Goal: Task Accomplishment & Management: Use online tool/utility

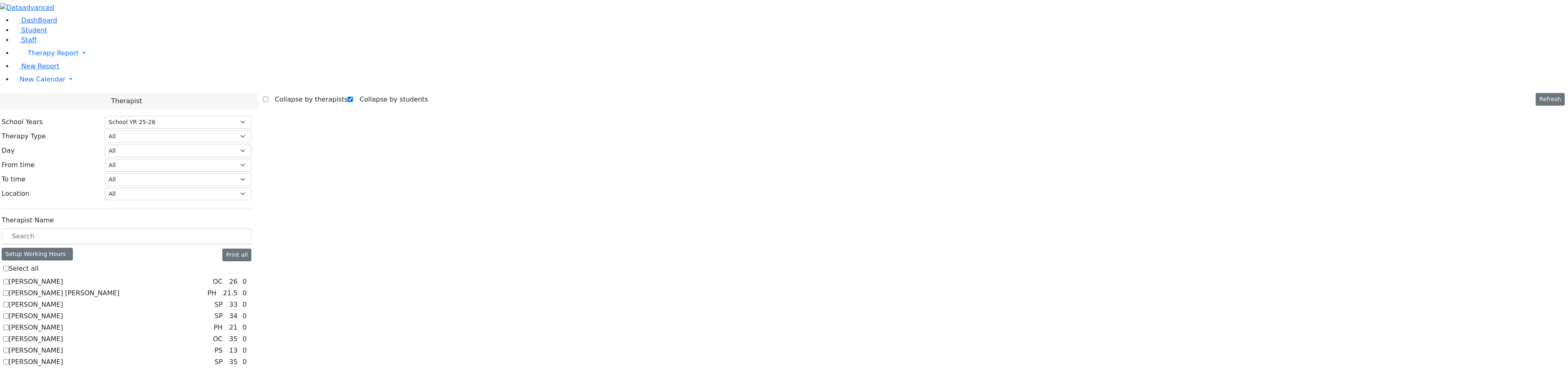
select select "212"
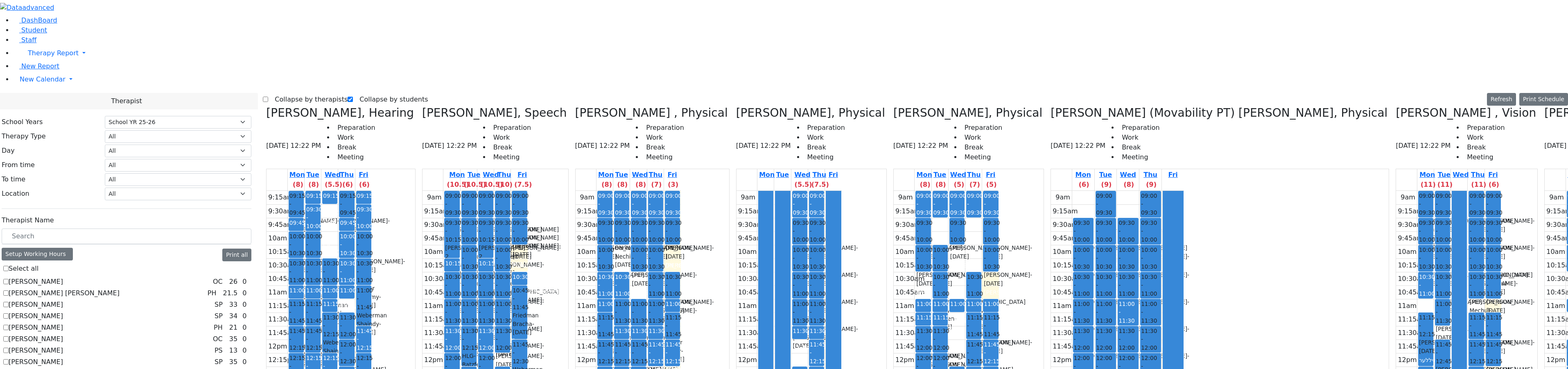
click at [287, 93] on label "Collapse by therapists" at bounding box center [308, 100] width 79 height 13
click at [268, 97] on input "Collapse by therapists" at bounding box center [265, 99] width 5 height 5
checkbox input "true"
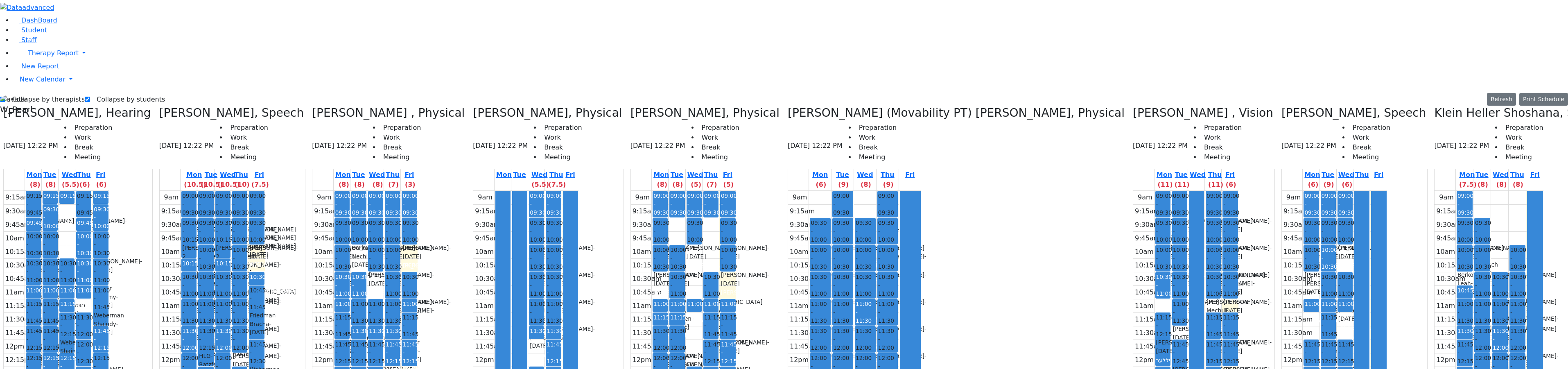
drag, startPoint x: 429, startPoint y: 83, endPoint x: 430, endPoint y: 108, distance: 25.0
click at [418, 191] on div "9am 9:15am 9:30am 9:45am 10am 10:15am 10:30am 10:45am 11am 11:15am 11:30am 11:4…" at bounding box center [365, 353] width 105 height 325
drag, startPoint x: 430, startPoint y: 102, endPoint x: 430, endPoint y: 114, distance: 12.0
click at [418, 191] on div "9am 9:15am 9:30am 9:45am 10am 10:15am 10:30am 10:45am 11am 11:15am 11:30am 11:4…" at bounding box center [365, 353] width 105 height 325
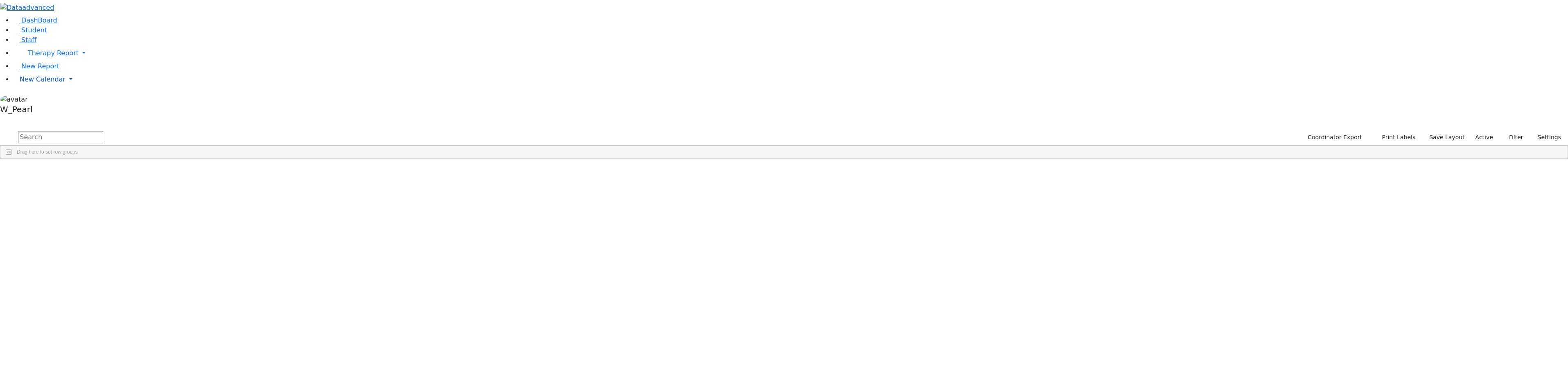
click at [49, 83] on span "New Calendar" at bounding box center [42, 79] width 46 height 8
click at [47, 99] on span "Calendar" at bounding box center [32, 96] width 29 height 8
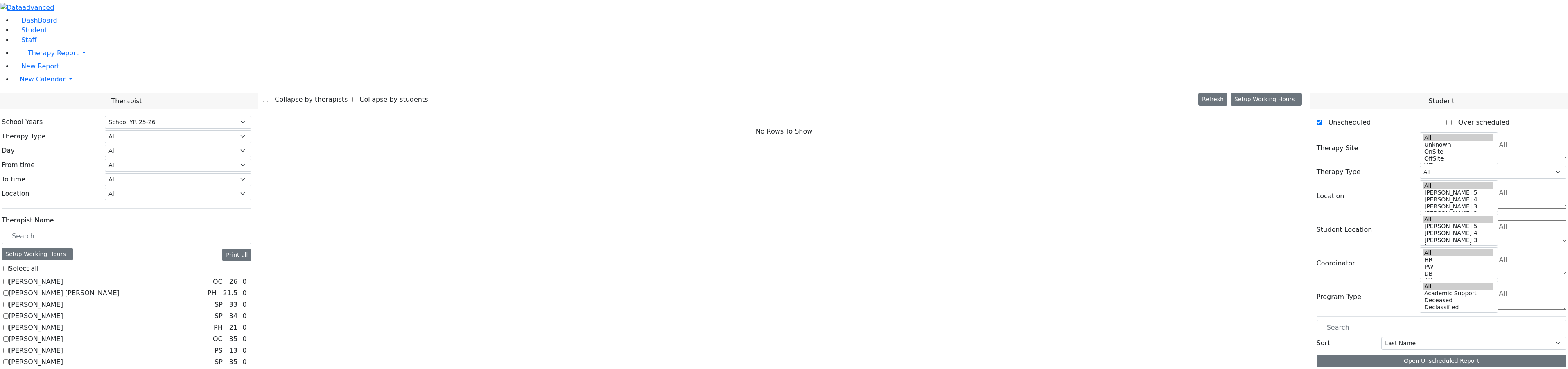
select select "212"
checkbox input "true"
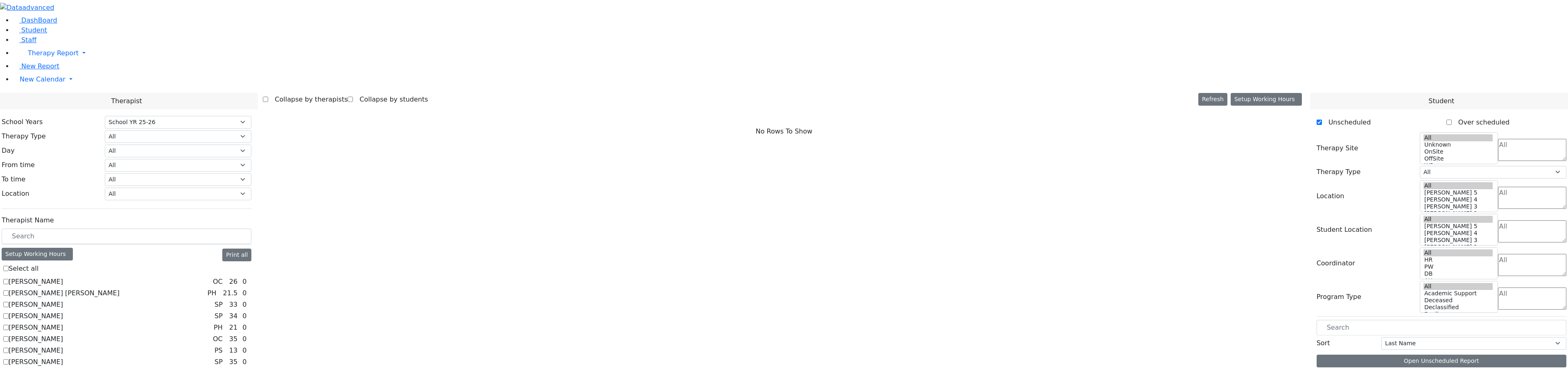
select select "5"
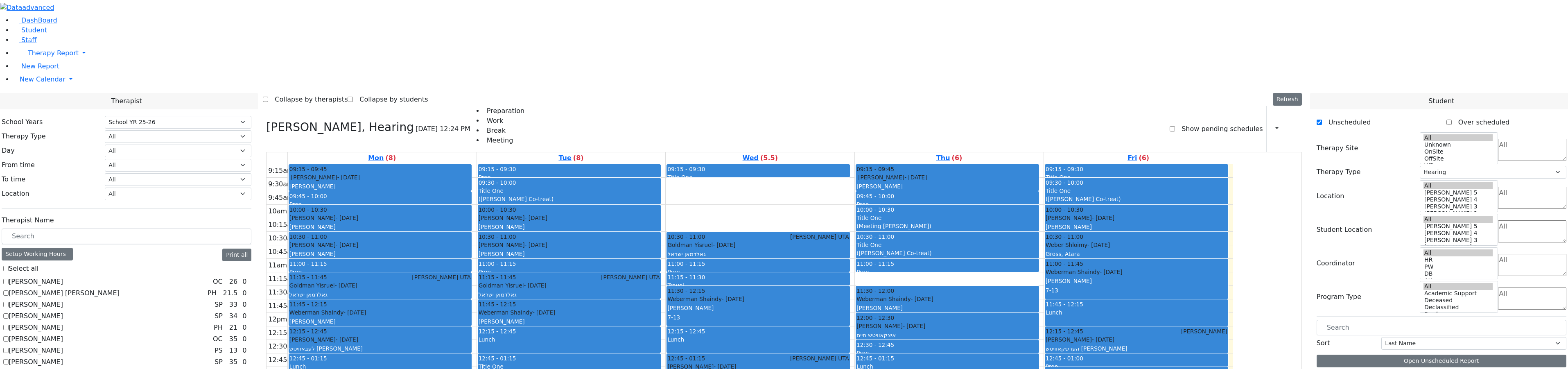
scroll to position [1, 0]
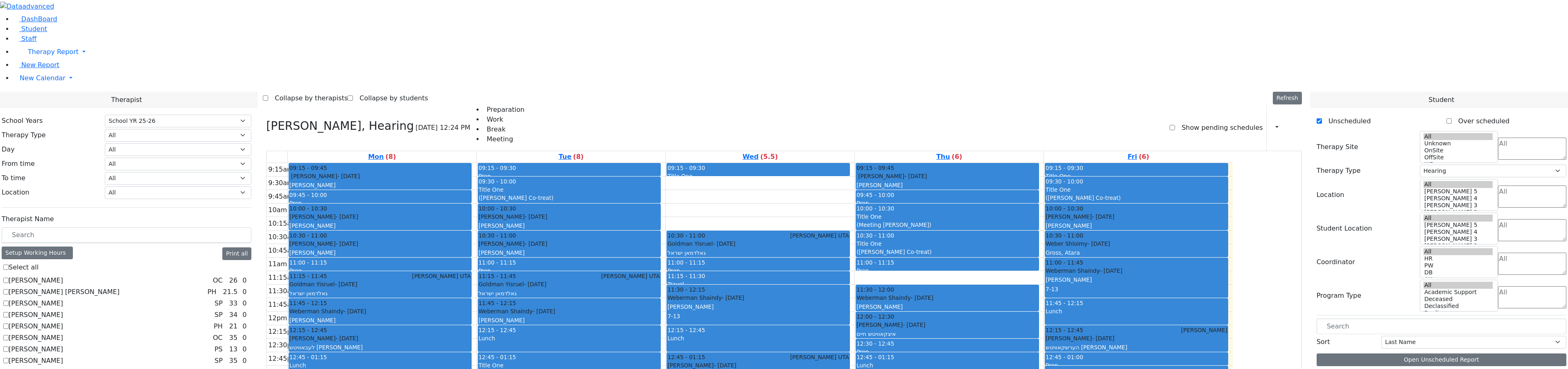
checkbox input "true"
select select
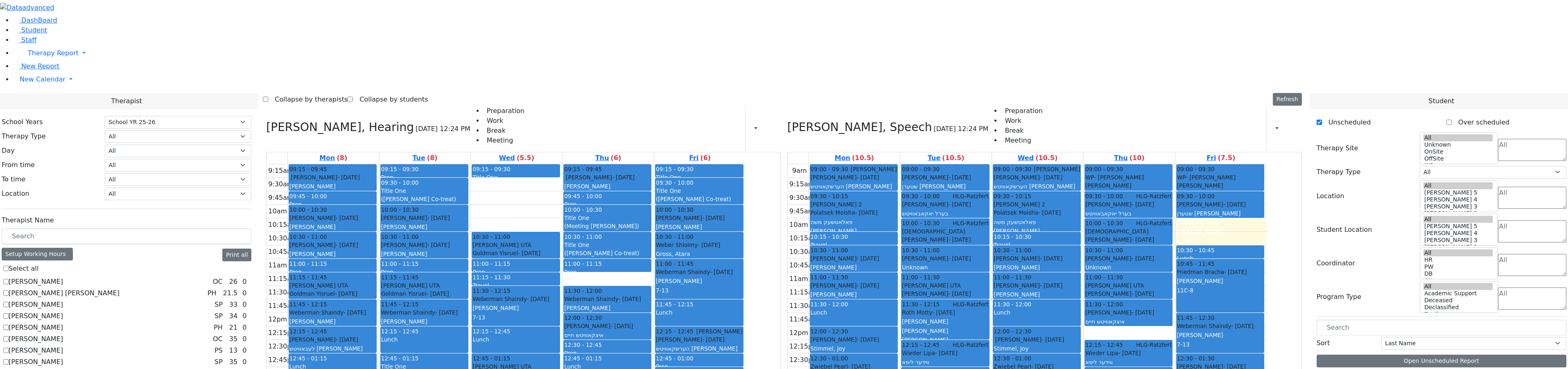
scroll to position [467, 0]
checkbox input "true"
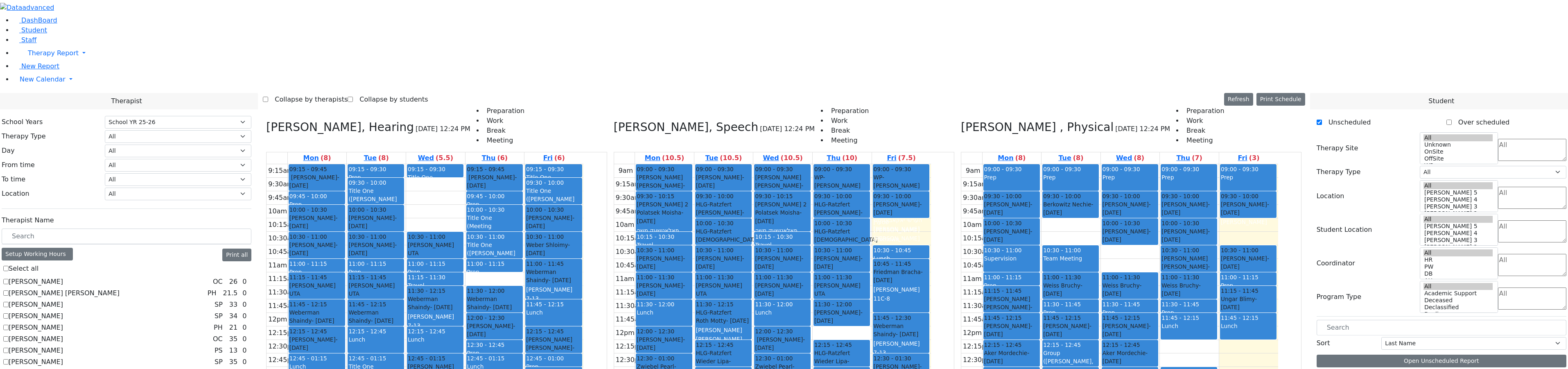
scroll to position [549, 0]
checkbox input "true"
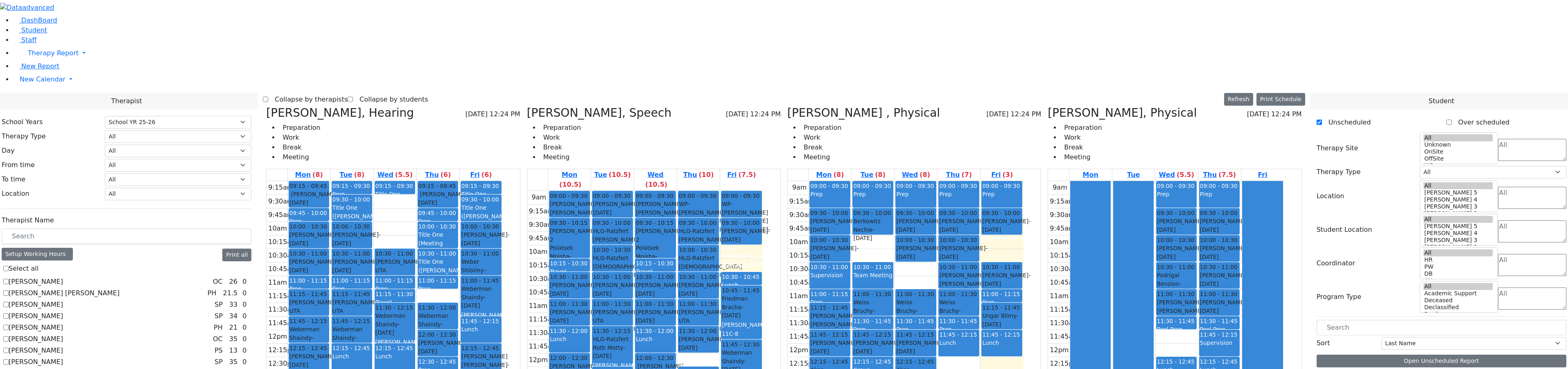
scroll to position [139, 0]
checkbox input "true"
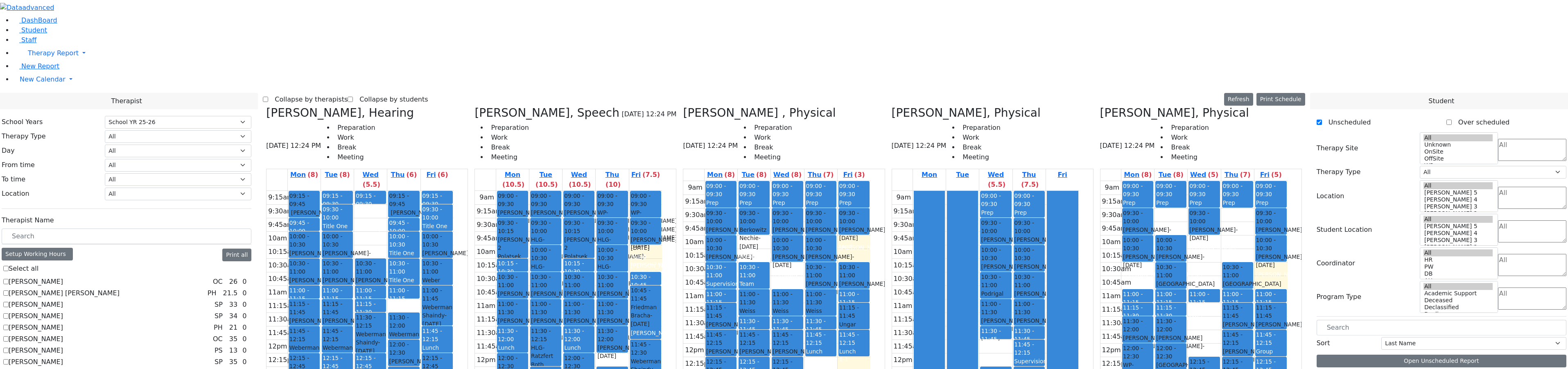
checkbox input "true"
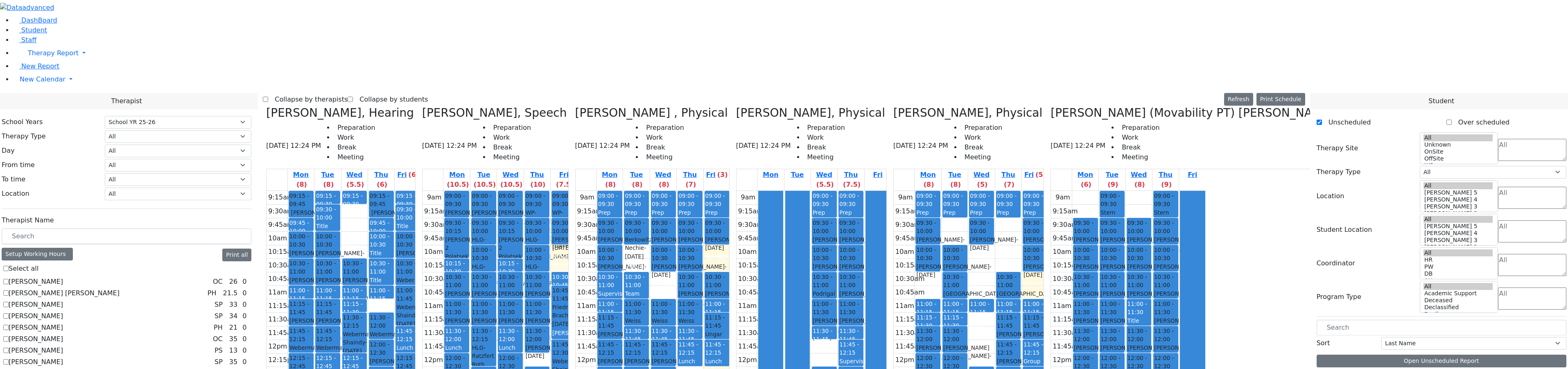
scroll to position [0, 0]
checkbox input "true"
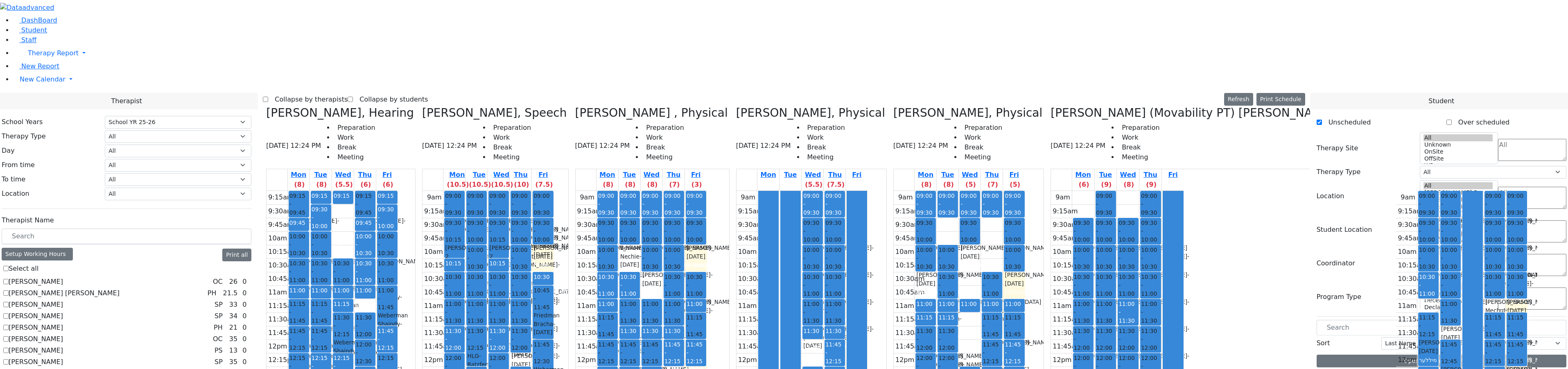
scroll to position [123, 0]
checkbox input "true"
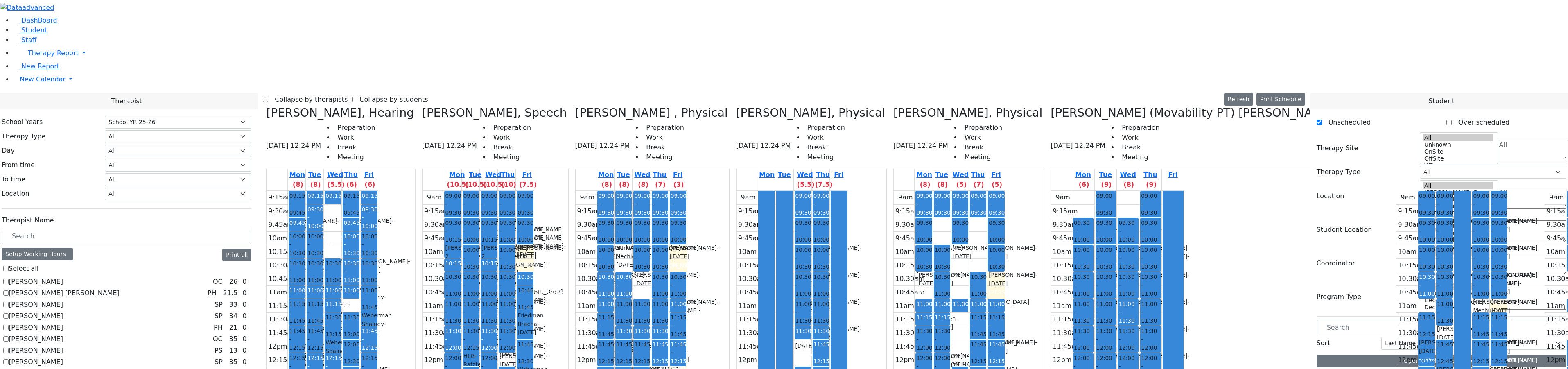
scroll to position [246, 0]
checkbox input "true"
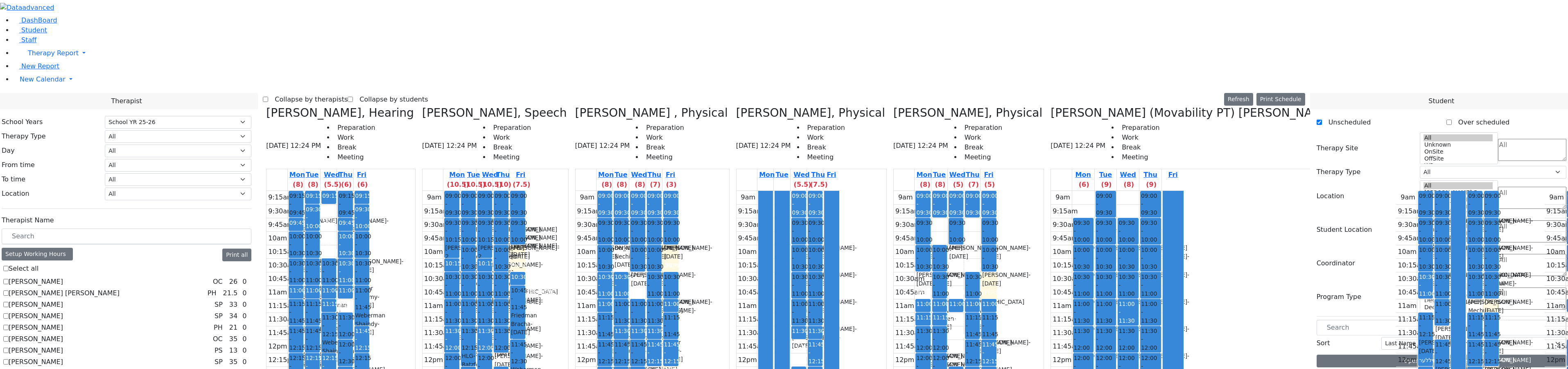
scroll to position [0, 0]
click at [102, 368] on label "Berman Pesyl Miriam" at bounding box center [73, 373] width 130 height 10
click at [9, 368] on input "Berman Pesyl Miriam" at bounding box center [5, 373] width 5 height 5
checkbox input "true"
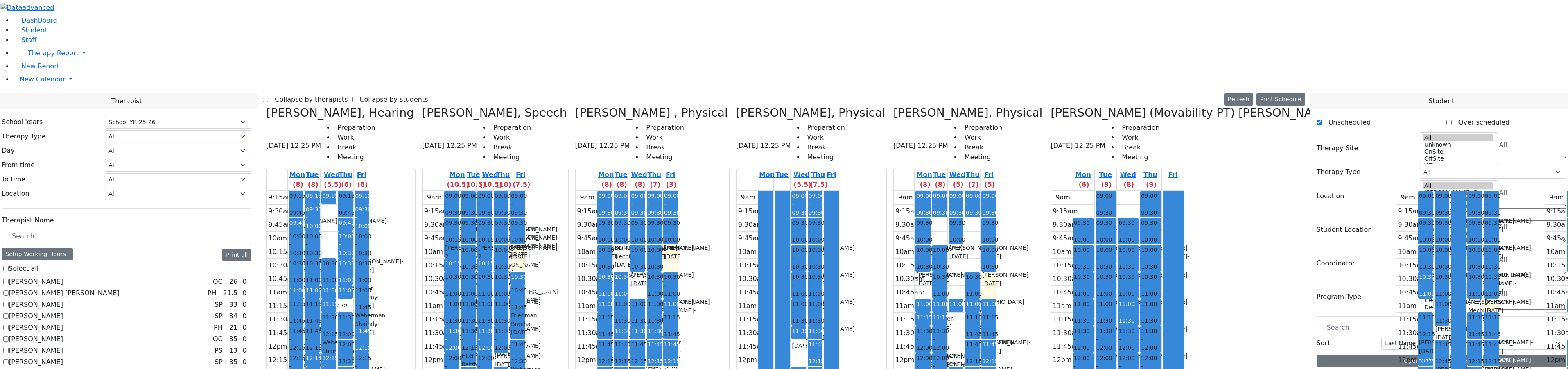
checkbox input "true"
drag, startPoint x: 341, startPoint y: 16, endPoint x: 352, endPoint y: 9, distance: 13.0
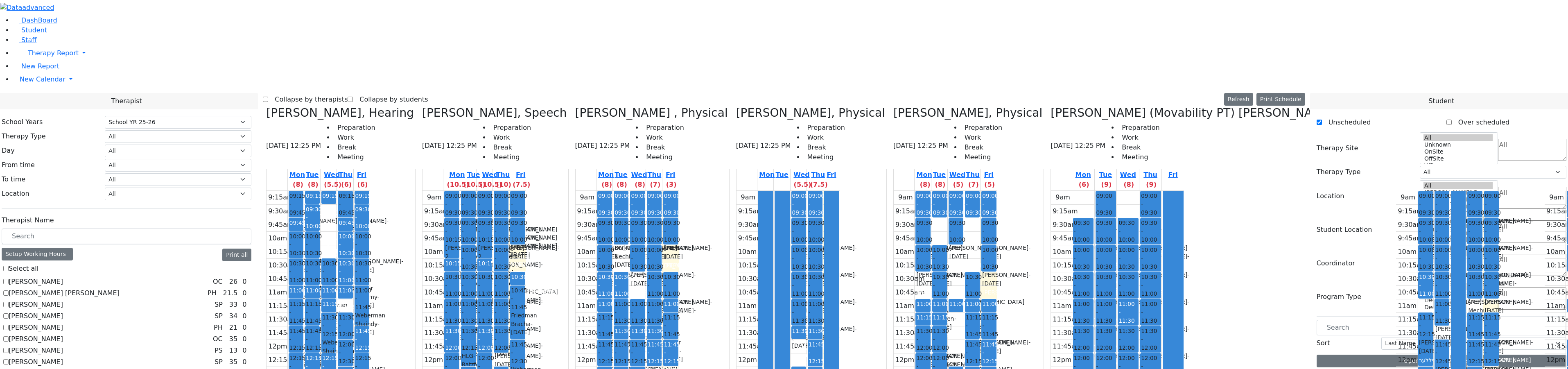
click at [348, 93] on label "Collapse by therapists" at bounding box center [308, 100] width 79 height 13
click at [268, 97] on input "Collapse by therapists" at bounding box center [265, 99] width 5 height 5
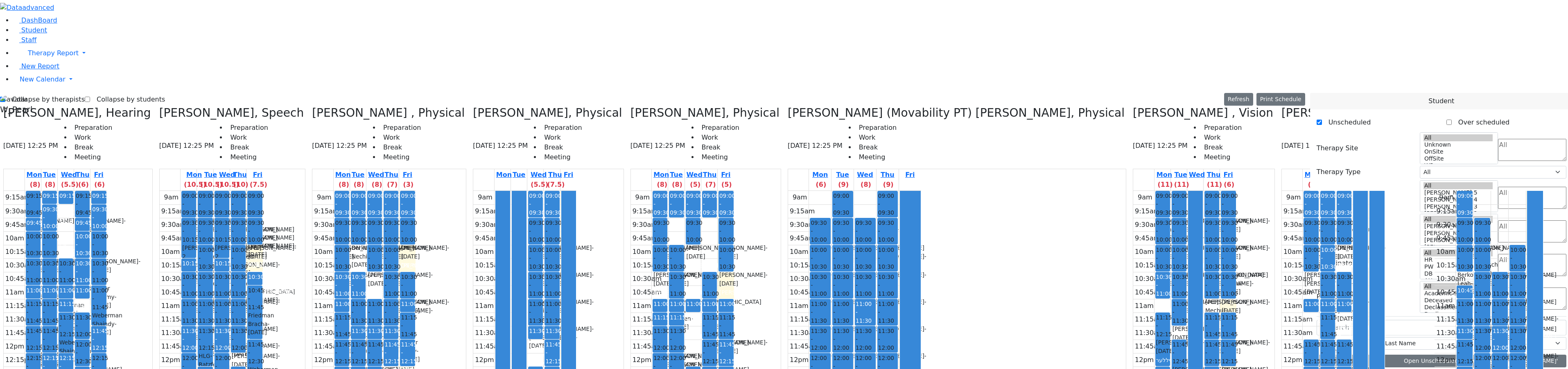
click at [85, 93] on label "Collapse by therapists" at bounding box center [45, 100] width 79 height 13
click at [5, 97] on input "Collapse by therapists" at bounding box center [2, 99] width 5 height 5
checkbox input "false"
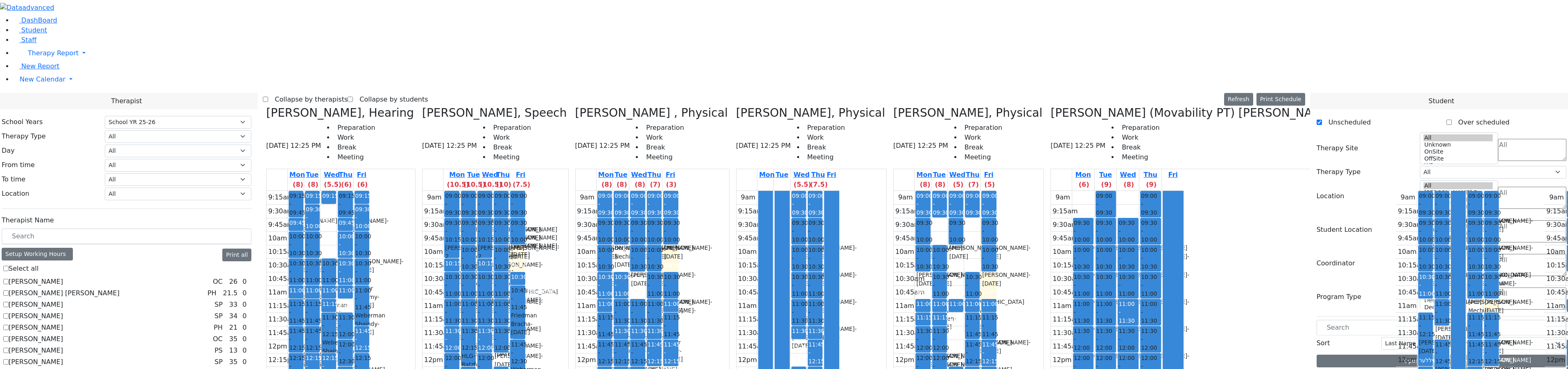
click at [102, 93] on div "Therapist" at bounding box center [127, 101] width 263 height 16
click at [416, 93] on label "Collapse by students" at bounding box center [390, 100] width 75 height 13
click at [353, 97] on input "Collapse by students" at bounding box center [350, 99] width 5 height 5
checkbox input "true"
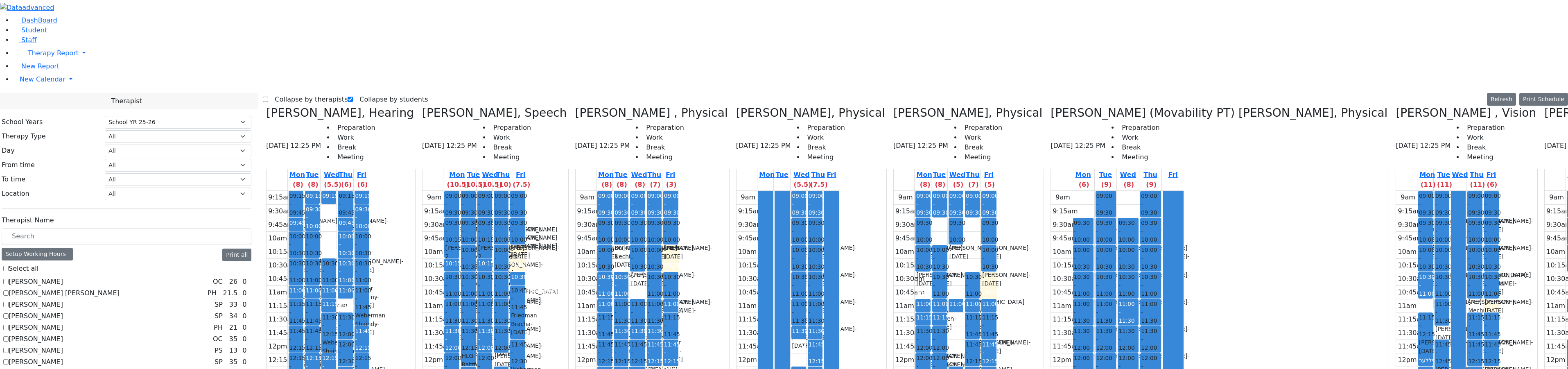
click at [291, 93] on label "Collapse by therapists" at bounding box center [308, 100] width 79 height 13
click at [268, 97] on input "Collapse by therapists" at bounding box center [265, 99] width 5 height 5
checkbox input "true"
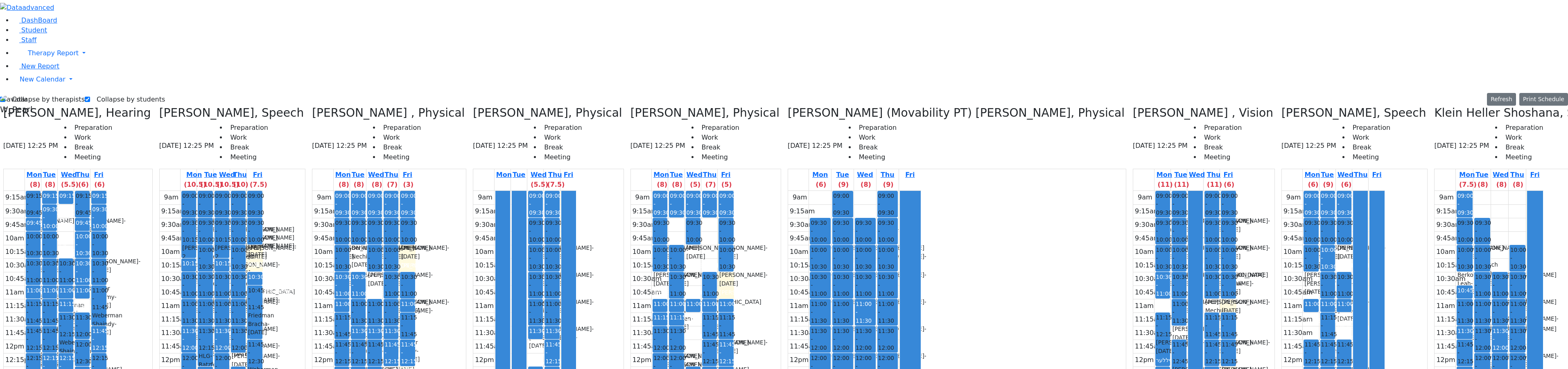
drag, startPoint x: 1544, startPoint y: 112, endPoint x: 1544, endPoint y: 94, distance: 18.0
drag, startPoint x: 1553, startPoint y: 99, endPoint x: 1549, endPoint y: 97, distance: 4.5
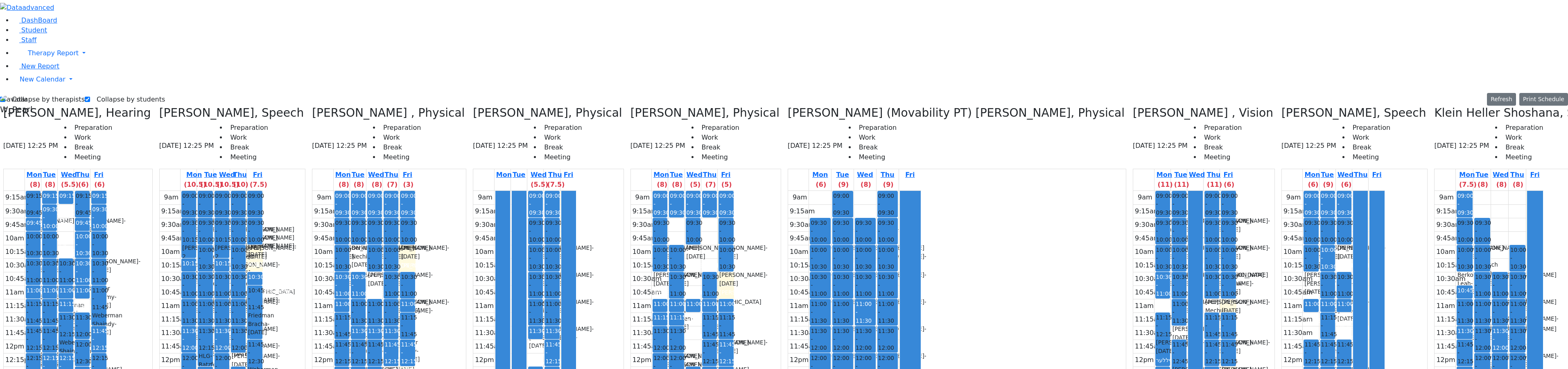
drag, startPoint x: 1528, startPoint y: 85, endPoint x: 1526, endPoint y: 93, distance: 8.2
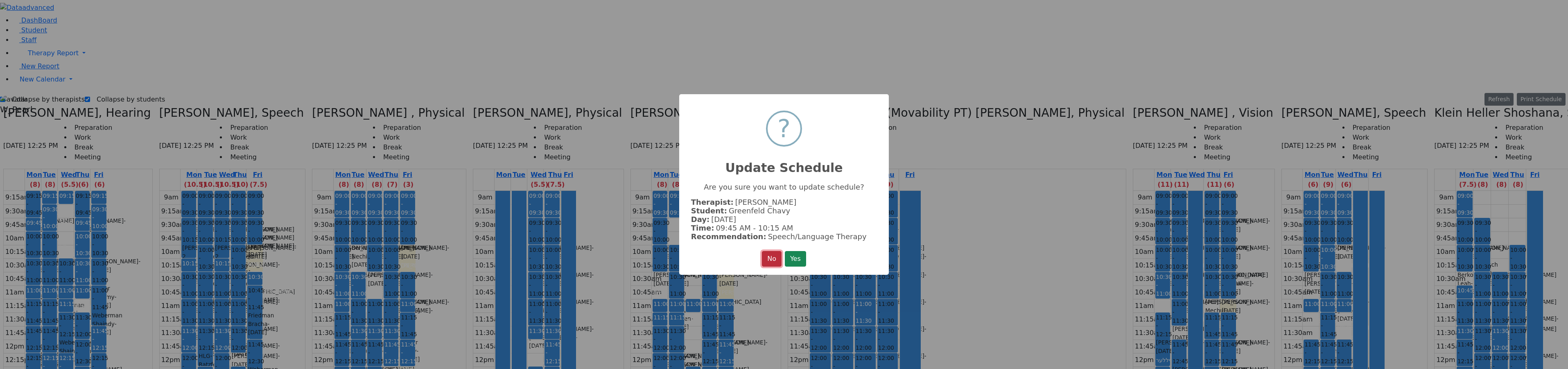
click at [769, 251] on button "No" at bounding box center [772, 259] width 19 height 16
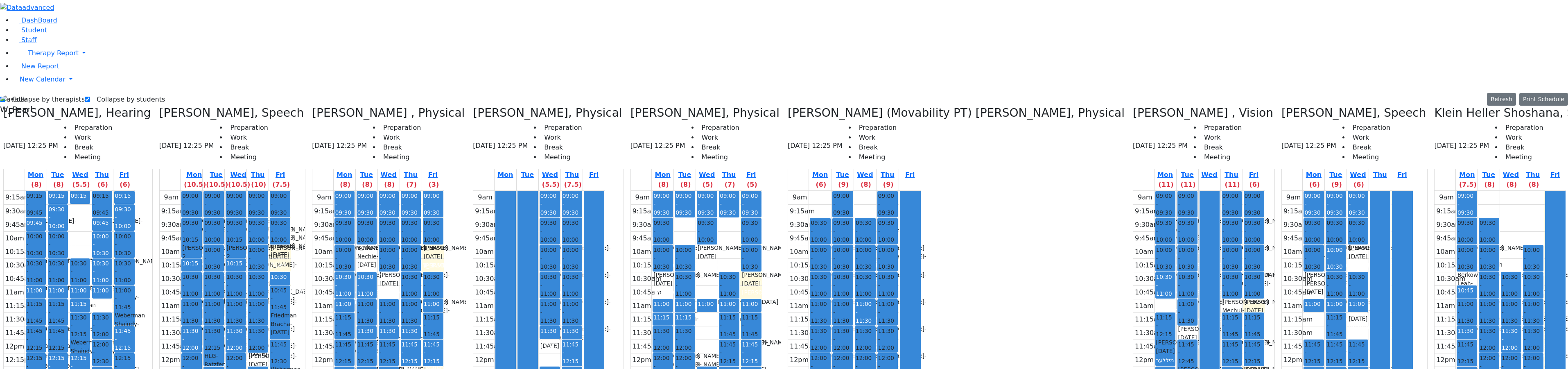
drag, startPoint x: 1545, startPoint y: 113, endPoint x: 1546, endPoint y: 85, distance: 28.0
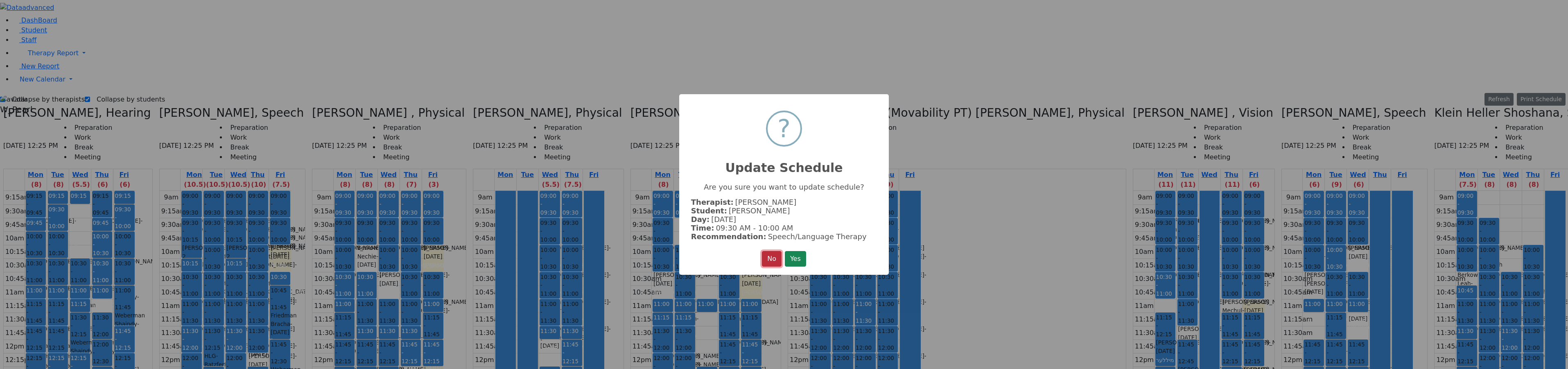
click at [765, 260] on button "No" at bounding box center [772, 259] width 19 height 16
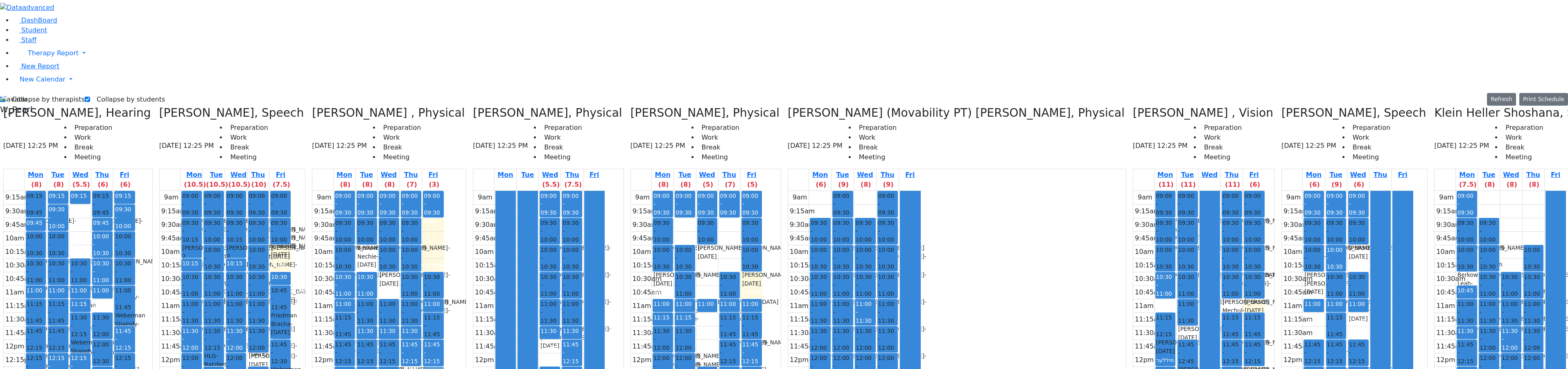
drag, startPoint x: 430, startPoint y: 86, endPoint x: 434, endPoint y: 237, distance: 151.1
click at [434, 237] on div "09:00 - 09:30 Prep 09:30 - 10:00 Kaufman Jacob - 02/16/2021 Horowitz Shira 10:3…" at bounding box center [433, 353] width 22 height 325
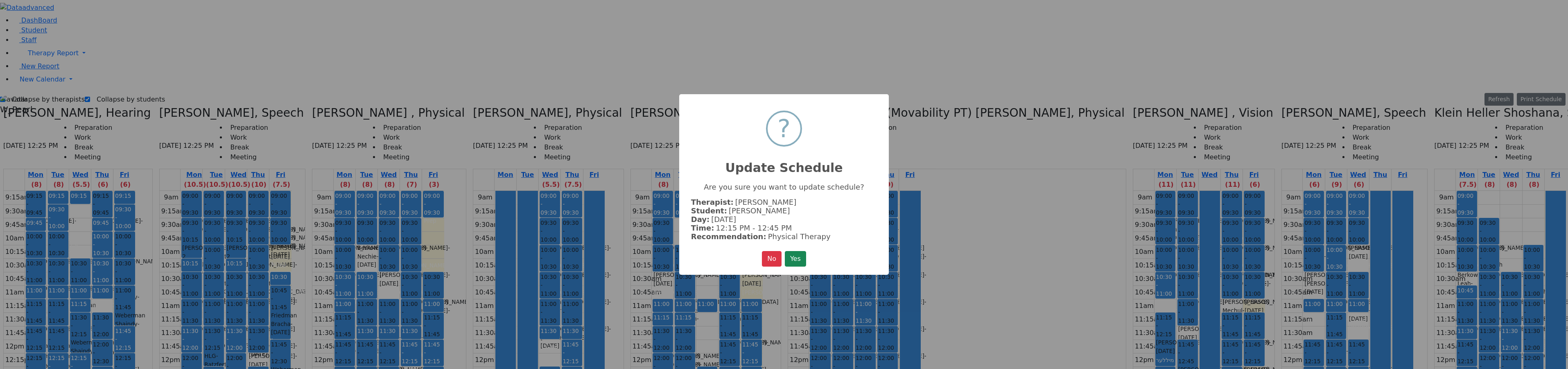
click at [800, 251] on button "Yes" at bounding box center [795, 259] width 21 height 16
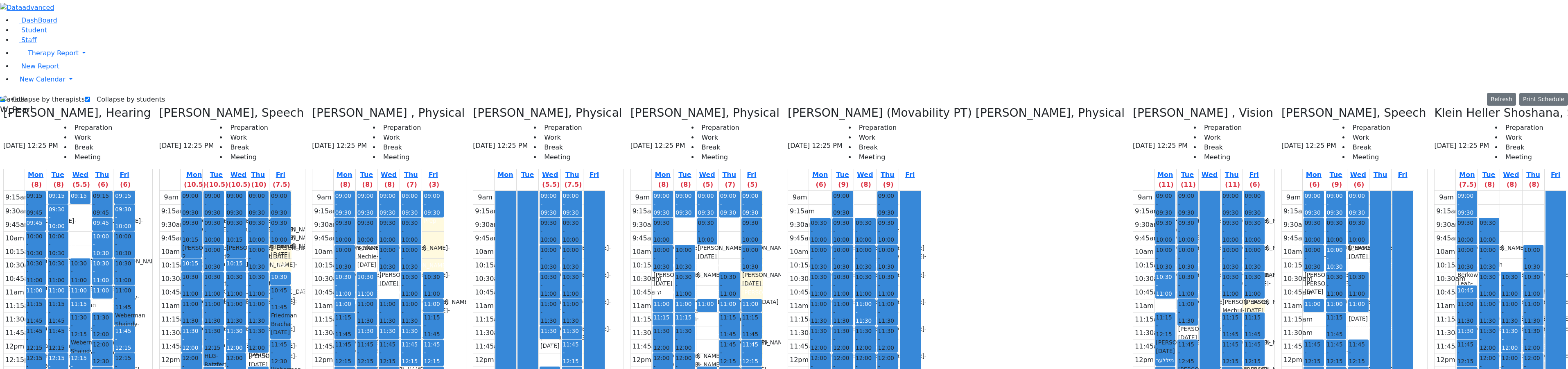
drag, startPoint x: 1552, startPoint y: 111, endPoint x: 1551, endPoint y: 85, distance: 26.0
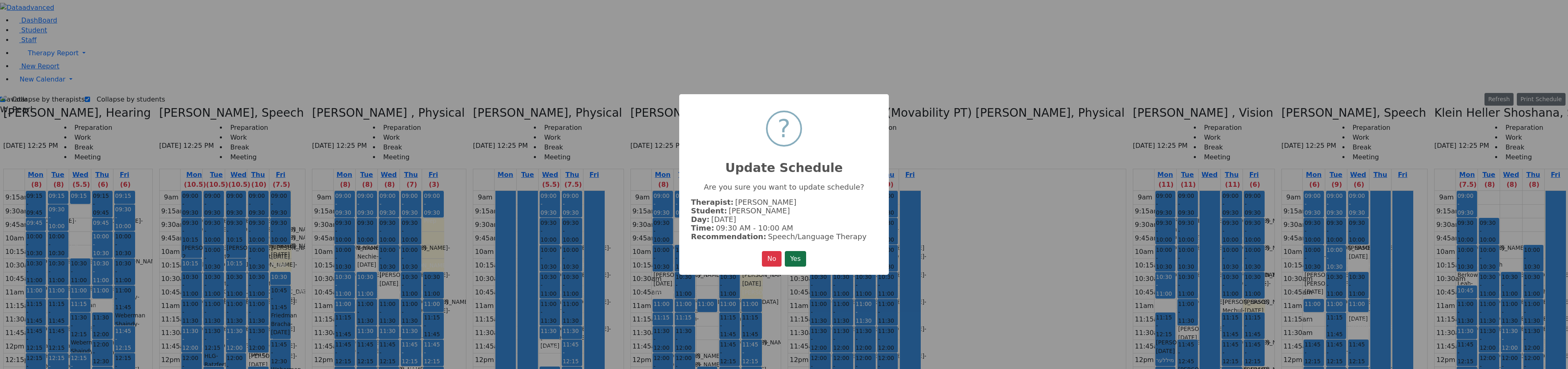
click at [800, 253] on button "Yes" at bounding box center [795, 259] width 21 height 16
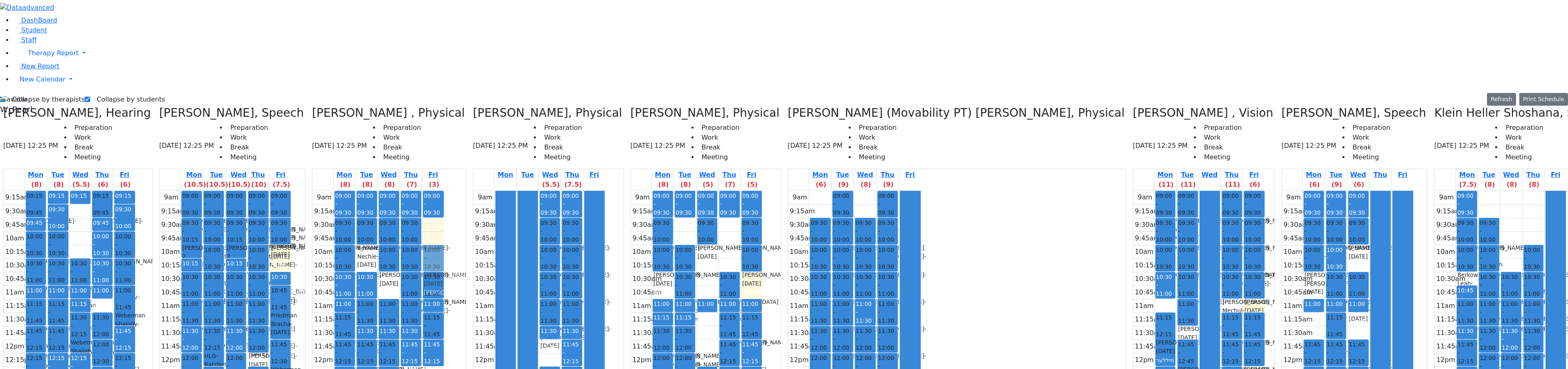
drag, startPoint x: 436, startPoint y: 236, endPoint x: 434, endPoint y: 122, distance: 114.0
click at [434, 191] on div "09:00 - 09:30 Prep 10:30 - 11:00 Aker Leah - 04/09/2012 Brick, Tzirl Grade 6 11…" at bounding box center [433, 353] width 22 height 325
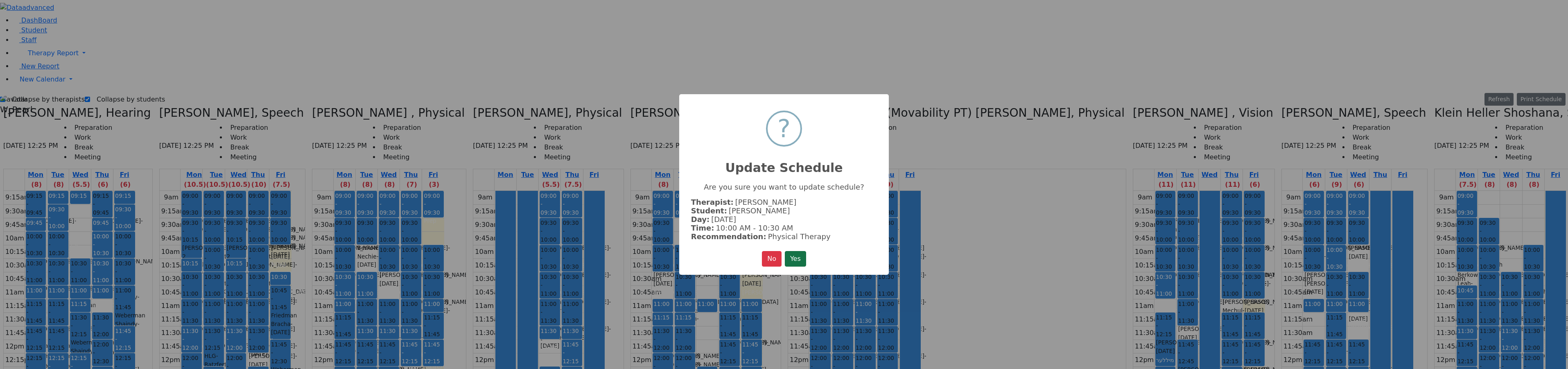
click at [804, 255] on button "Yes" at bounding box center [795, 259] width 21 height 16
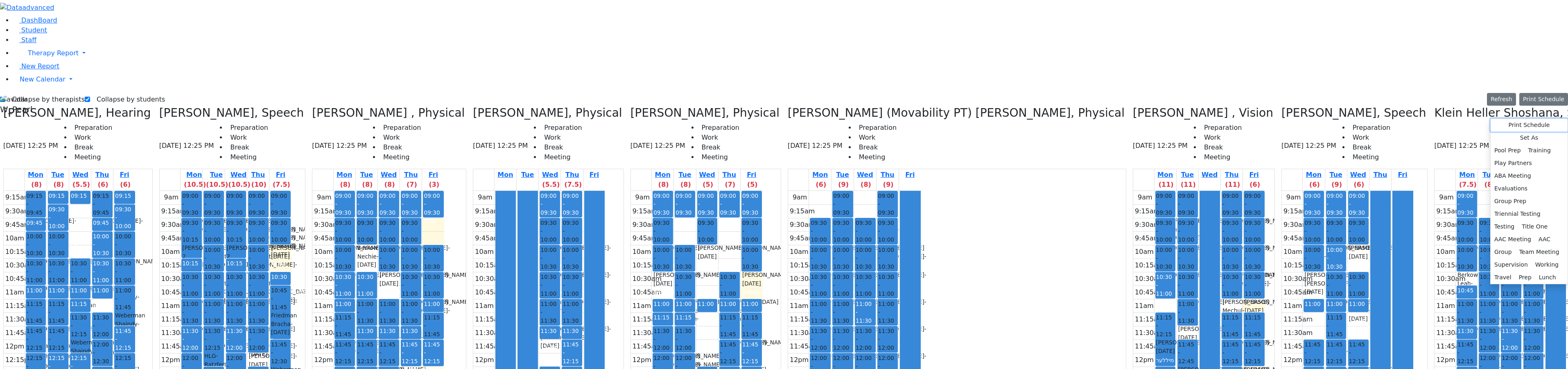
click at [1536, 127] on button "Print Schedule" at bounding box center [1529, 125] width 77 height 13
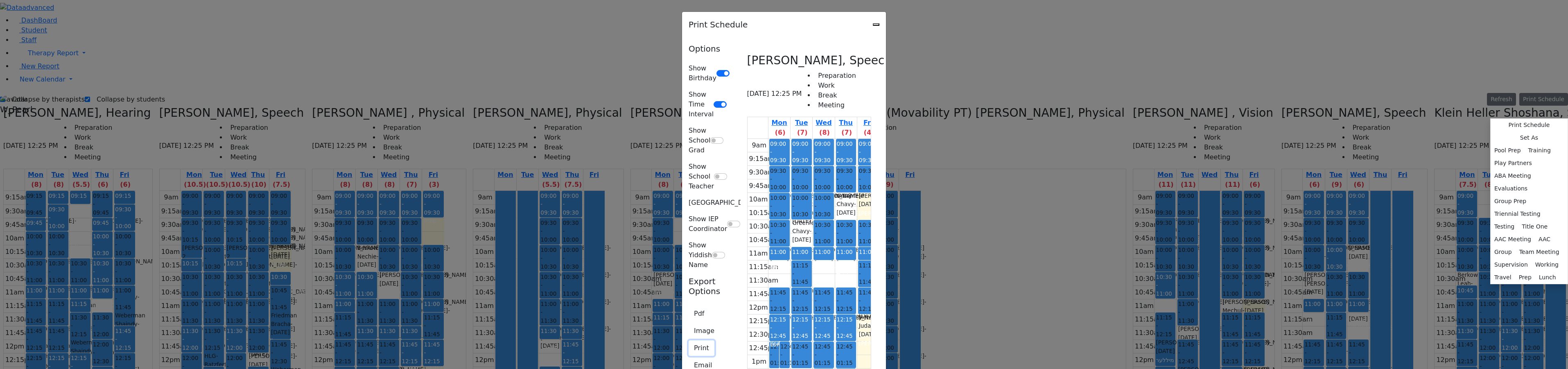
click at [688, 340] on button "Print" at bounding box center [701, 348] width 26 height 16
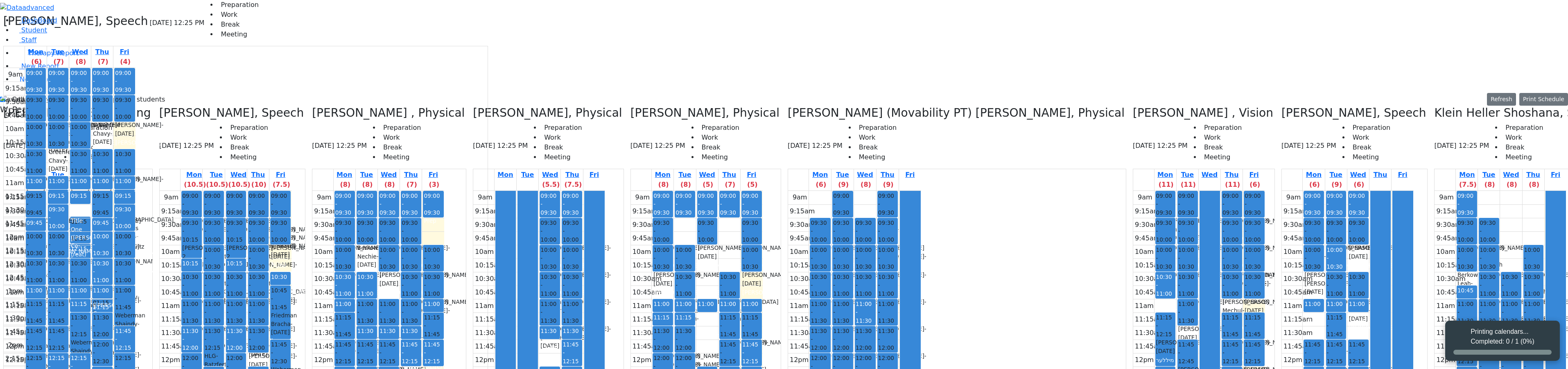
scroll to position [0, 0]
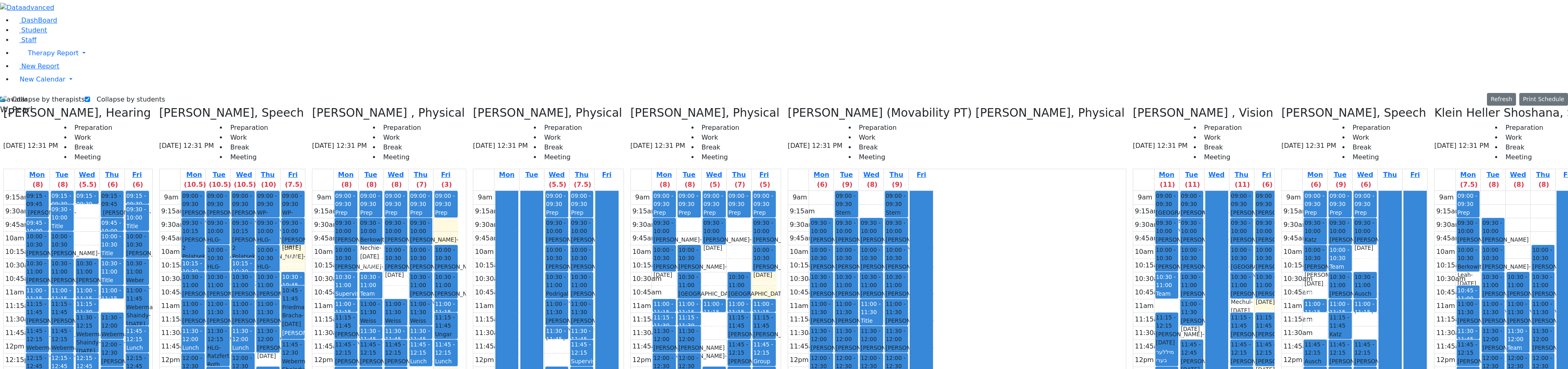
click at [358, 245] on link "10:00 - 10:30 Herman Yocheved - 04/01/2010 Kosowsky, Elana Grade 8" at bounding box center [346, 258] width 23 height 27
click at [396, 191] on div "9am 9:15am 9:30am 9:45am 10am 10:15am 10:30am 10:45am 11am 11:15am 11:30am 11:4…" at bounding box center [385, 353] width 145 height 325
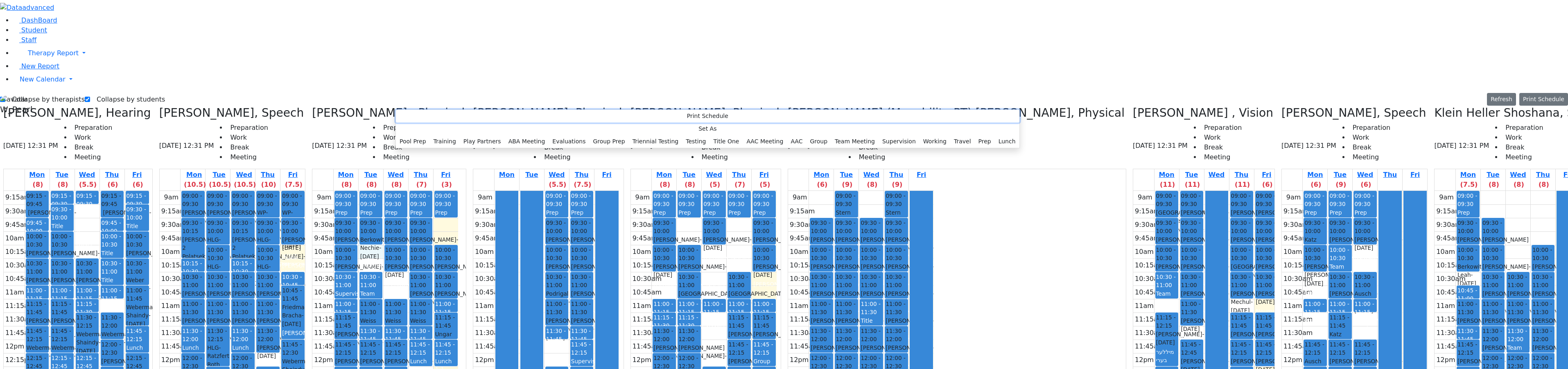
click at [413, 114] on button "Print Schedule" at bounding box center [707, 116] width 623 height 13
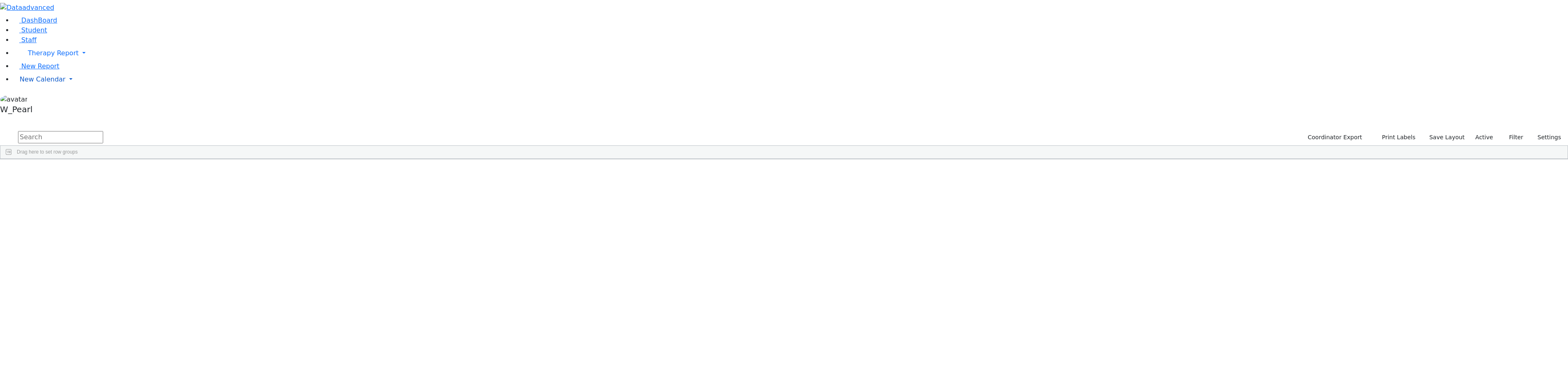
click at [23, 83] on span "New Calendar" at bounding box center [42, 79] width 46 height 8
click at [28, 110] on span "Teacher Report" at bounding box center [44, 105] width 49 height 8
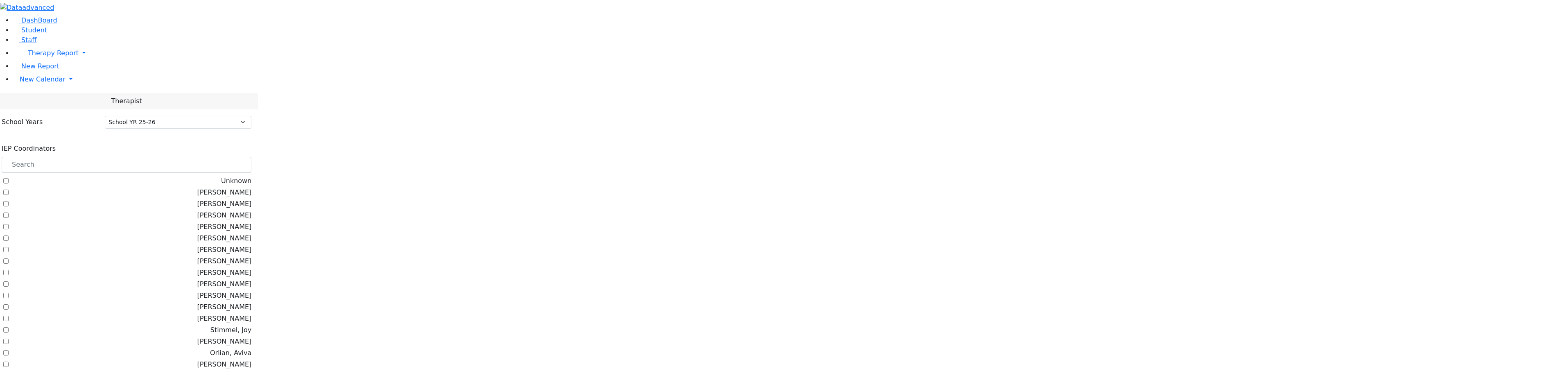
select select "212"
click at [127, 157] on input "text" at bounding box center [127, 165] width 250 height 16
type input "v"
click at [197, 268] on label "[PERSON_NAME]" at bounding box center [224, 273] width 54 height 10
click at [9, 270] on input "[PERSON_NAME]" at bounding box center [5, 272] width 5 height 5
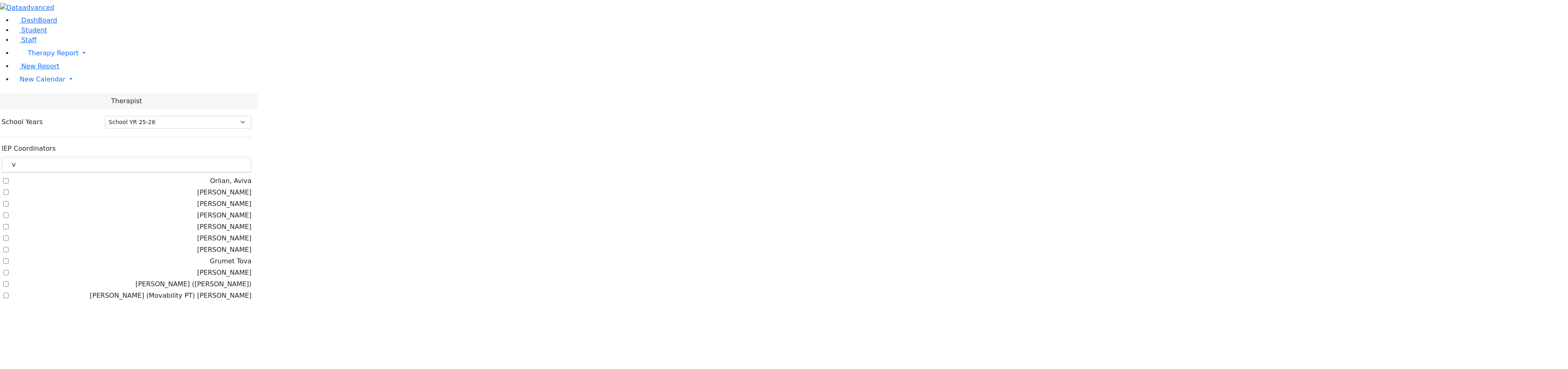
checkbox input "true"
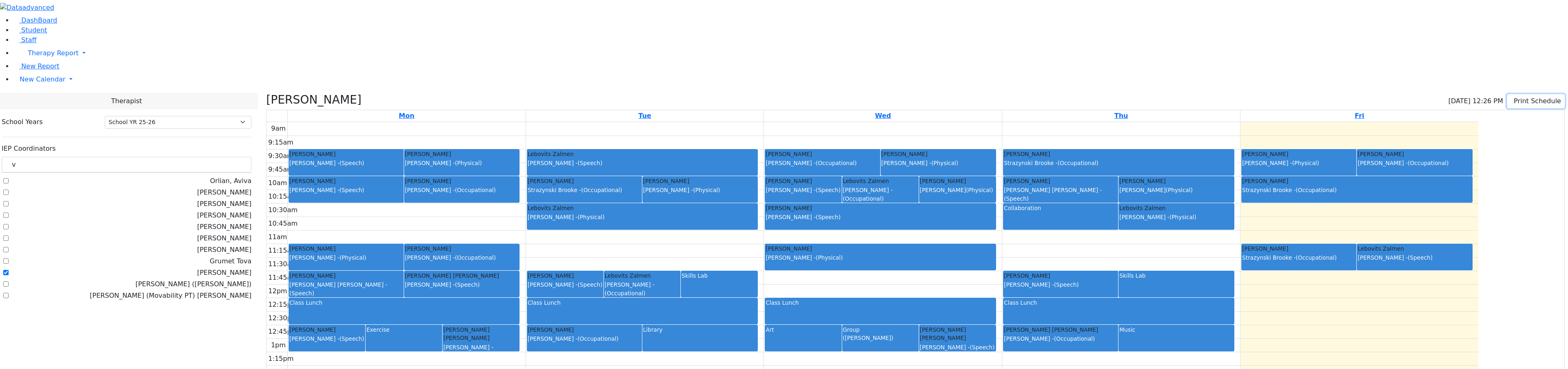
click at [1509, 94] on button "Print Schedule" at bounding box center [1536, 101] width 58 height 14
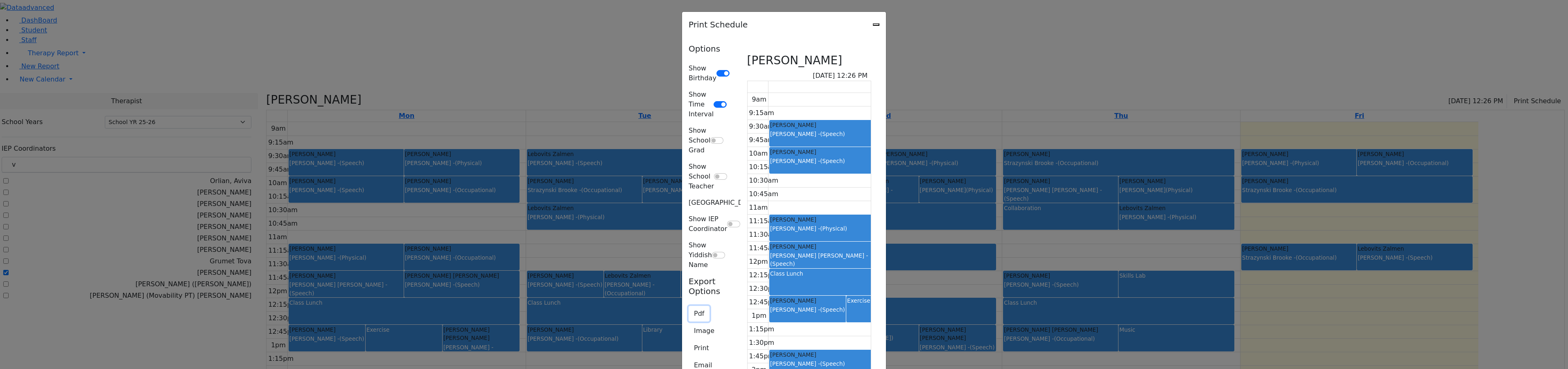
click at [688, 306] on button "Pdf" at bounding box center [699, 314] width 21 height 16
click at [688, 357] on button "Email" at bounding box center [702, 365] width 29 height 16
type textarea "Sent by W_Pearl This is schedule for Volfman Dovid"
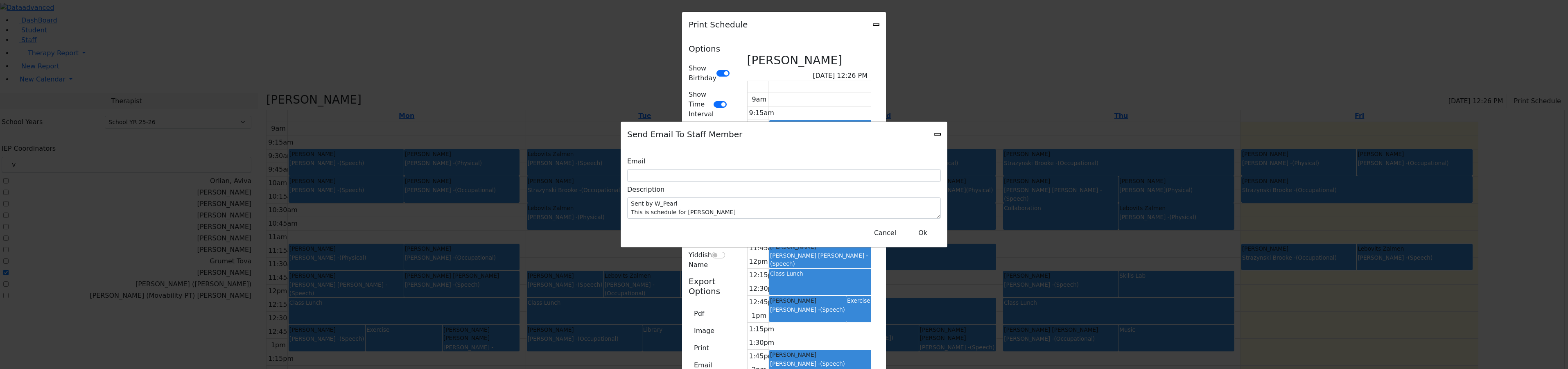
click at [516, 177] on div "Send Email To Staff Member Email Description Sent by W_Pearl This is schedule f…" at bounding box center [784, 184] width 1568 height 369
click at [886, 225] on button "Cancel" at bounding box center [885, 233] width 33 height 16
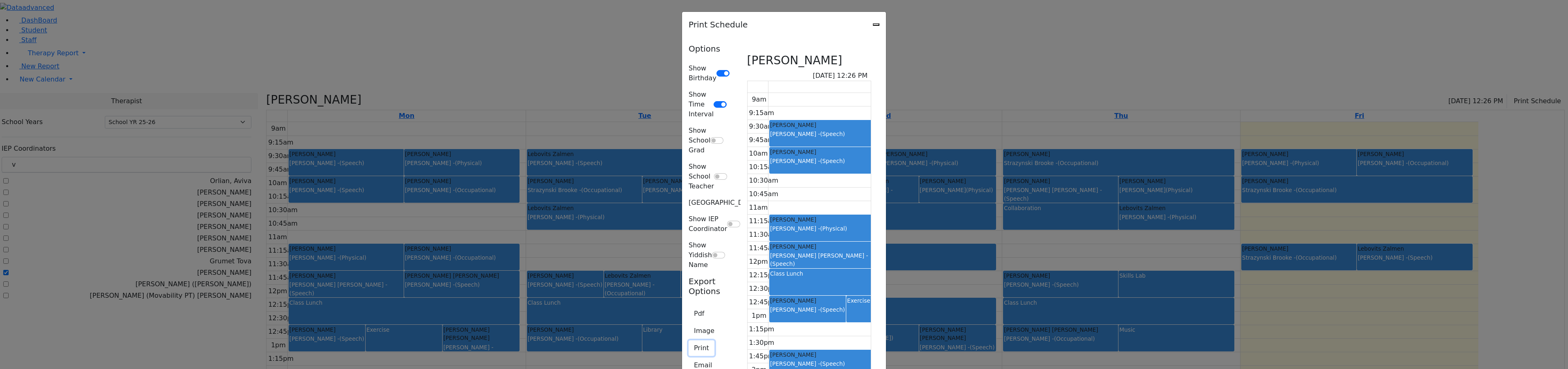
click at [688, 340] on button "Print" at bounding box center [701, 348] width 26 height 16
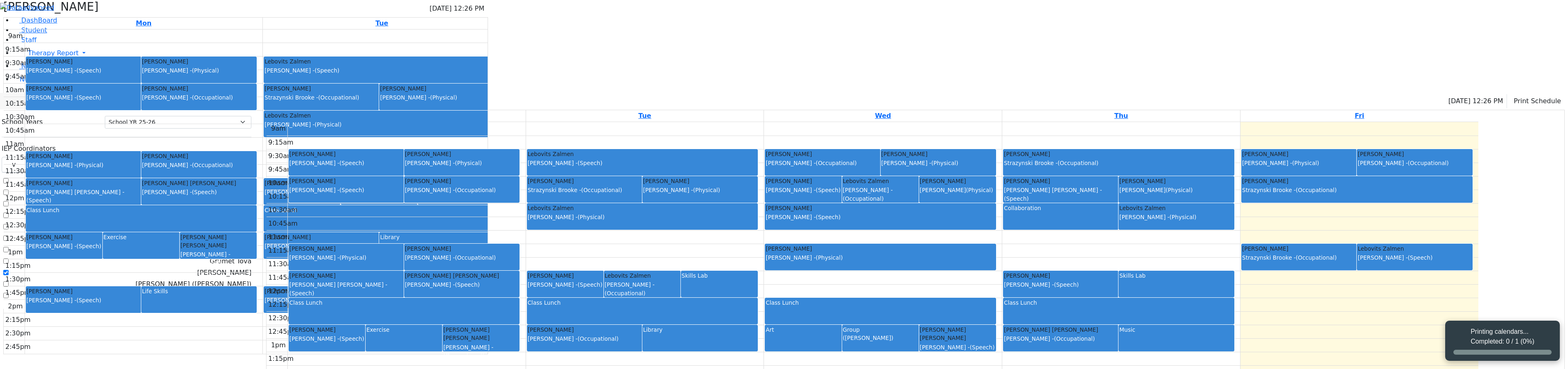
select select "212"
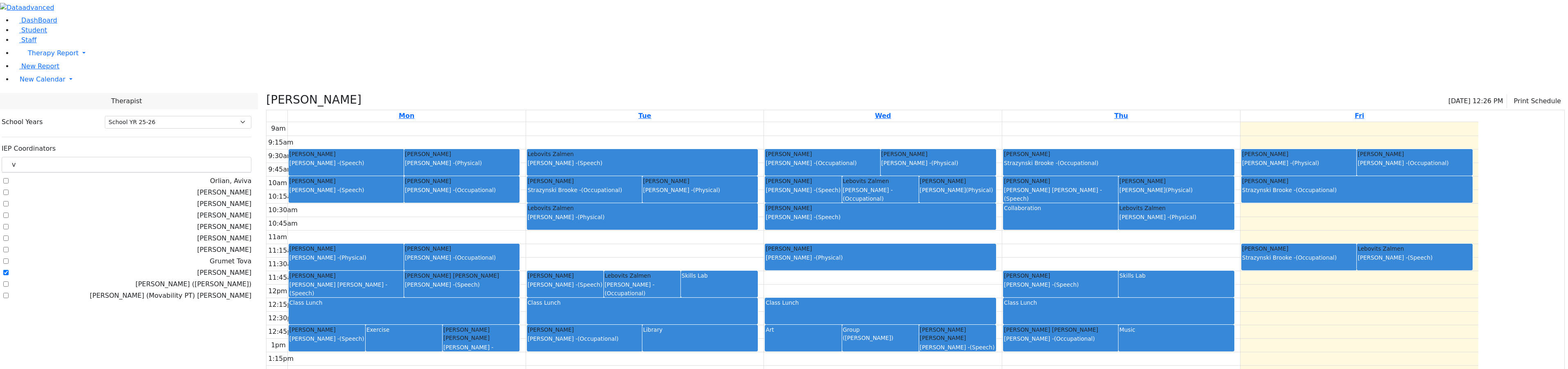
click at [197, 268] on label "[PERSON_NAME]" at bounding box center [224, 273] width 54 height 10
click at [9, 270] on input "[PERSON_NAME]" at bounding box center [5, 272] width 5 height 5
checkbox input "false"
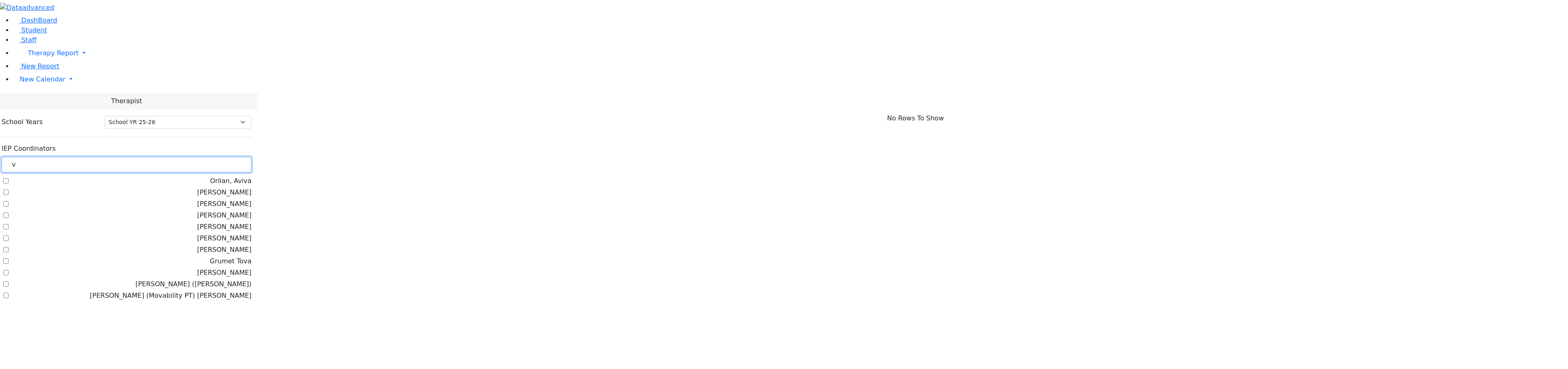
drag, startPoint x: 121, startPoint y: 73, endPoint x: 105, endPoint y: 72, distance: 16.0
click at [105, 157] on input "v" at bounding box center [127, 165] width 250 height 16
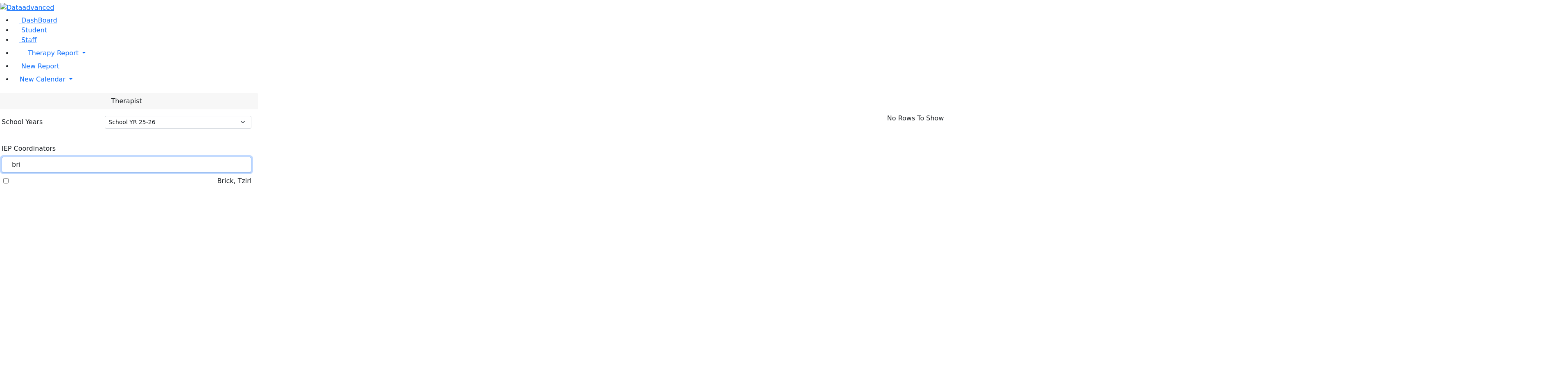
type input "bri"
click at [217, 176] on label "Brick, Tzirl" at bounding box center [234, 181] width 34 height 10
click at [9, 178] on input "Brick, Tzirl" at bounding box center [5, 181] width 5 height 5
checkbox input "true"
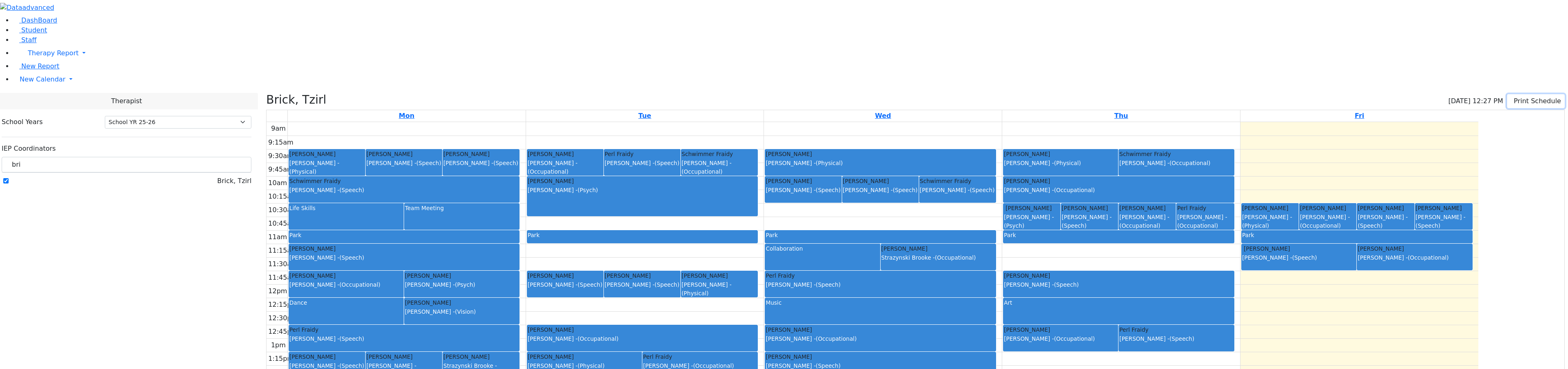
click at [1526, 94] on button "Print Schedule" at bounding box center [1536, 101] width 58 height 14
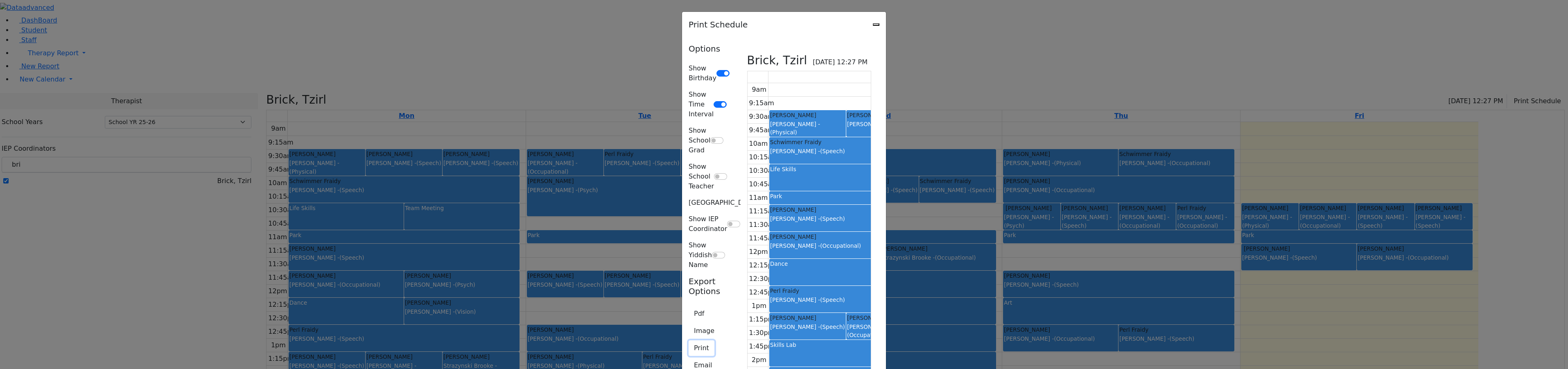
click at [688, 340] on button "Print" at bounding box center [701, 348] width 26 height 16
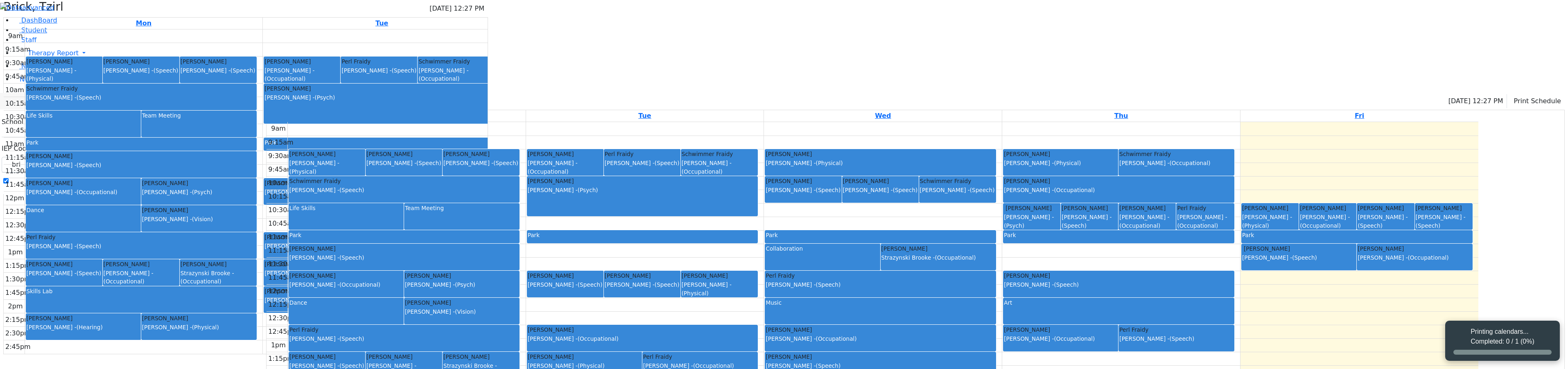
select select "212"
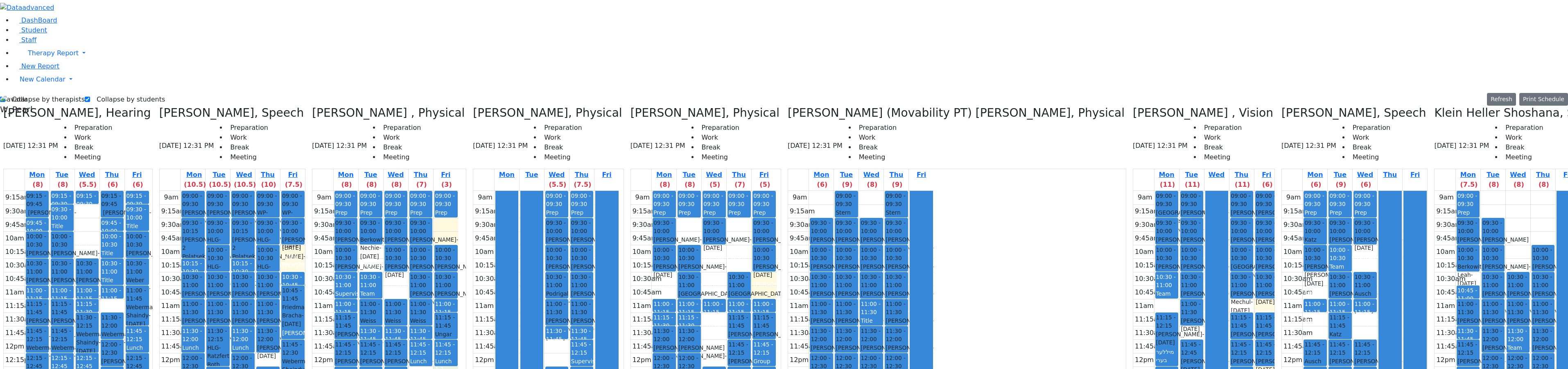
drag, startPoint x: 475, startPoint y: 231, endPoint x: 475, endPoint y: 248, distance: 17.0
click at [458, 253] on div "9am 9:15am 9:30am 9:45am 10am 10:15am 10:30am 10:45am 11am 11:15am 11:30am 11:4…" at bounding box center [385, 353] width 145 height 325
drag, startPoint x: 572, startPoint y: 203, endPoint x: 573, endPoint y: 211, distance: 8.1
click at [573, 211] on div "9am 9:15am 9:30am 9:45am 10am 10:15am 10:30am 10:45am 11am 11:15am 11:30am 11:4…" at bounding box center [546, 353] width 145 height 325
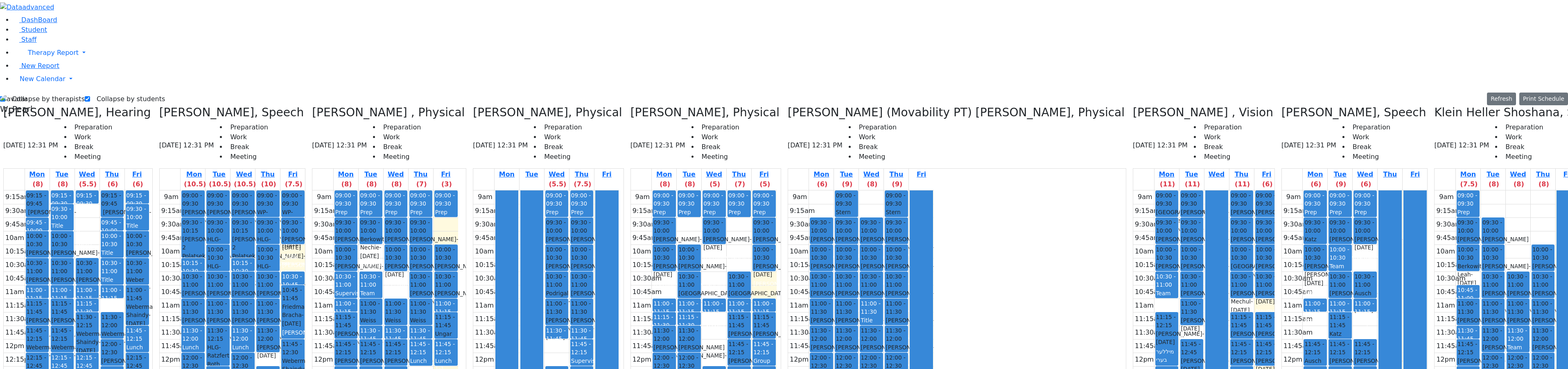
drag, startPoint x: 577, startPoint y: 282, endPoint x: 606, endPoint y: 352, distance: 75.8
click at [606, 352] on div "9am 9:15am 9:30am 9:45am 10am 10:15am 10:30am 10:45am 11am 11:15am 11:30am 11:4…" at bounding box center [546, 353] width 145 height 325
drag, startPoint x: 604, startPoint y: 350, endPoint x: 611, endPoint y: 315, distance: 35.7
drag, startPoint x: 566, startPoint y: 282, endPoint x: 578, endPoint y: 343, distance: 62.2
click at [579, 351] on div "9am 9:15am 9:30am 9:45am 10am 10:15am 10:30am 10:45am 11am 11:15am 11:30am 11:4…" at bounding box center [546, 353] width 145 height 325
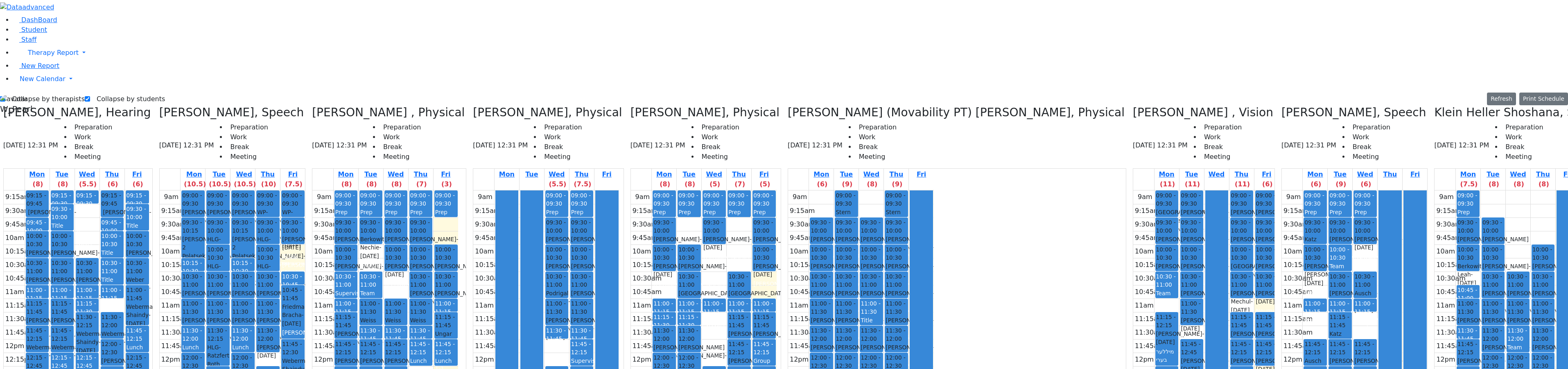
drag, startPoint x: 597, startPoint y: 311, endPoint x: 601, endPoint y: 348, distance: 37.2
click at [602, 350] on div "9am 9:15am 9:30am 9:45am 10am 10:15am 10:30am 10:45am 11am 11:15am 11:30am 11:4…" at bounding box center [546, 353] width 145 height 325
drag, startPoint x: 583, startPoint y: 348, endPoint x: 582, endPoint y: 287, distance: 61.0
click at [582, 285] on div "9am 9:15am 9:30am 9:45am 10am 10:15am 10:30am 10:45am 11am 11:15am 11:30am 11:4…" at bounding box center [546, 353] width 145 height 325
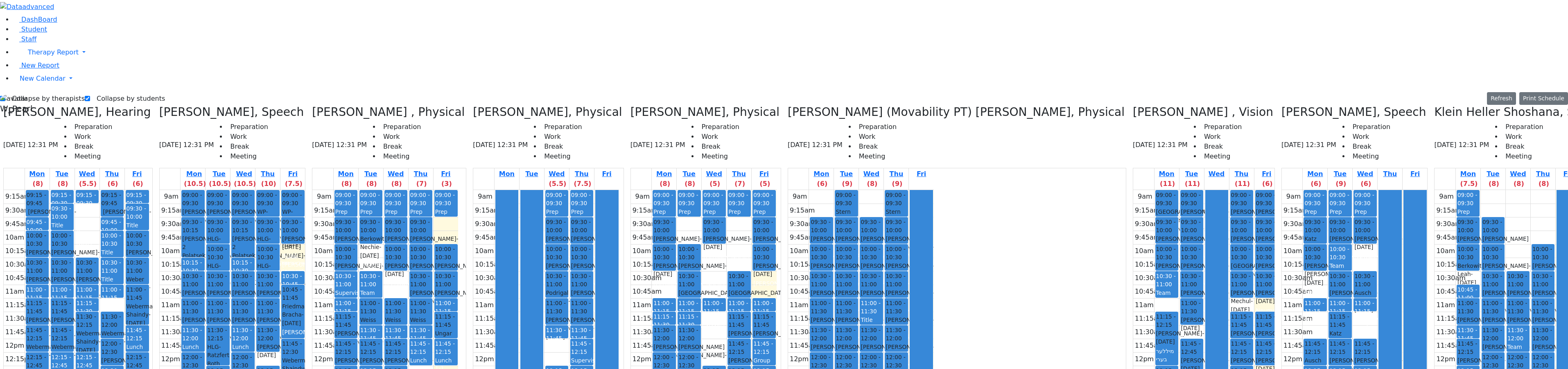
drag, startPoint x: 595, startPoint y: 312, endPoint x: 596, endPoint y: 344, distance: 32.0
click at [596, 351] on div "9am 9:15am 9:30am 9:45am 10am 10:15am 10:30am 10:45am 11am 11:15am 11:30am 11:4…" at bounding box center [546, 352] width 145 height 325
drag, startPoint x: 582, startPoint y: 348, endPoint x: 570, endPoint y: 281, distance: 68.1
click at [569, 278] on div "9am 9:15am 9:30am 9:45am 10am 10:15am 10:30am 10:45am 11am 11:15am 11:30am 11:4…" at bounding box center [546, 352] width 145 height 325
click at [572, 205] on div "9am 9:15am 9:30am 9:45am 10am 10:15am 10:30am 10:45am 11am 11:15am 11:30am 11:4…" at bounding box center [546, 352] width 145 height 325
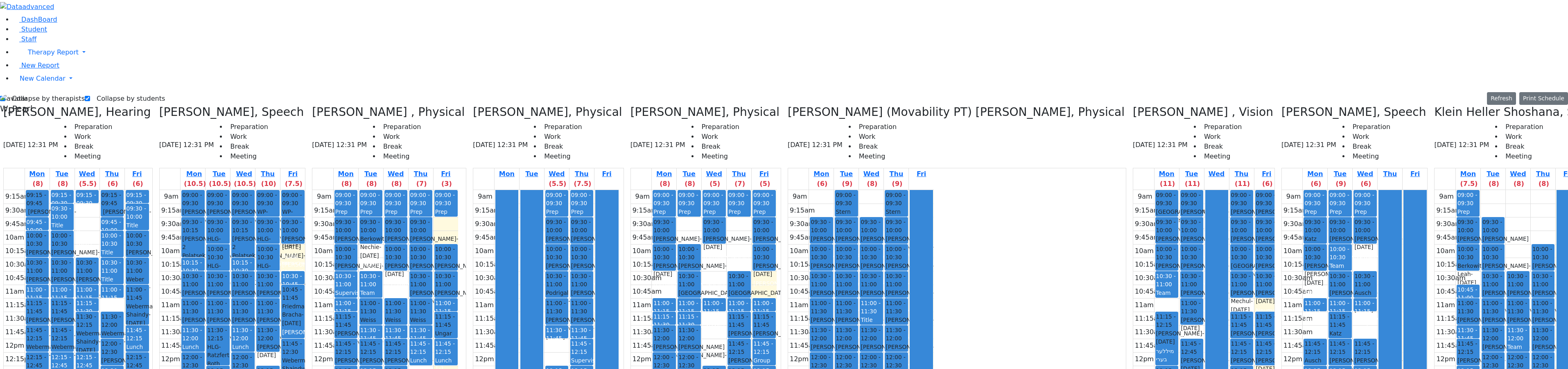
click at [579, 303] on div "9am 9:15am 9:30am 9:45am 10am 10:15am 10:30am 10:45am 11am 11:15am 11:30am 11:4…" at bounding box center [546, 352] width 145 height 325
drag, startPoint x: 578, startPoint y: 315, endPoint x: 587, endPoint y: 320, distance: 10.3
drag, startPoint x: 592, startPoint y: 309, endPoint x: 597, endPoint y: 348, distance: 39.3
click at [597, 349] on div "9am 9:15am 9:30am 9:45am 10am 10:15am 10:30am 10:45am 11am 11:15am 11:30am 11:4…" at bounding box center [546, 352] width 145 height 325
drag, startPoint x: 586, startPoint y: 349, endPoint x: 581, endPoint y: 286, distance: 63.2
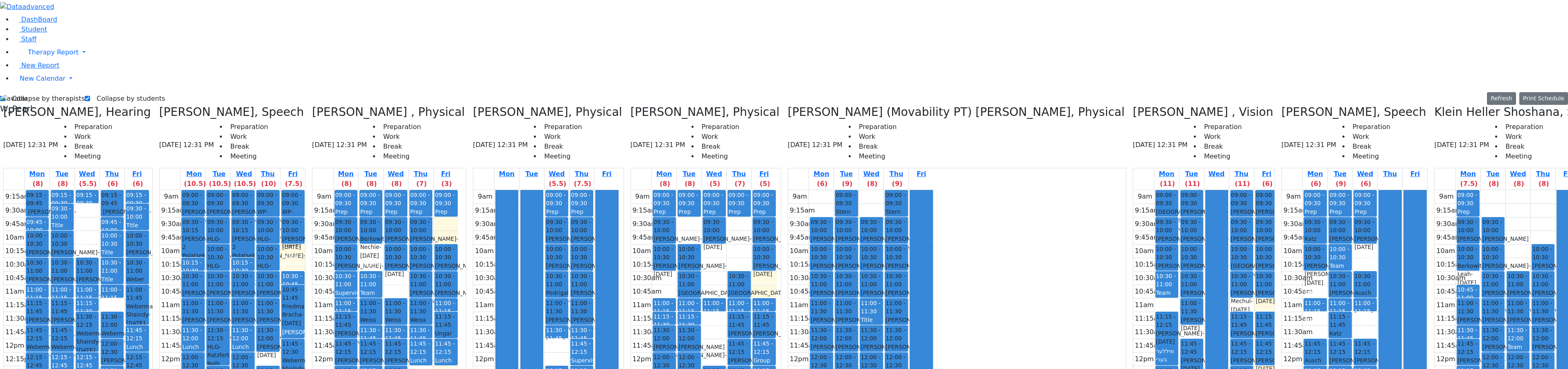
click at [581, 280] on div "9am 9:15am 9:30am 9:45am 10am 10:15am 10:30am 10:45am 11am 11:15am 11:30am 11:4…" at bounding box center [546, 352] width 145 height 325
drag, startPoint x: 593, startPoint y: 314, endPoint x: 584, endPoint y: 342, distance: 29.4
click at [594, 351] on div "9am 9:15am 9:30am 9:45am 10am 10:15am 10:30am 10:45am 11am 11:15am 11:30am 11:4…" at bounding box center [546, 352] width 145 height 325
drag, startPoint x: 576, startPoint y: 347, endPoint x: 573, endPoint y: 247, distance: 100.0
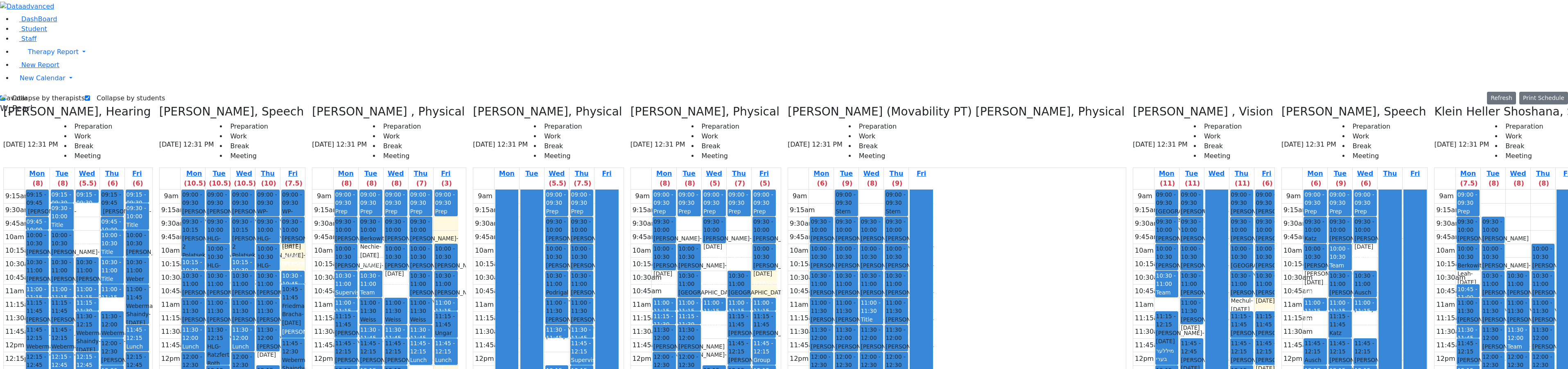
click at [583, 273] on div "9am 9:15am 9:30am 9:45am 10am 10:15am 10:30am 10:45am 11am 11:15am 11:30am 11:4…" at bounding box center [546, 351] width 145 height 325
drag, startPoint x: 569, startPoint y: 213, endPoint x: 570, endPoint y: 206, distance: 7.1
click at [570, 204] on div "9am 9:15am 9:30am 9:45am 10am 10:15am 10:30am 10:45am 11am 11:15am 11:30am 11:4…" at bounding box center [546, 351] width 145 height 325
drag, startPoint x: 576, startPoint y: 281, endPoint x: 576, endPoint y: 288, distance: 7.0
click at [576, 293] on div "9am 9:15am 9:30am 9:45am 10am 10:15am 10:30am 10:45am 11am 11:15am 11:30am 11:4…" at bounding box center [546, 351] width 145 height 325
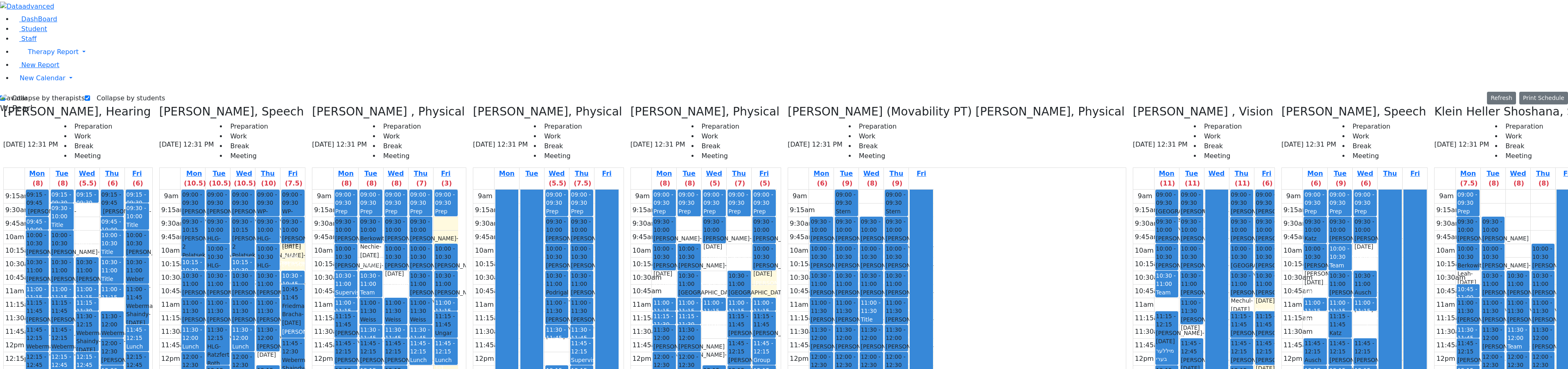
click at [573, 312] on div "9am 9:15am 9:30am 9:45am 10am 10:15am 10:30am 10:45am 11am 11:15am 11:30am 11:4…" at bounding box center [546, 351] width 145 height 325
click at [596, 319] on div "9am 9:15am 9:30am 9:45am 10am 10:15am 10:30am 10:45am 11am 11:15am 11:30am 11:4…" at bounding box center [546, 351] width 145 height 325
drag, startPoint x: 593, startPoint y: 340, endPoint x: 593, endPoint y: 348, distance: 8.0
click at [593, 348] on div "9am 9:15am 9:30am 9:45am 10am 10:15am 10:30am 10:45am 11am 11:15am 11:30am 11:4…" at bounding box center [546, 351] width 145 height 325
click at [576, 347] on div "9am 9:15am 9:30am 9:45am 10am 10:15am 10:30am 10:45am 11am 11:15am 11:30am 11:4…" at bounding box center [546, 351] width 145 height 325
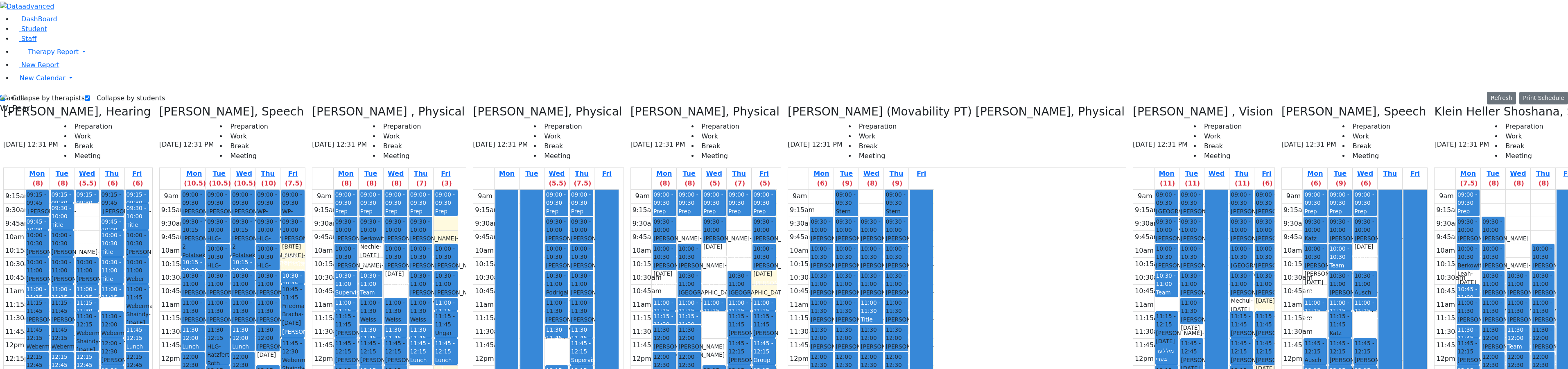
drag, startPoint x: 577, startPoint y: 322, endPoint x: 579, endPoint y: 287, distance: 35.1
click at [579, 279] on div "9am 9:15am 9:30am 9:45am 10am 10:15am 10:30am 10:45am 11am 11:15am 11:30am 11:4…" at bounding box center [546, 351] width 145 height 325
drag, startPoint x: 576, startPoint y: 213, endPoint x: 579, endPoint y: 206, distance: 7.6
click at [581, 202] on div "9am 9:15am 9:30am 9:45am 10am 10:15am 10:30am 10:45am 11am 11:15am 11:30am 11:4…" at bounding box center [546, 351] width 145 height 325
drag, startPoint x: 589, startPoint y: 309, endPoint x: 590, endPoint y: 315, distance: 6.1
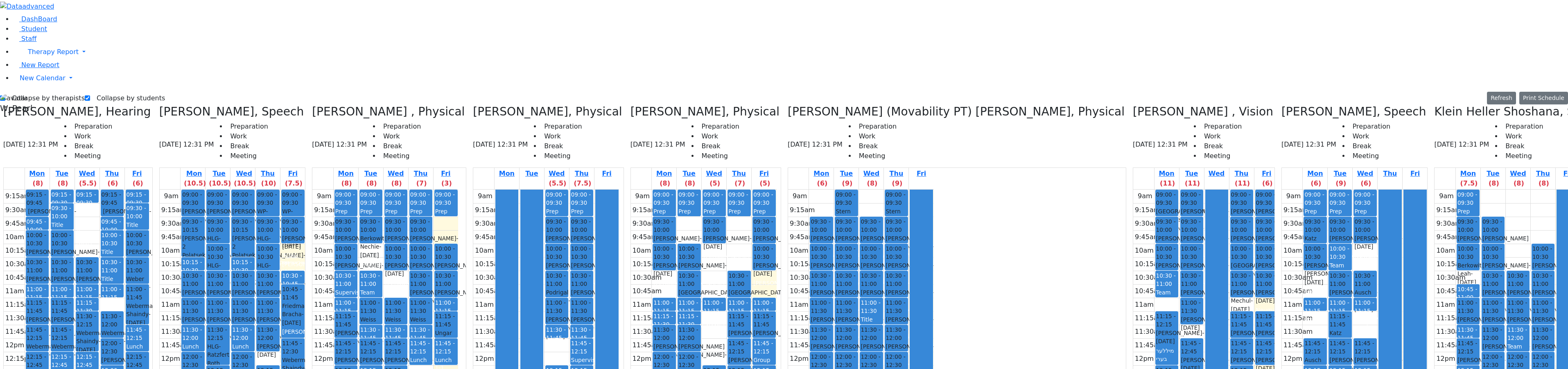
click at [590, 320] on div "9am 9:15am 9:30am 9:45am 10am 10:15am 10:30am 10:45am 11am 11:15am 11:30am 11:4…" at bounding box center [546, 351] width 145 height 325
drag, startPoint x: 594, startPoint y: 334, endPoint x: 587, endPoint y: 346, distance: 13.9
click at [593, 349] on div "9am 9:15am 9:30am 9:45am 10am 10:15am 10:30am 10:45am 11am 11:15am 11:30am 11:4…" at bounding box center [546, 351] width 145 height 325
drag, startPoint x: 573, startPoint y: 332, endPoint x: 577, endPoint y: 314, distance: 18.4
click at [575, 348] on div "9am 9:15am 9:30am 9:45am 10am 10:15am 10:30am 10:45am 11am 11:15am 11:30am 11:4…" at bounding box center [546, 351] width 145 height 325
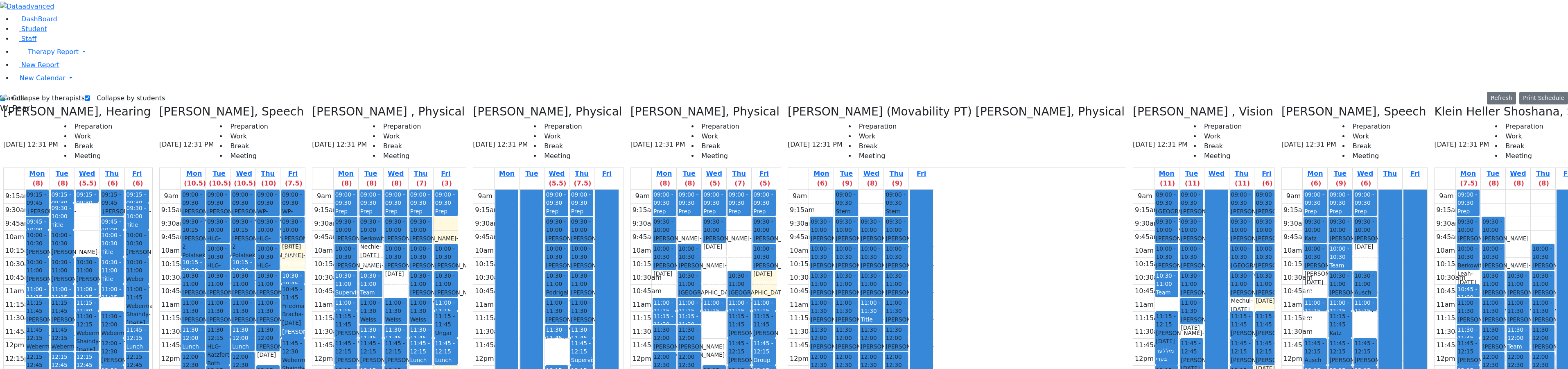
drag, startPoint x: 577, startPoint y: 311, endPoint x: 574, endPoint y: 297, distance: 14.3
click at [577, 316] on div "9am 9:15am 9:30am 9:45am 10am 10:15am 10:30am 10:45am 11am 11:15am 11:30am 11:4…" at bounding box center [546, 351] width 145 height 325
click at [573, 292] on div "9am 9:15am 9:30am 9:45am 10am 10:15am 10:30am 10:45am 11am 11:15am 11:30am 11:4…" at bounding box center [546, 351] width 145 height 325
drag, startPoint x: 573, startPoint y: 216, endPoint x: 572, endPoint y: 201, distance: 15.0
click at [572, 201] on div "9am 9:15am 9:30am 9:45am 10am 10:15am 10:30am 10:45am 11am 11:15am 11:30am 11:4…" at bounding box center [546, 351] width 145 height 325
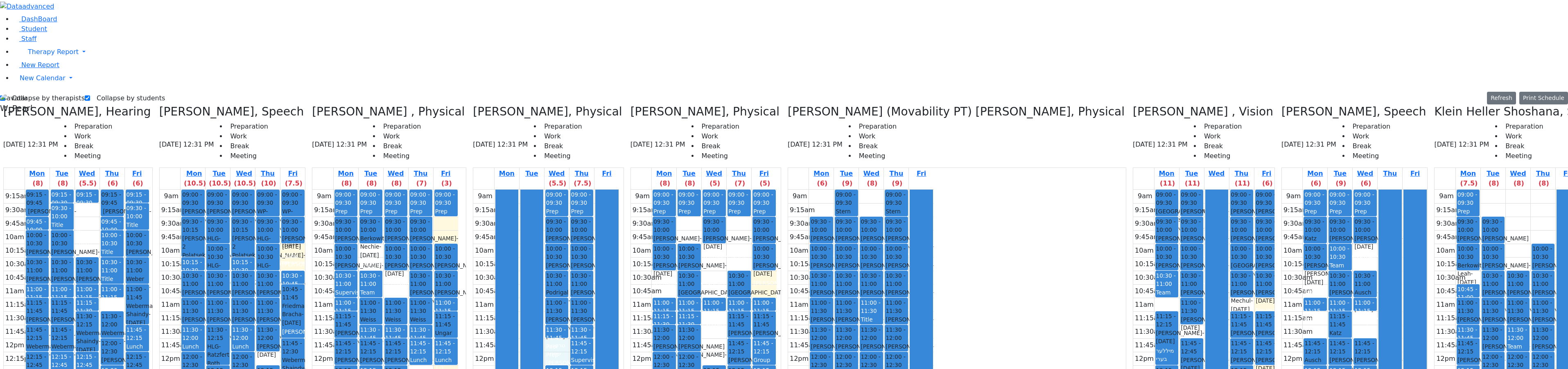
drag, startPoint x: 625, startPoint y: 191, endPoint x: 626, endPoint y: 202, distance: 11.0
click at [618, 202] on div at bounding box center [607, 351] width 23 height 323
drag, startPoint x: 581, startPoint y: 203, endPoint x: 582, endPoint y: 209, distance: 6.1
click at [581, 212] on div "9am 9:15am 9:30am 9:45am 10am 10:15am 10:30am 10:45am 11am 11:15am 11:30am 11:4…" at bounding box center [546, 351] width 145 height 325
click at [670, 189] on div "9am 9:15am 9:30am 9:45am 10am 10:15am 10:30am 10:45am 11am 11:15am 11:30am 11:4…" at bounding box center [703, 351] width 145 height 325
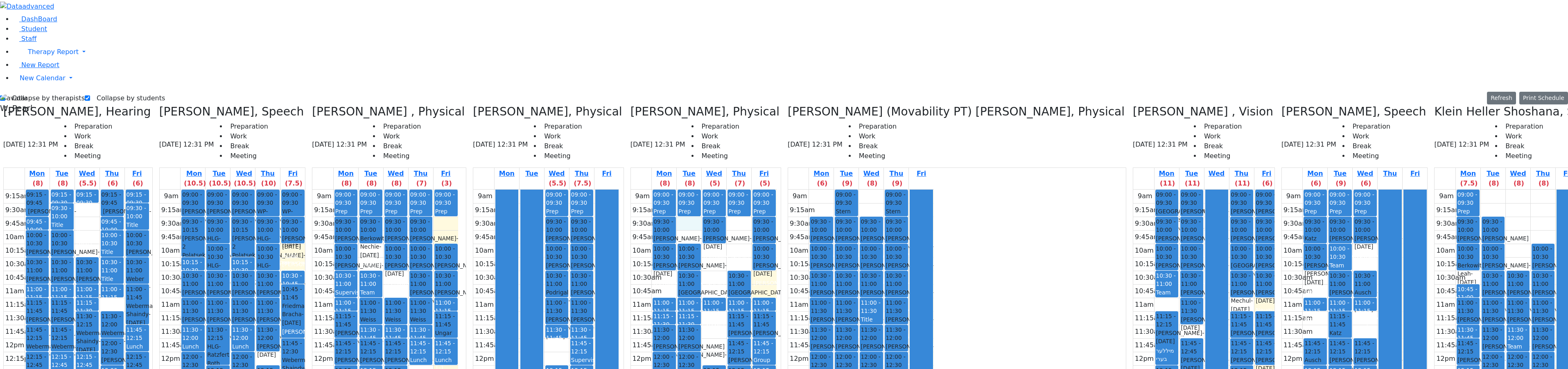
click at [706, 189] on div "9am 9:15am 9:30am 9:45am 10am 10:15am 10:30am 10:45am 11am 11:15am 11:30am 11:4…" at bounding box center [703, 351] width 145 height 325
click at [61, 92] on label "Collapse by therapists" at bounding box center [45, 99] width 79 height 13
click at [5, 96] on input "Collapse by therapists" at bounding box center [2, 98] width 5 height 5
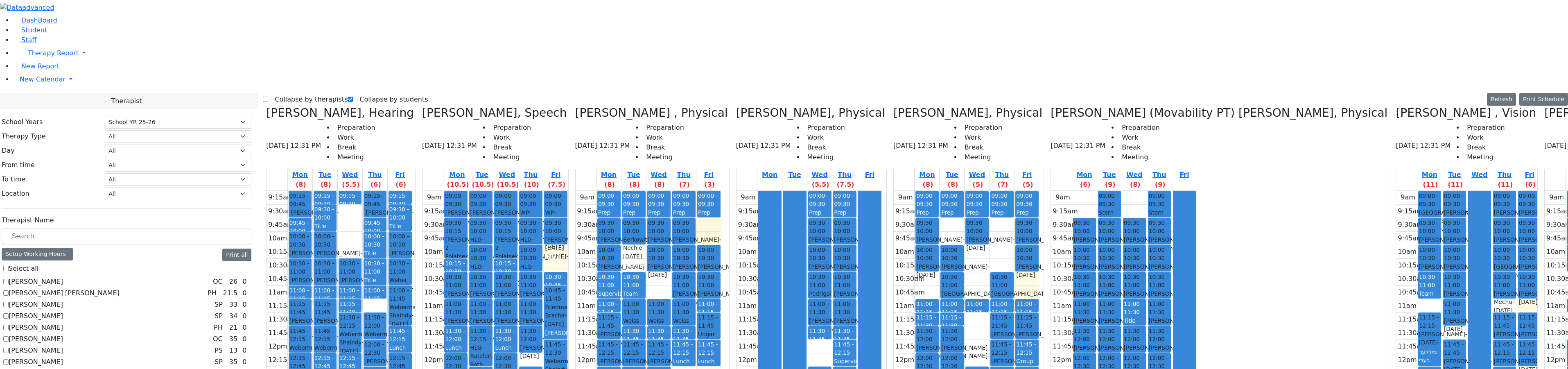
scroll to position [0, 0]
click at [285, 93] on label "Collapse by therapists" at bounding box center [308, 100] width 79 height 13
click at [268, 97] on input "Collapse by therapists" at bounding box center [265, 99] width 5 height 5
checkbox input "true"
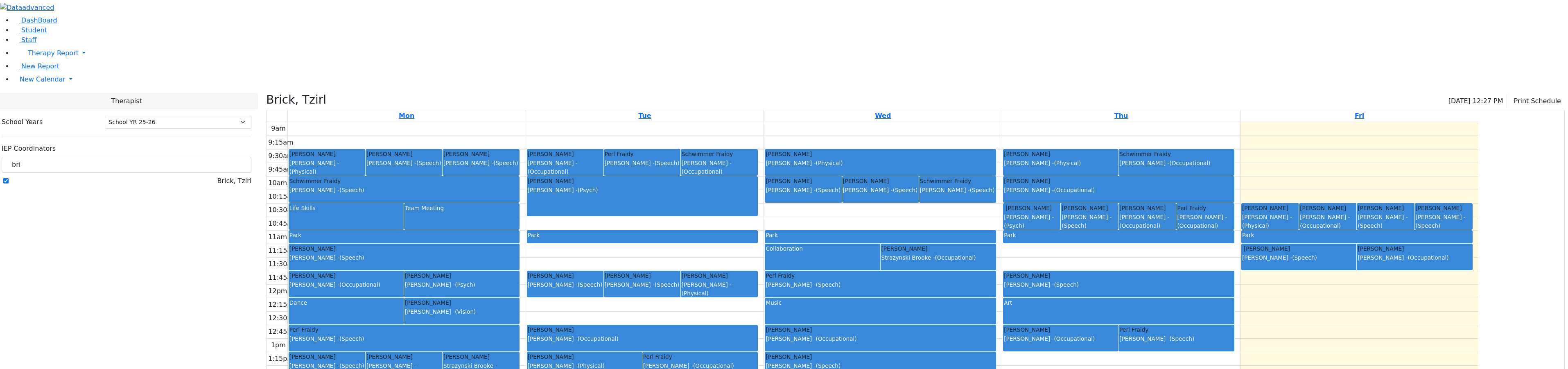
select select "212"
click at [33, 34] on span "Student" at bounding box center [34, 30] width 26 height 8
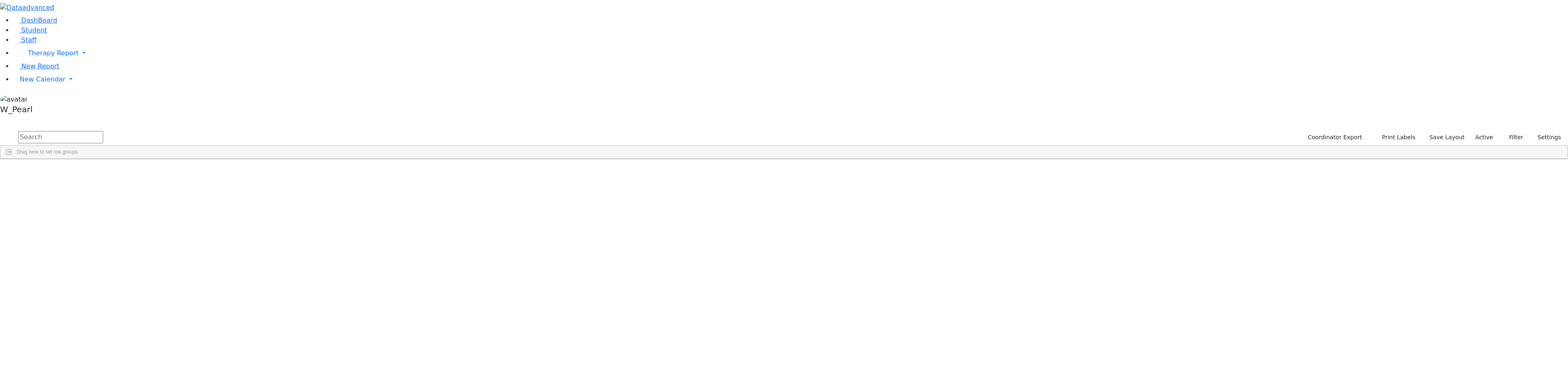
click at [103, 131] on input "text" at bounding box center [61, 137] width 85 height 12
click at [225, 172] on div "[PERSON_NAME]" at bounding box center [169, 178] width 112 height 12
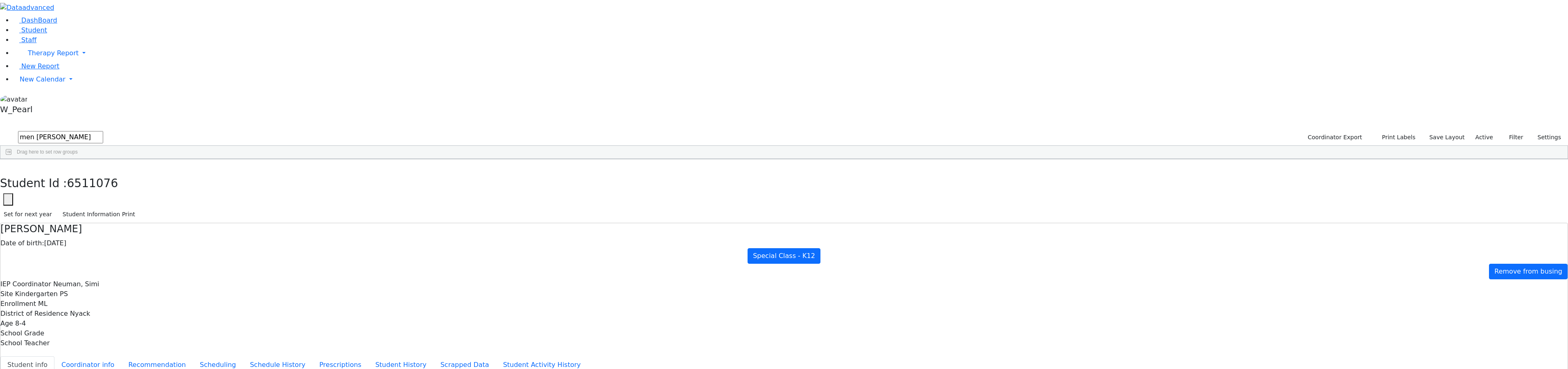
scroll to position [37, 0]
drag, startPoint x: 157, startPoint y: 29, endPoint x: 99, endPoint y: 32, distance: 58.1
click at [100, 130] on form "men marko" at bounding box center [51, 138] width 103 height 16
type input "cik"
click at [113, 172] on div "6511258" at bounding box center [57, 178] width 112 height 12
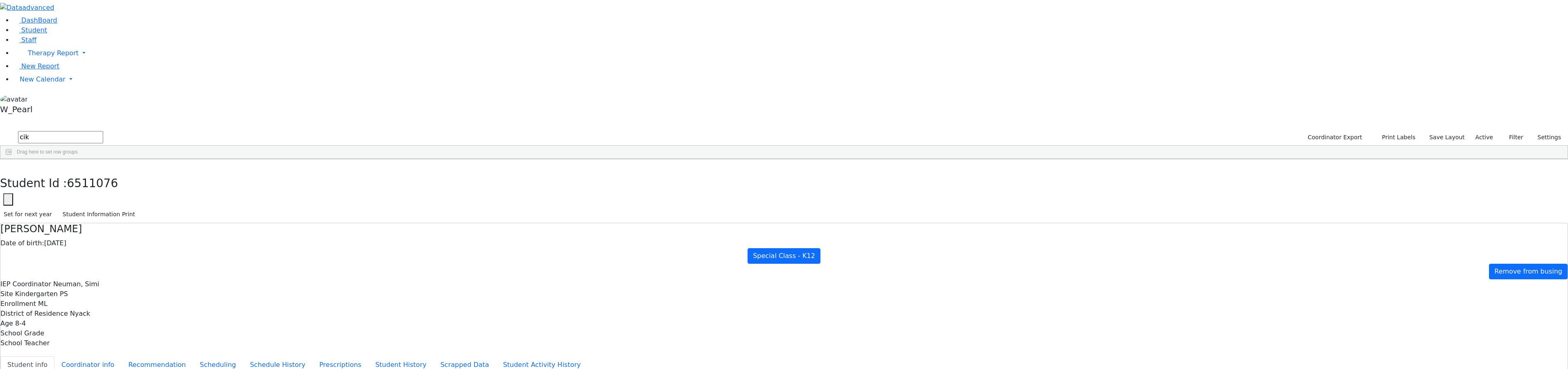
click at [113, 172] on div "6511258" at bounding box center [57, 178] width 112 height 12
click at [121, 356] on button "Coordinator info" at bounding box center [88, 365] width 67 height 17
click at [193, 356] on button "Recommendation" at bounding box center [157, 365] width 72 height 17
checkbox input "true"
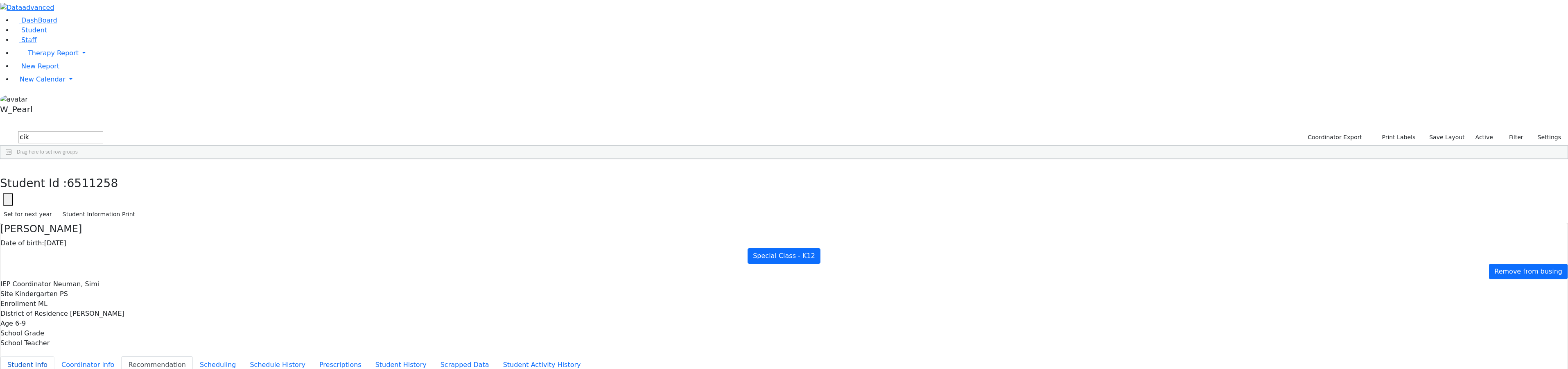
click at [54, 356] on button "Student info" at bounding box center [27, 365] width 54 height 17
drag, startPoint x: 236, startPoint y: 19, endPoint x: 124, endPoint y: 34, distance: 113.0
click at [119, 32] on div "DashBoard Student Staff Therapy Report Student Old Calendar Report" at bounding box center [784, 350] width 1568 height 700
drag, startPoint x: 139, startPoint y: 38, endPoint x: 99, endPoint y: 35, distance: 40.1
click at [99, 130] on form "cik" at bounding box center [51, 138] width 103 height 16
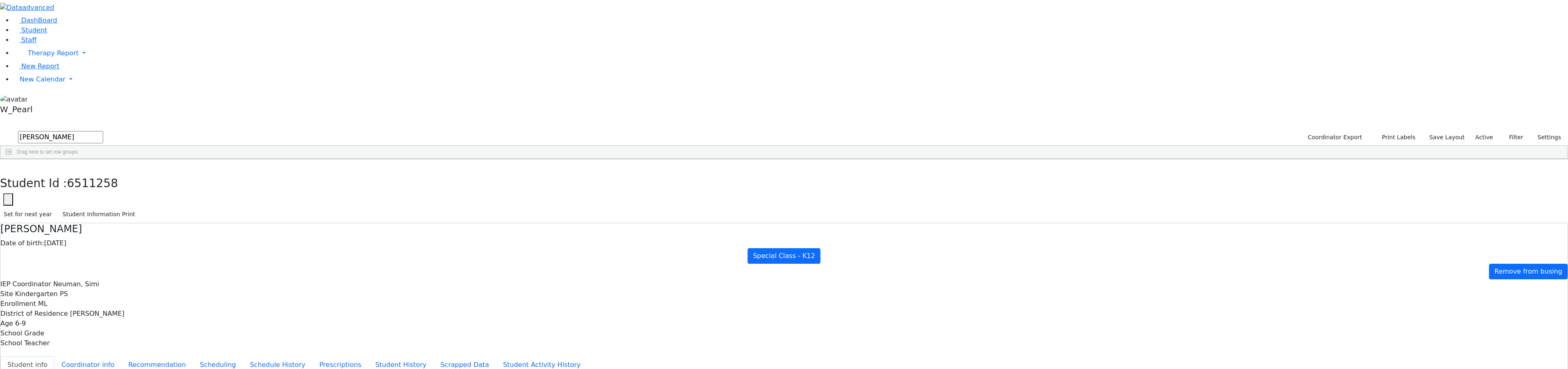
type input "yi rose"
click at [12, 160] on button "button" at bounding box center [6, 168] width 12 height 17
click at [222, 207] on div "Rosenberg" at bounding box center [166, 213] width 112 height 12
click at [8, 166] on icon "button" at bounding box center [5, 168] width 4 height 5
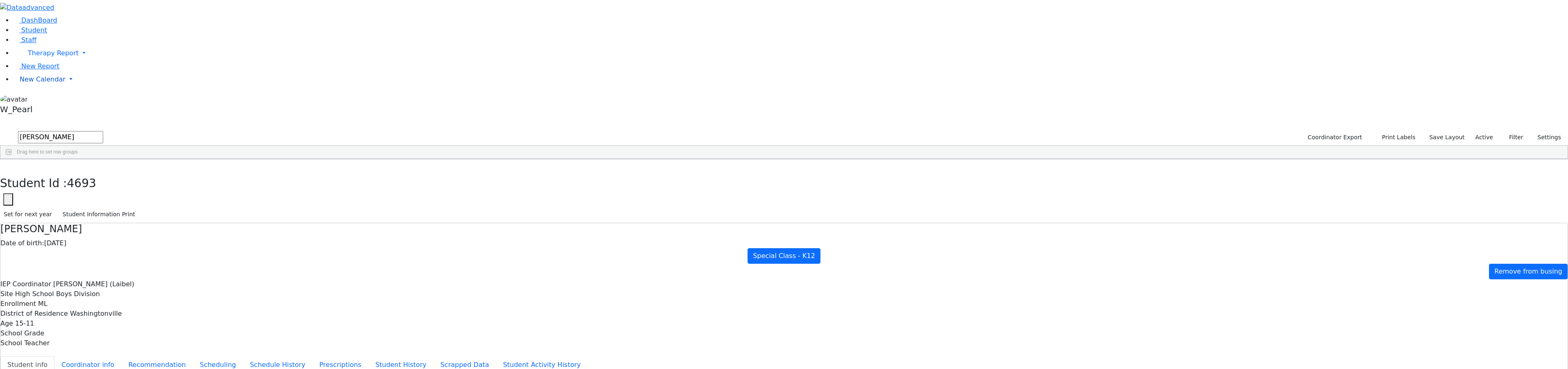
click at [36, 88] on link "New Calendar" at bounding box center [791, 79] width 1555 height 16
click at [36, 110] on span "Teacher Report" at bounding box center [44, 105] width 49 height 8
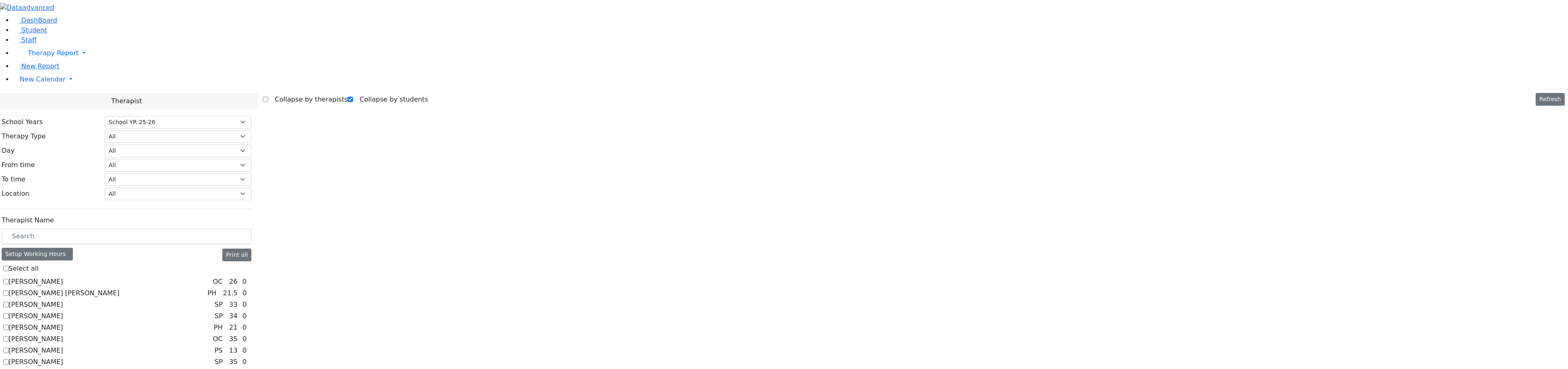
select select "212"
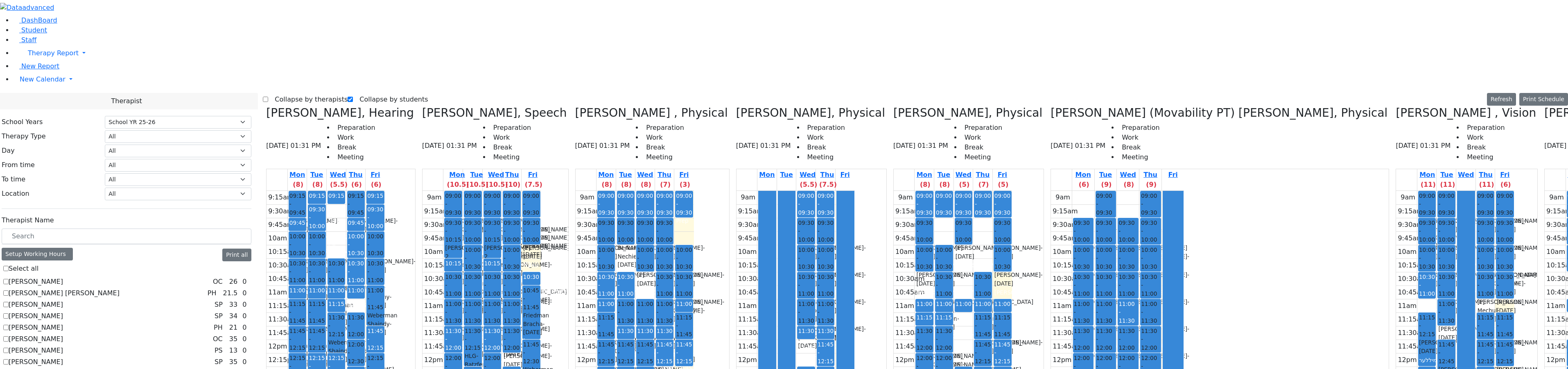
drag, startPoint x: 1471, startPoint y: 176, endPoint x: 1470, endPoint y: 181, distance: 5.1
drag, startPoint x: 1468, startPoint y: 150, endPoint x: 1471, endPoint y: 175, distance: 25.2
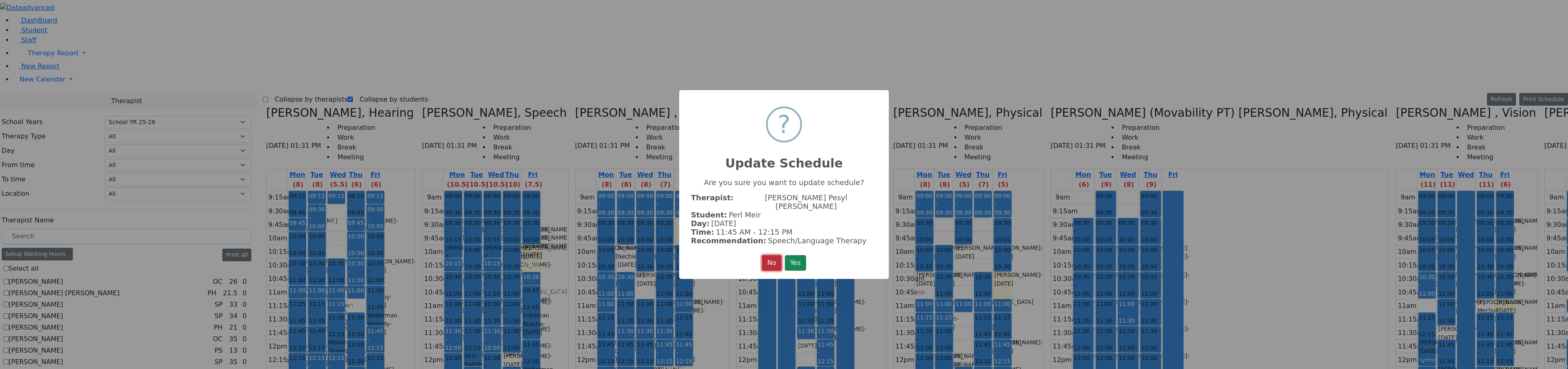
click at [765, 255] on button "No" at bounding box center [772, 263] width 19 height 16
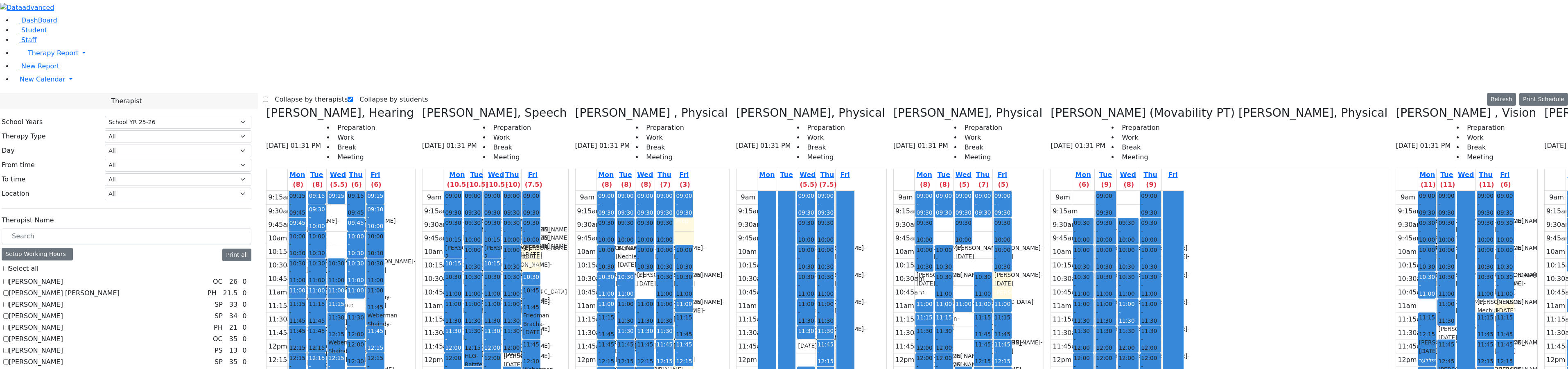
click at [1396, 191] on div "9am 9:15am 9:30am 9:45am 10am 10:15am 10:30am 10:45am 11am 11:15am 11:30am 11:4…" at bounding box center [1455, 353] width 118 height 325
drag, startPoint x: 1465, startPoint y: 311, endPoint x: 1468, endPoint y: 317, distance: 6.7
drag, startPoint x: 1471, startPoint y: 175, endPoint x: 1471, endPoint y: 186, distance: 11.0
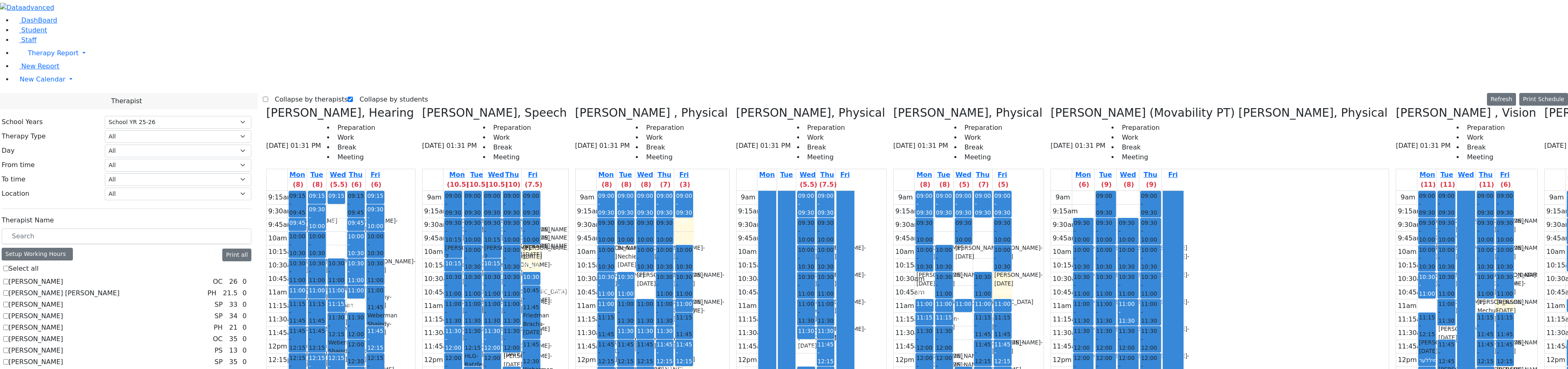
drag, startPoint x: 1471, startPoint y: 178, endPoint x: 1471, endPoint y: 183, distance: 5.0
drag, startPoint x: 1471, startPoint y: 155, endPoint x: 1475, endPoint y: 311, distance: 156.1
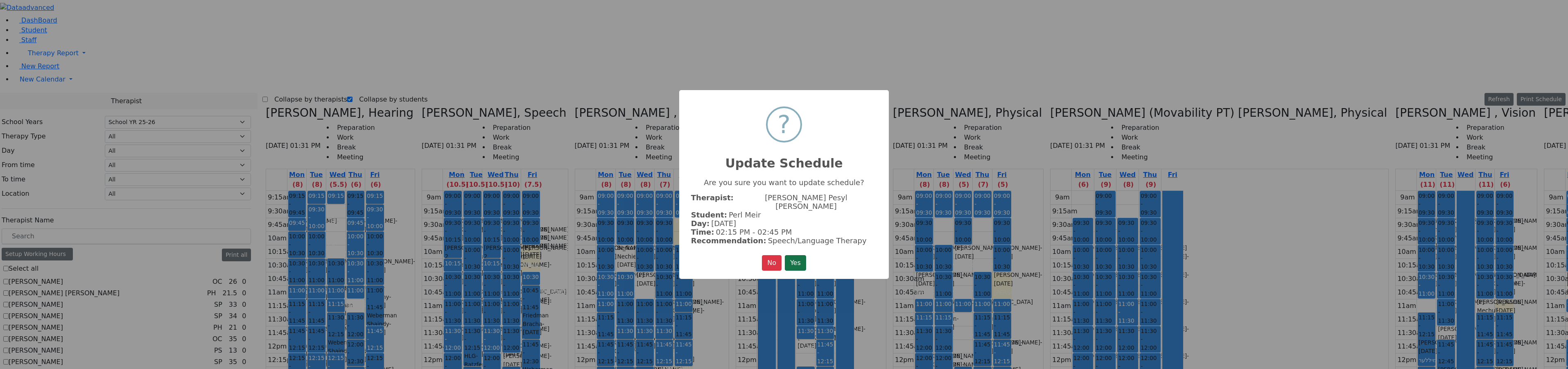
click at [802, 255] on button "Yes" at bounding box center [795, 263] width 21 height 16
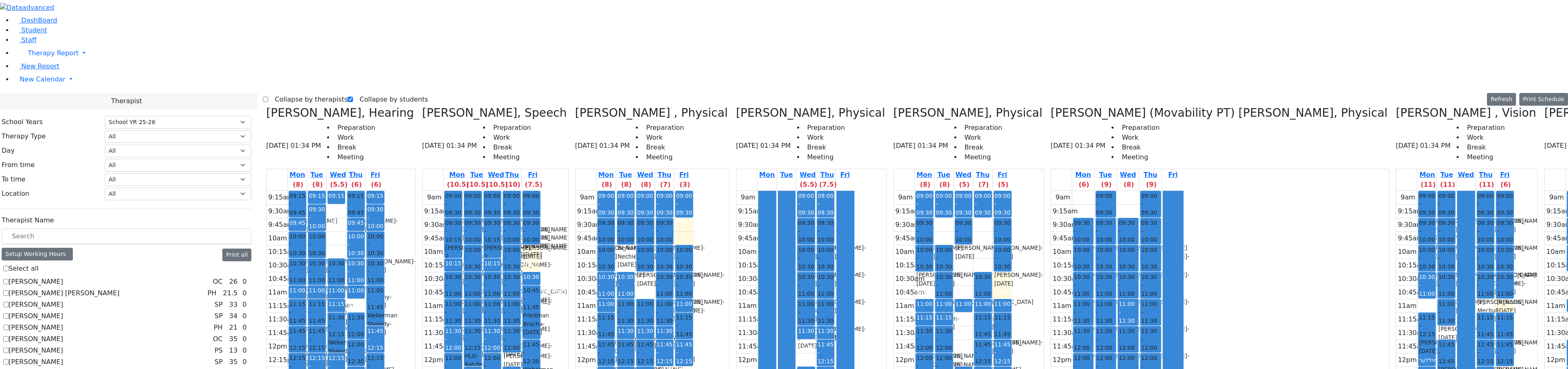
drag, startPoint x: 1472, startPoint y: 183, endPoint x: 1474, endPoint y: 151, distance: 32.1
drag, startPoint x: 1343, startPoint y: 169, endPoint x: 1469, endPoint y: 170, distance: 126.0
click at [1469, 170] on div "Renzoni Rebecca, Hearing 09/19/2025 01:34 PM Preparation Work Break Meeting Mon…" at bounding box center [915, 311] width 1305 height 410
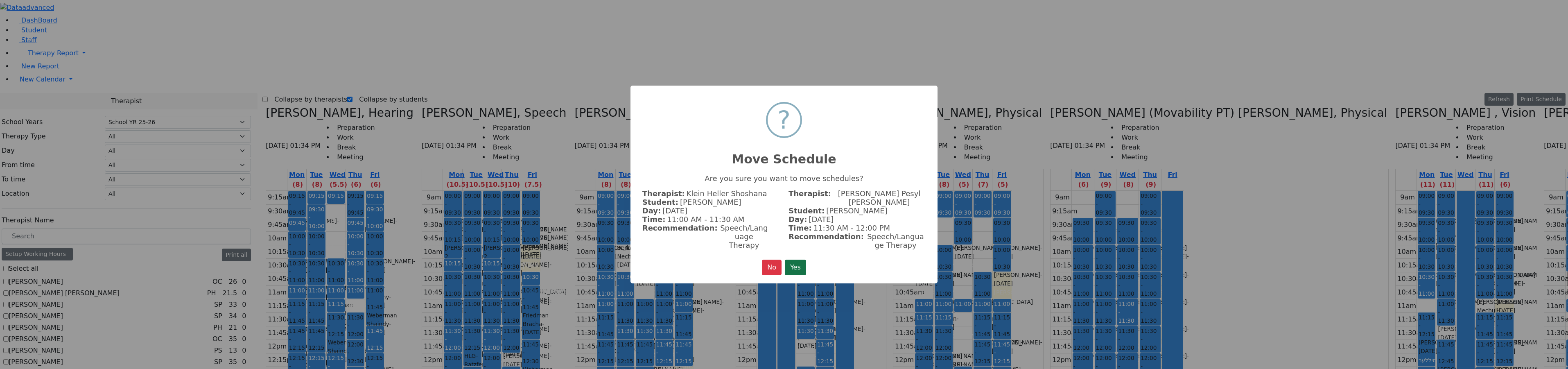
click at [793, 262] on button "Yes" at bounding box center [795, 267] width 21 height 16
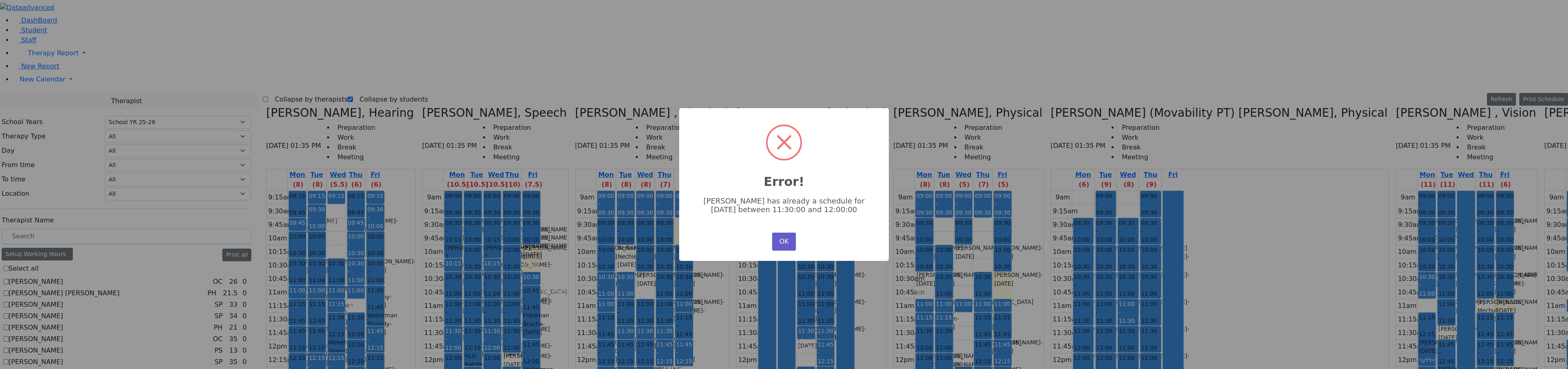
click at [791, 241] on button "OK" at bounding box center [783, 242] width 24 height 18
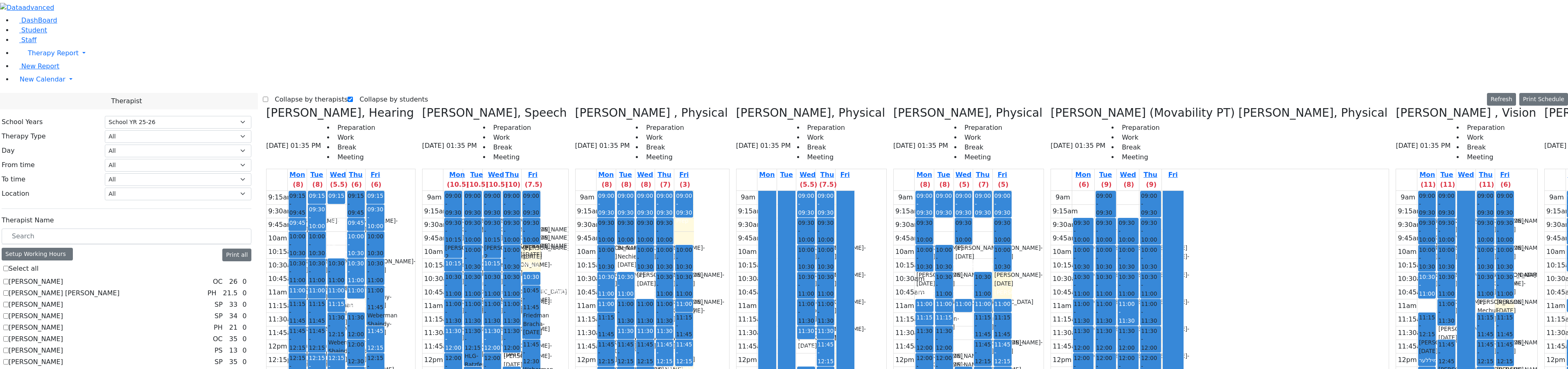
drag, startPoint x: 1469, startPoint y: 316, endPoint x: 1476, endPoint y: 318, distance: 7.3
drag, startPoint x: 1474, startPoint y: 315, endPoint x: 1479, endPoint y: 160, distance: 155.1
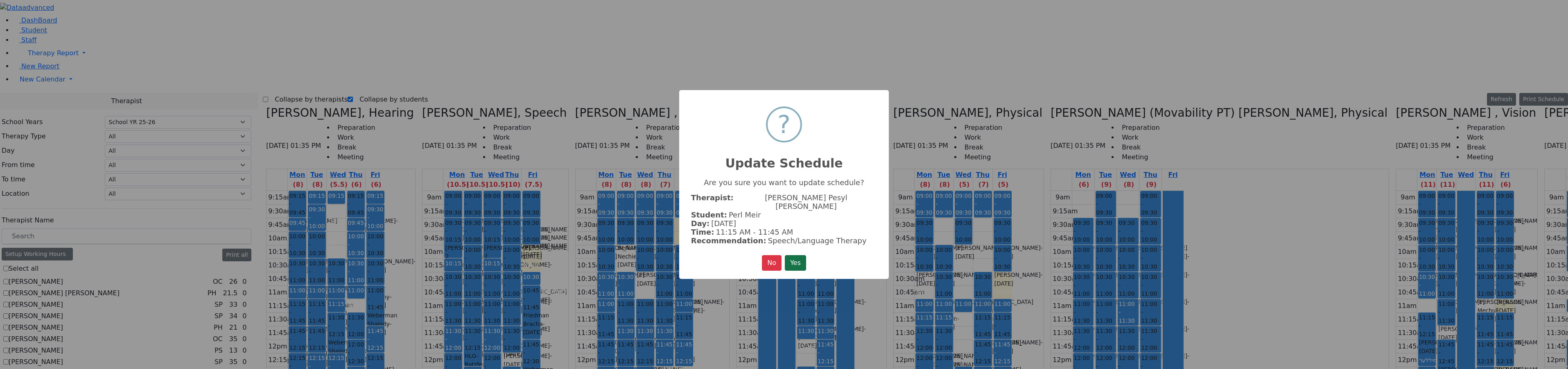
click at [797, 255] on button "Yes" at bounding box center [795, 263] width 21 height 16
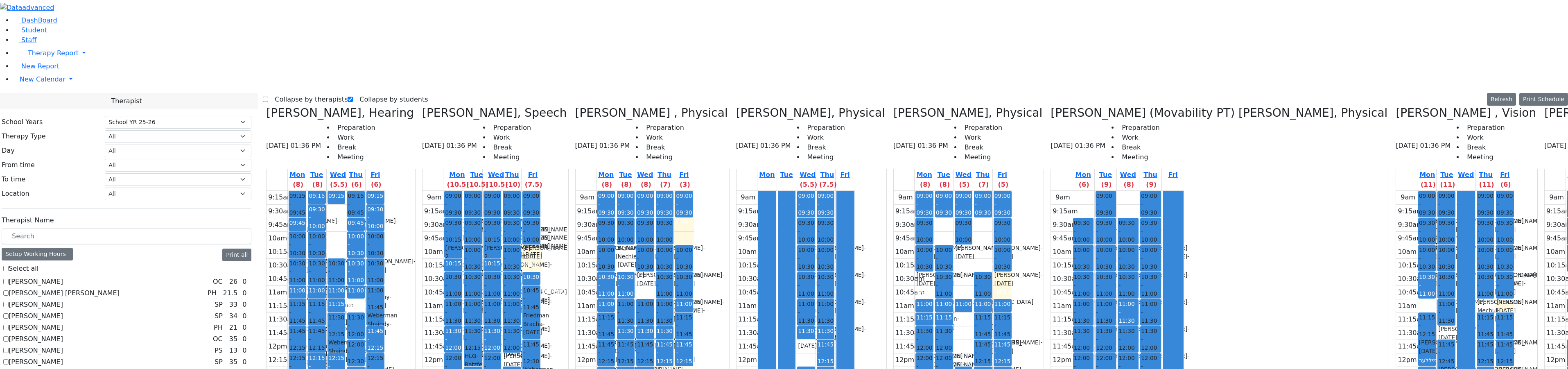
drag, startPoint x: 1470, startPoint y: 154, endPoint x: 1470, endPoint y: 312, distance: 158.0
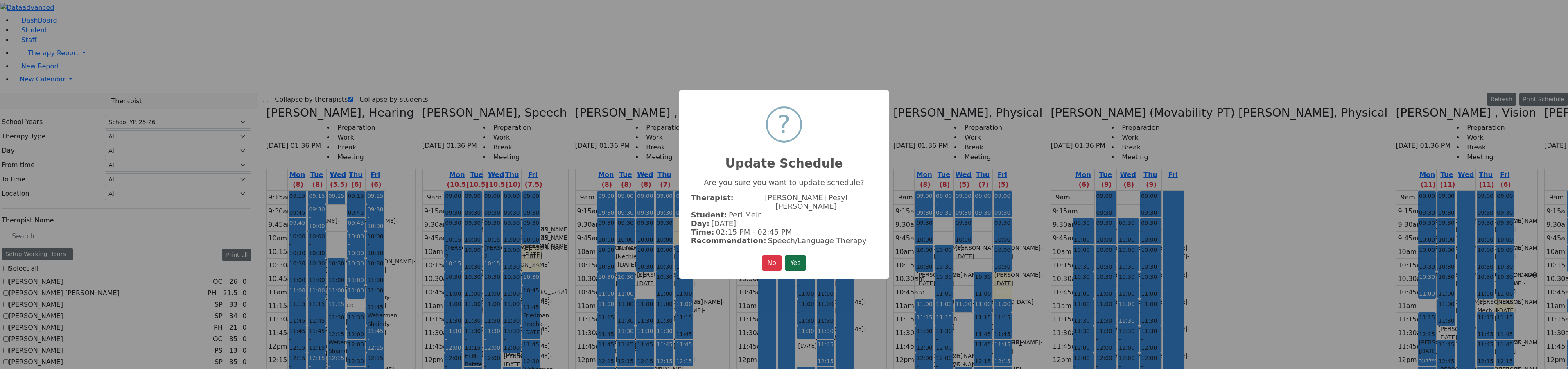
click at [806, 255] on button "Yes" at bounding box center [795, 263] width 21 height 16
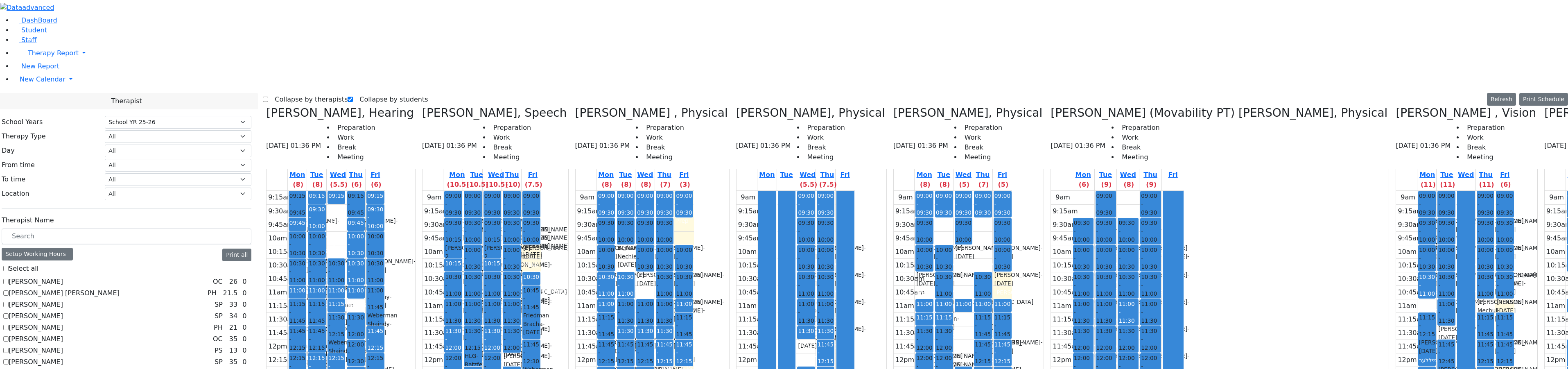
drag, startPoint x: 1475, startPoint y: 111, endPoint x: 1470, endPoint y: 175, distance: 64.2
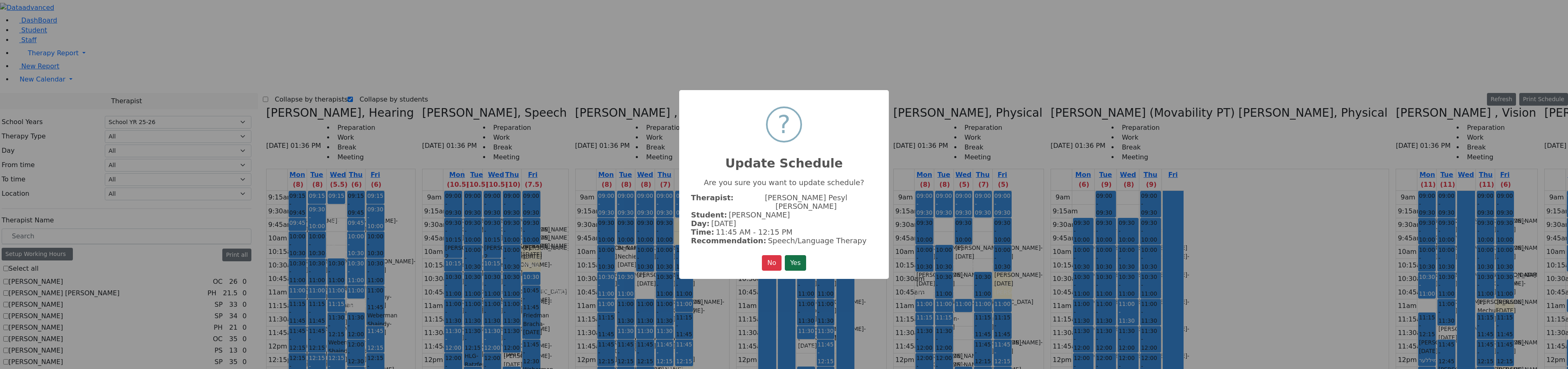
click at [797, 255] on button "Yes" at bounding box center [795, 263] width 21 height 16
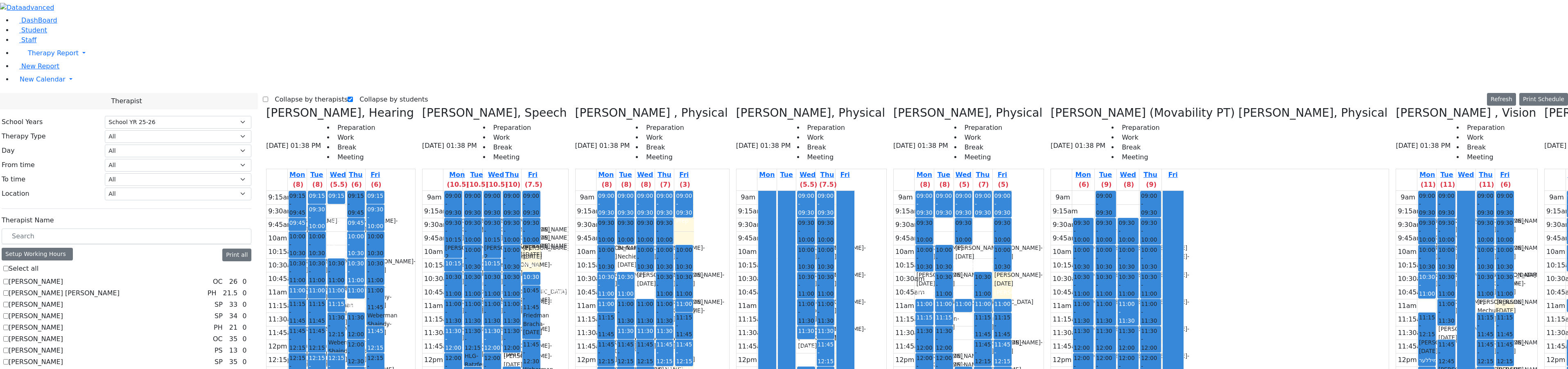
drag, startPoint x: 1469, startPoint y: 178, endPoint x: 1468, endPoint y: 117, distance: 61.0
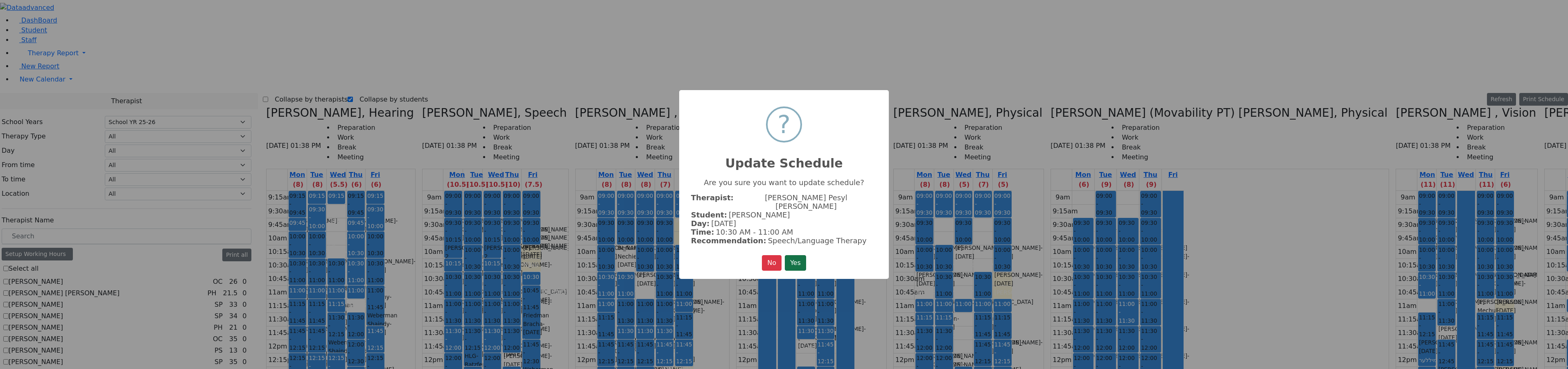
click at [796, 257] on button "Yes" at bounding box center [795, 263] width 21 height 16
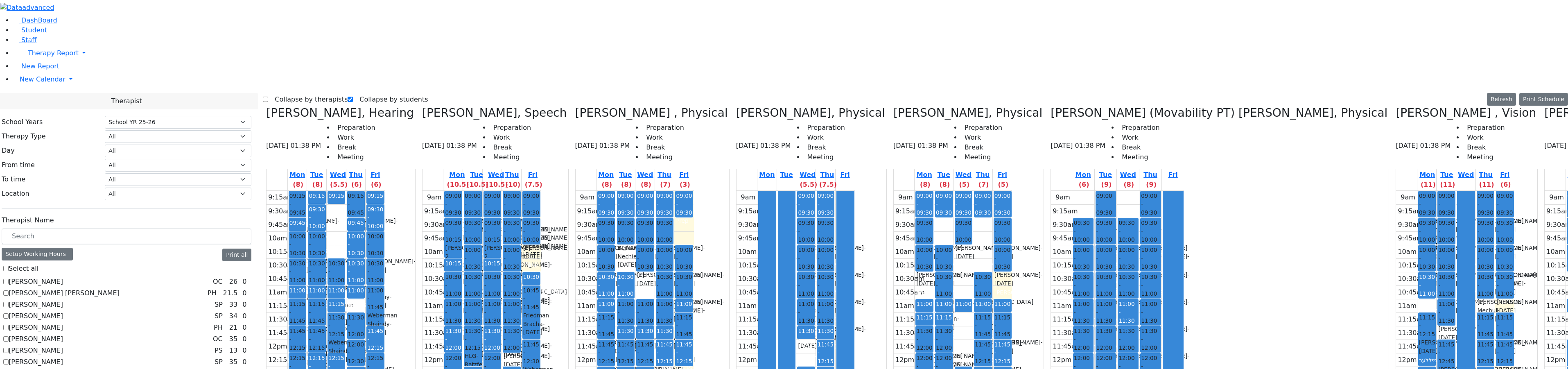
drag, startPoint x: 1470, startPoint y: 111, endPoint x: 1471, endPoint y: 171, distance: 60.0
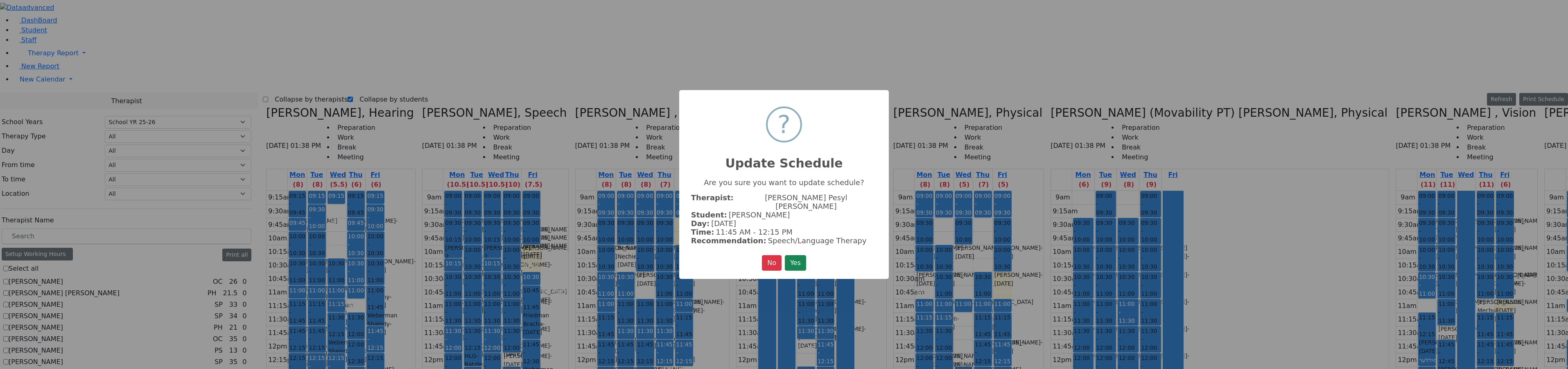
click at [802, 255] on button "Yes" at bounding box center [795, 263] width 21 height 16
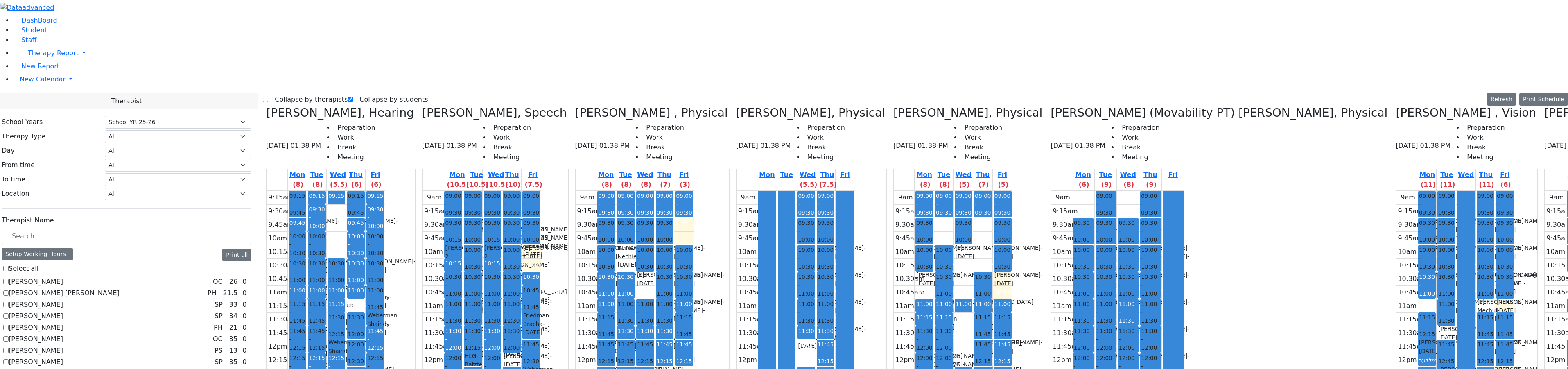
drag, startPoint x: 1340, startPoint y: 167, endPoint x: 1350, endPoint y: 170, distance: 10.4
drag, startPoint x: 1467, startPoint y: 136, endPoint x: 1467, endPoint y: 143, distance: 7.0
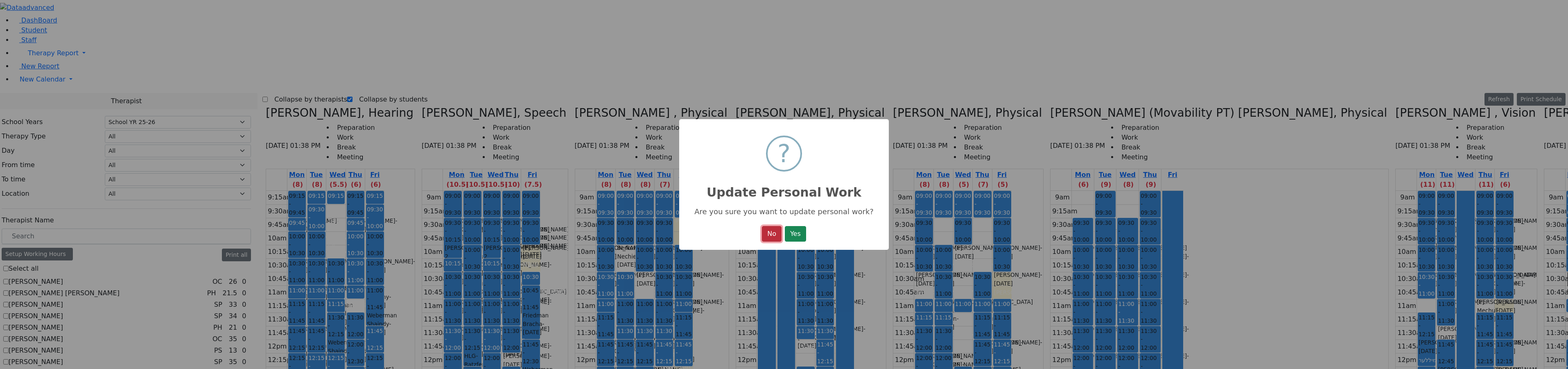
click at [764, 237] on button "No" at bounding box center [772, 234] width 19 height 16
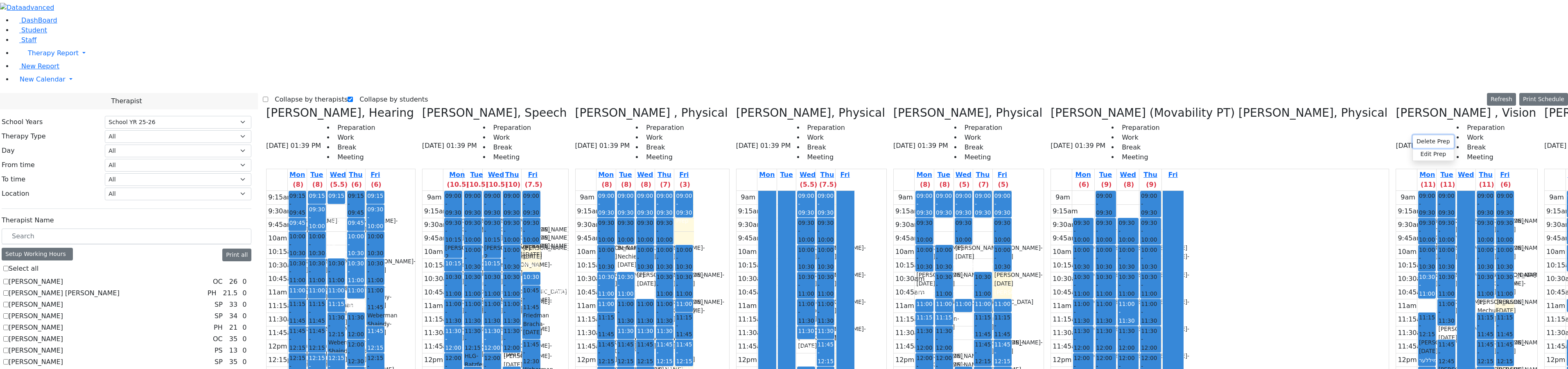
click at [1425, 141] on button "Delete Prep" at bounding box center [1433, 141] width 41 height 13
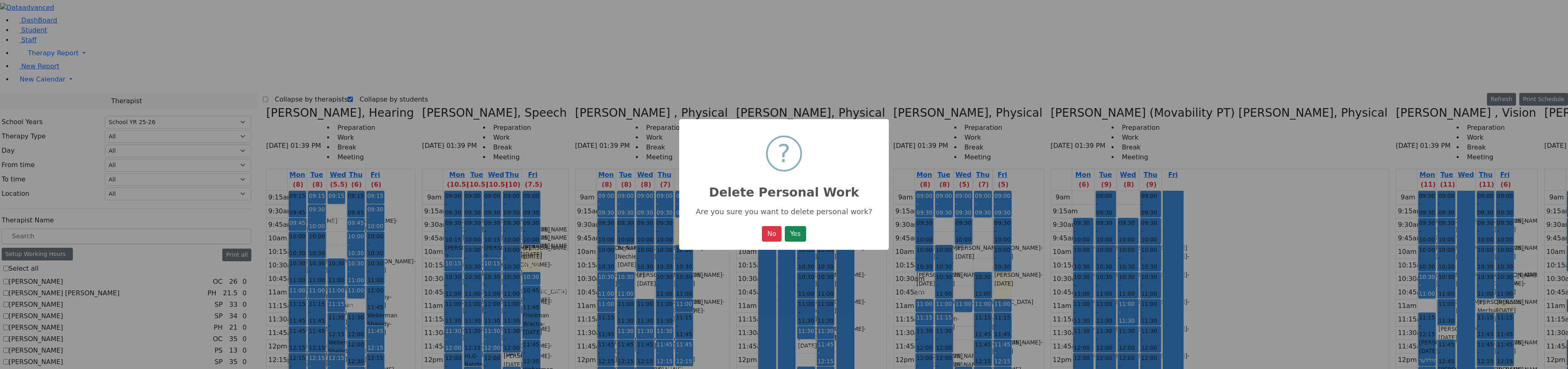
click at [802, 230] on button "Yes" at bounding box center [795, 234] width 21 height 16
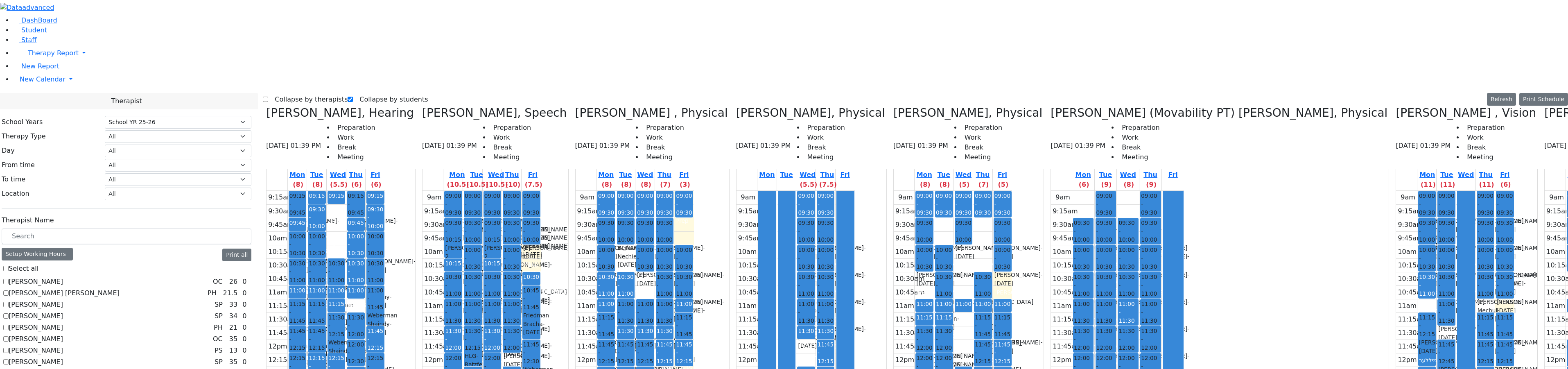
drag, startPoint x: 1465, startPoint y: 180, endPoint x: 1465, endPoint y: 116, distance: 64.0
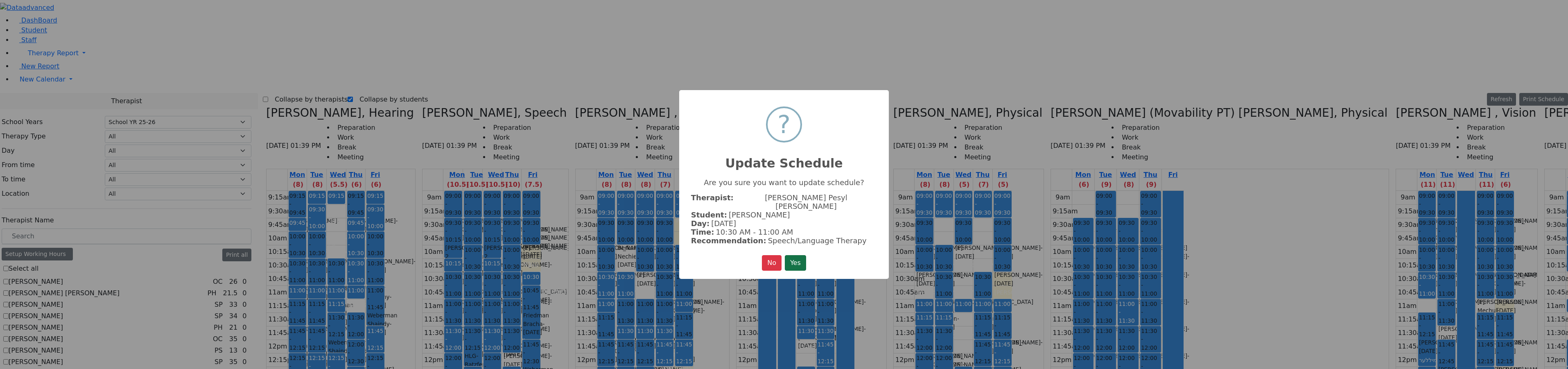
click at [796, 255] on button "Yes" at bounding box center [795, 263] width 21 height 16
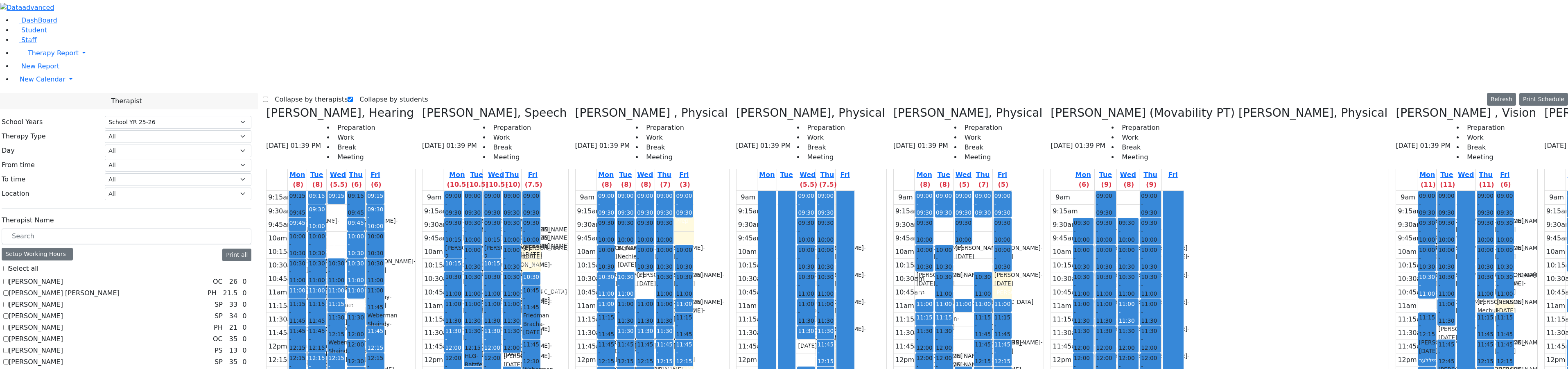
drag, startPoint x: 1344, startPoint y: 168, endPoint x: 1471, endPoint y: 168, distance: 127.0
click at [1471, 168] on div "Renzoni Rebecca, Hearing 09/19/2025 01:39 PM Preparation Work Break Meeting Mon…" at bounding box center [915, 311] width 1305 height 410
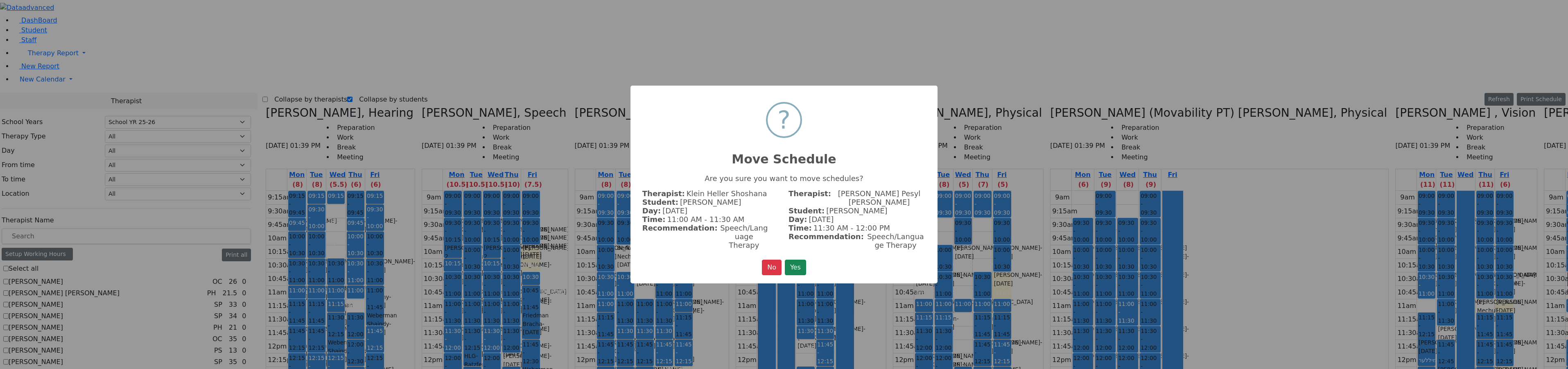
click at [813, 254] on div "× ? Move Schedule Are you sure you want to move schedules? Therapist: Klein Hel…" at bounding box center [784, 184] width 307 height 198
click at [802, 259] on button "Yes" at bounding box center [795, 267] width 21 height 16
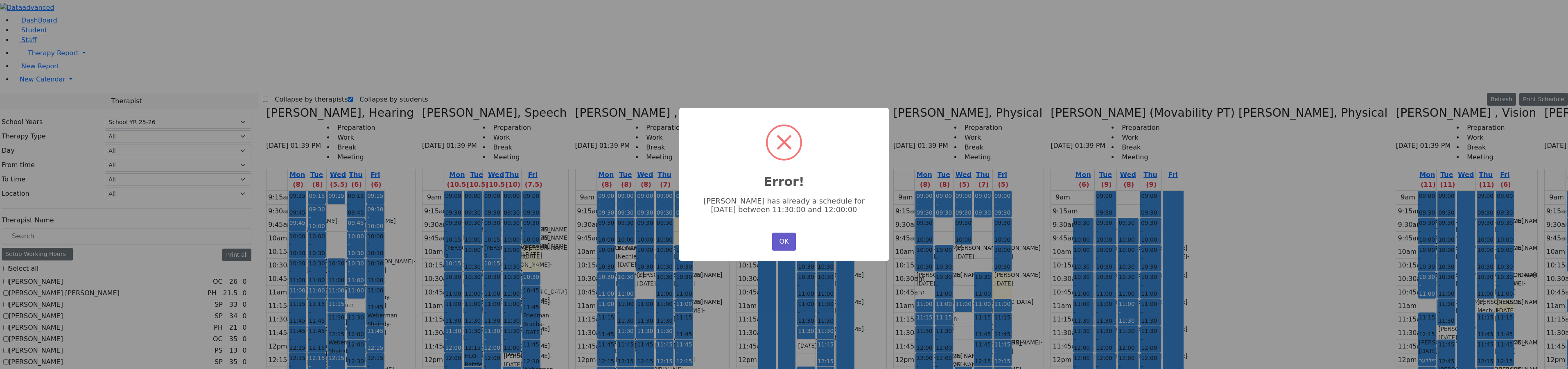
click at [786, 236] on button "OK" at bounding box center [783, 242] width 24 height 18
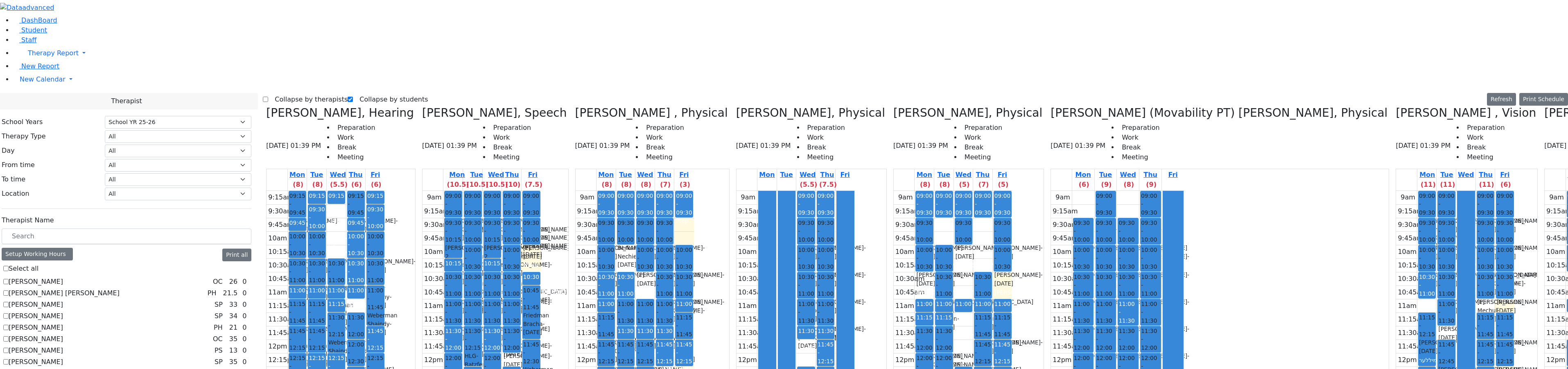
drag, startPoint x: 1340, startPoint y: 166, endPoint x: 1465, endPoint y: 138, distance: 128.1
click at [1465, 138] on div "Renzoni Rebecca, Hearing 09/19/2025 01:39 PM Preparation Work Break Meeting Mon…" at bounding box center [915, 311] width 1305 height 410
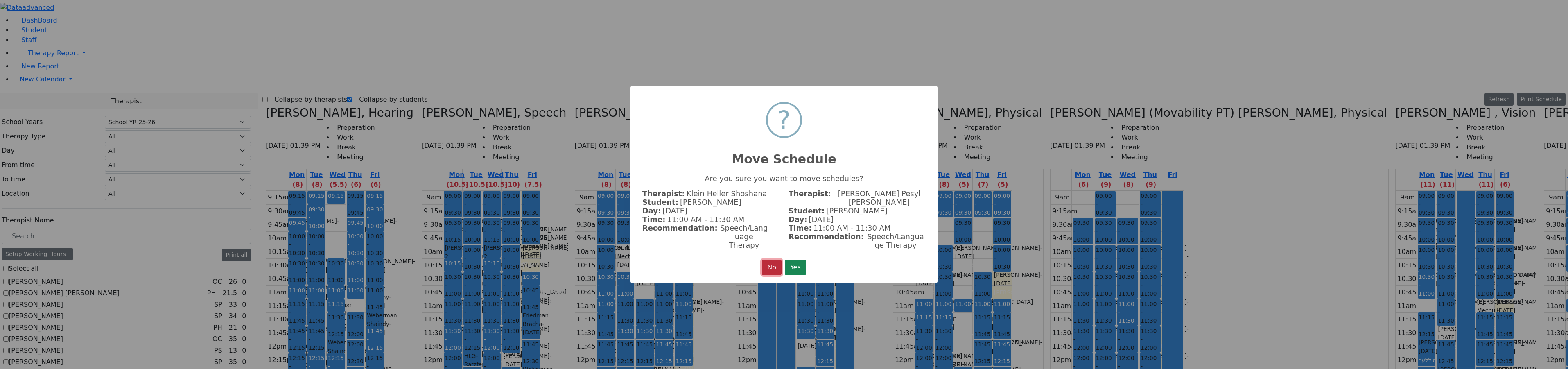
click at [771, 263] on button "No" at bounding box center [772, 267] width 19 height 16
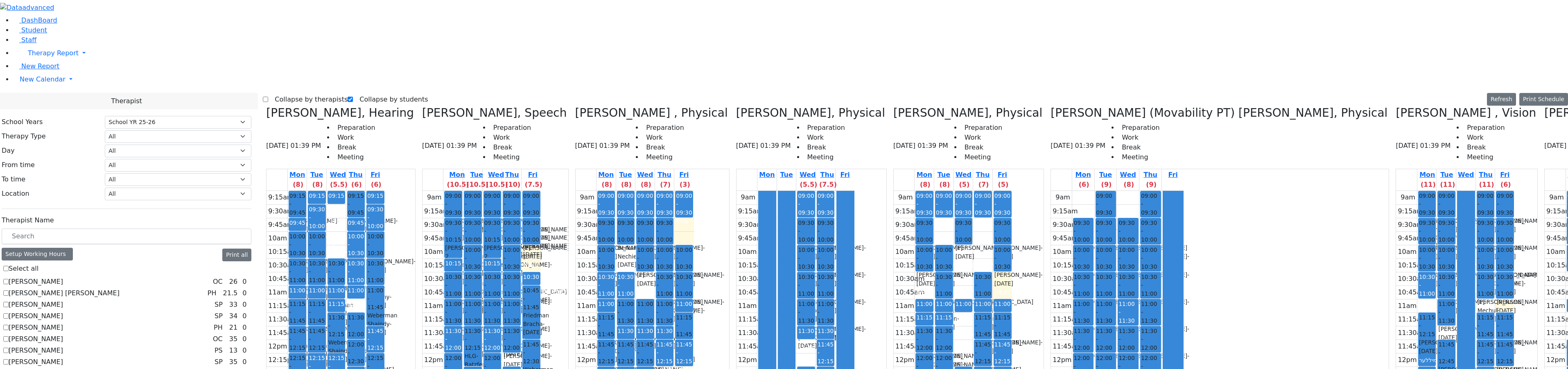
drag, startPoint x: 1342, startPoint y: 162, endPoint x: 1469, endPoint y: 136, distance: 129.6
click at [1469, 136] on div "Renzoni Rebecca, Hearing 09/19/2025 01:39 PM Preparation Work Break Meeting Mon…" at bounding box center [915, 311] width 1305 height 410
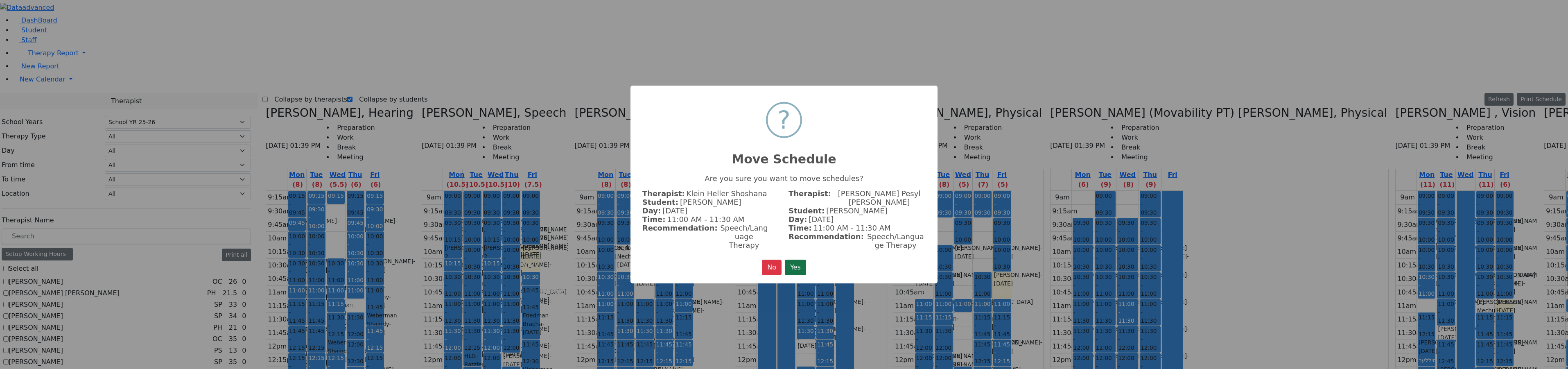
click at [797, 259] on button "Yes" at bounding box center [795, 267] width 21 height 16
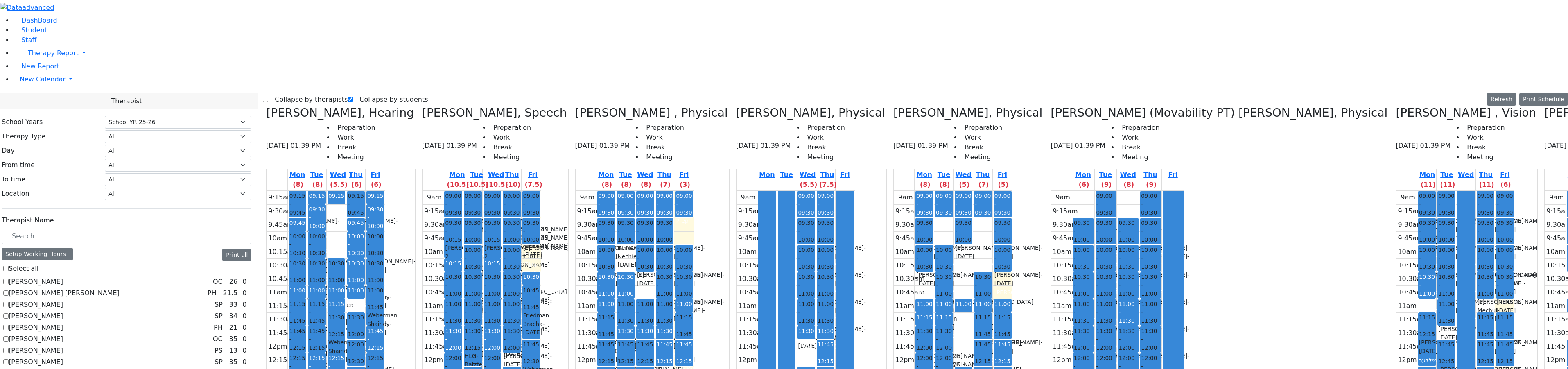
drag, startPoint x: 1467, startPoint y: 112, endPoint x: 1462, endPoint y: 177, distance: 65.2
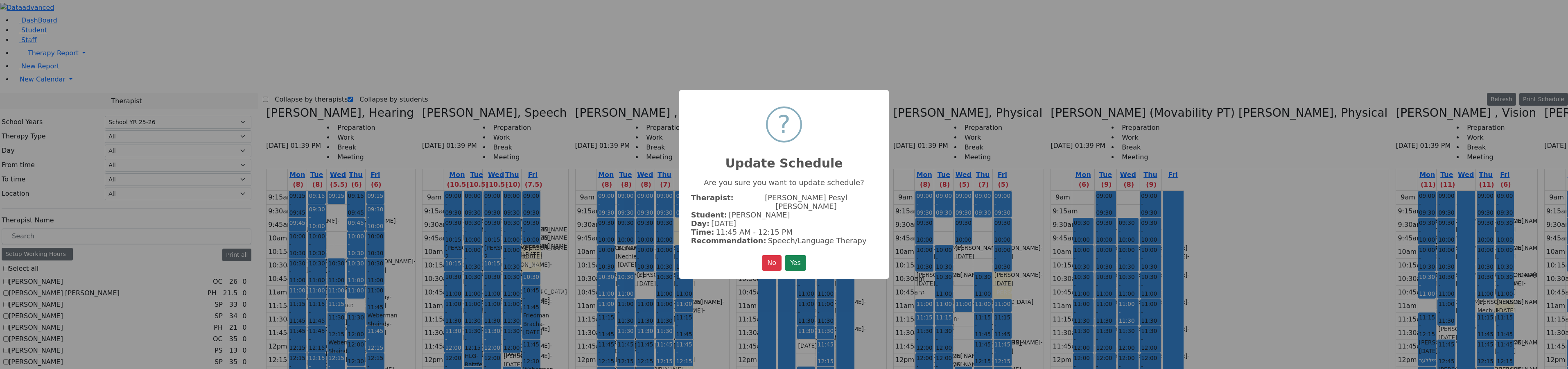
drag, startPoint x: 799, startPoint y: 253, endPoint x: 816, endPoint y: 256, distance: 17.3
click at [799, 255] on button "Yes" at bounding box center [795, 263] width 21 height 16
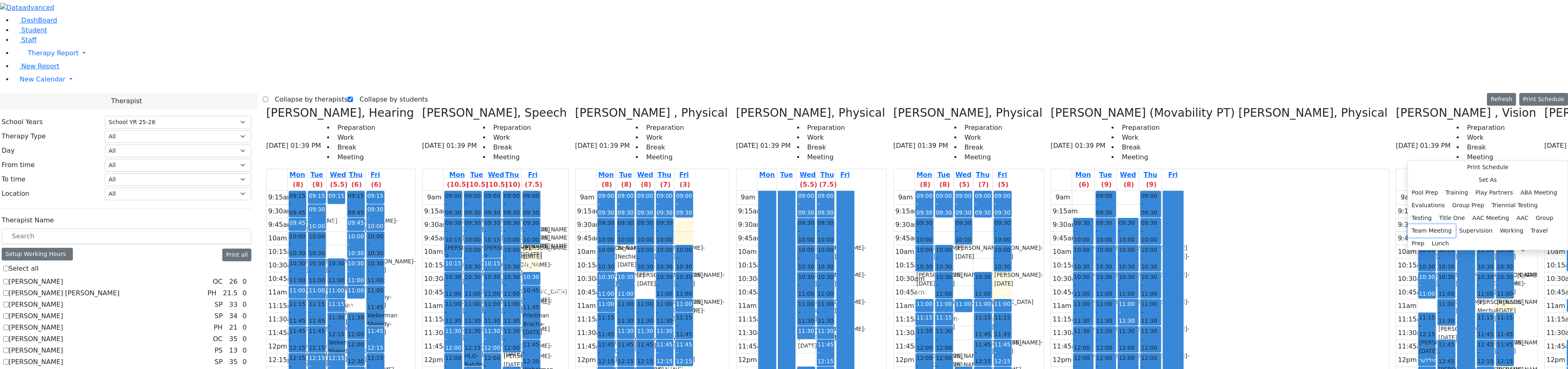
drag, startPoint x: 1508, startPoint y: 200, endPoint x: 1505, endPoint y: 231, distance: 31.1
click at [1505, 231] on div "Pool Prep Training Play Partners ABA Meeting Evaluations Group Prep Triennial T…" at bounding box center [1488, 218] width 159 height 63
click at [1428, 237] on button "Prep" at bounding box center [1418, 243] width 20 height 13
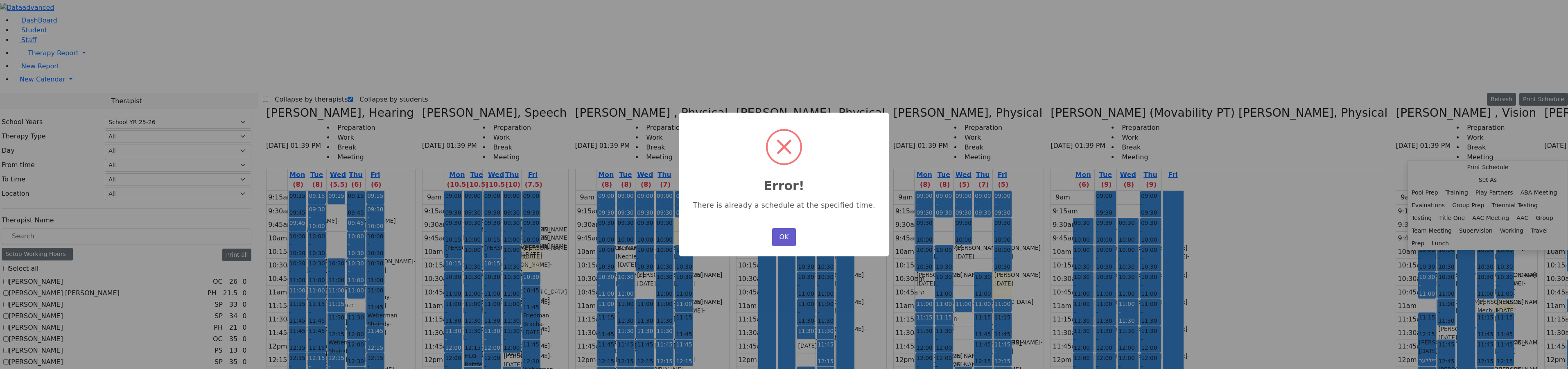
click at [789, 238] on button "OK" at bounding box center [783, 237] width 24 height 18
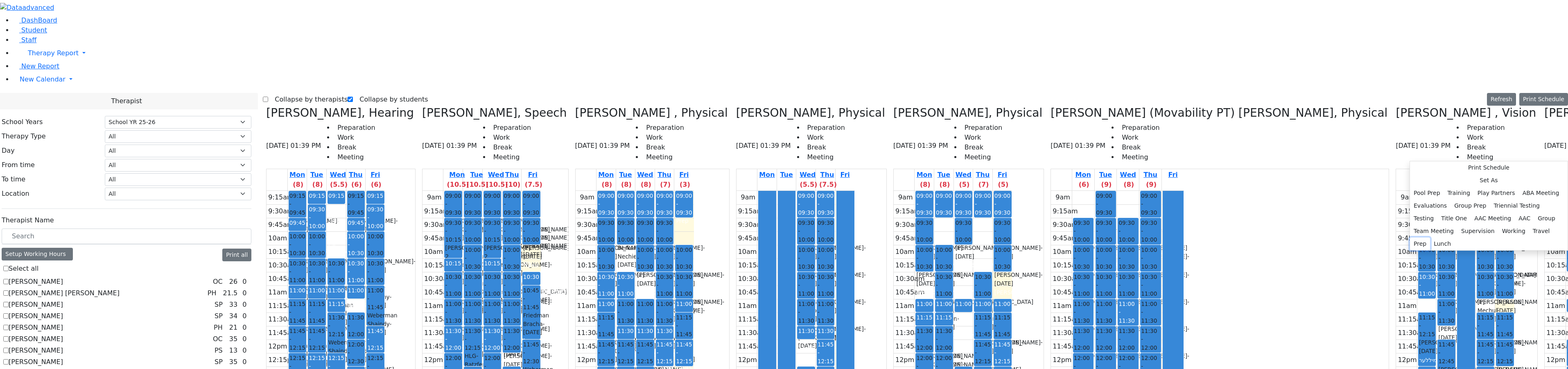
click at [1430, 237] on button "Prep" at bounding box center [1419, 244] width 20 height 13
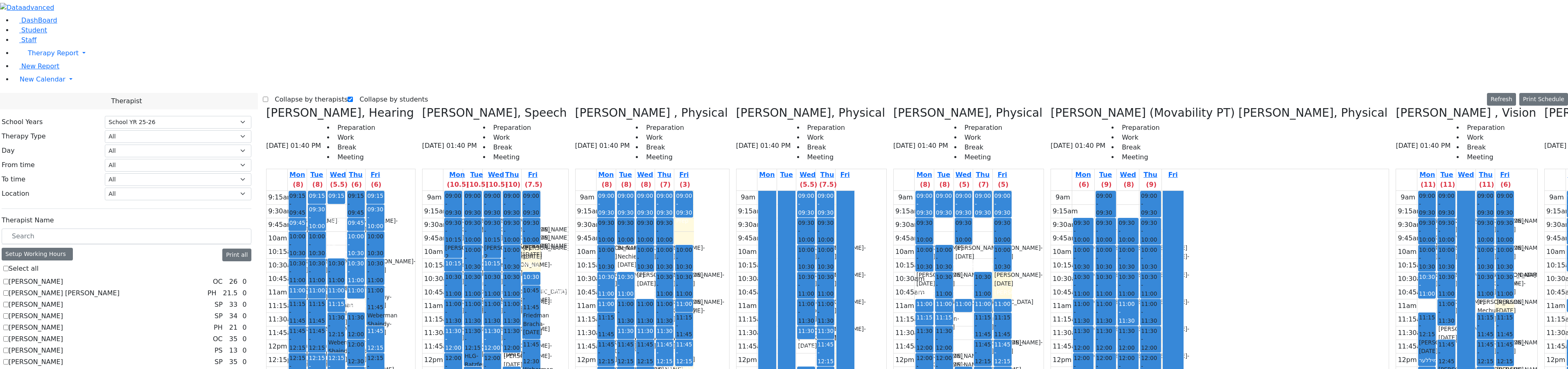
drag, startPoint x: 1460, startPoint y: 119, endPoint x: 1464, endPoint y: 122, distance: 5.0
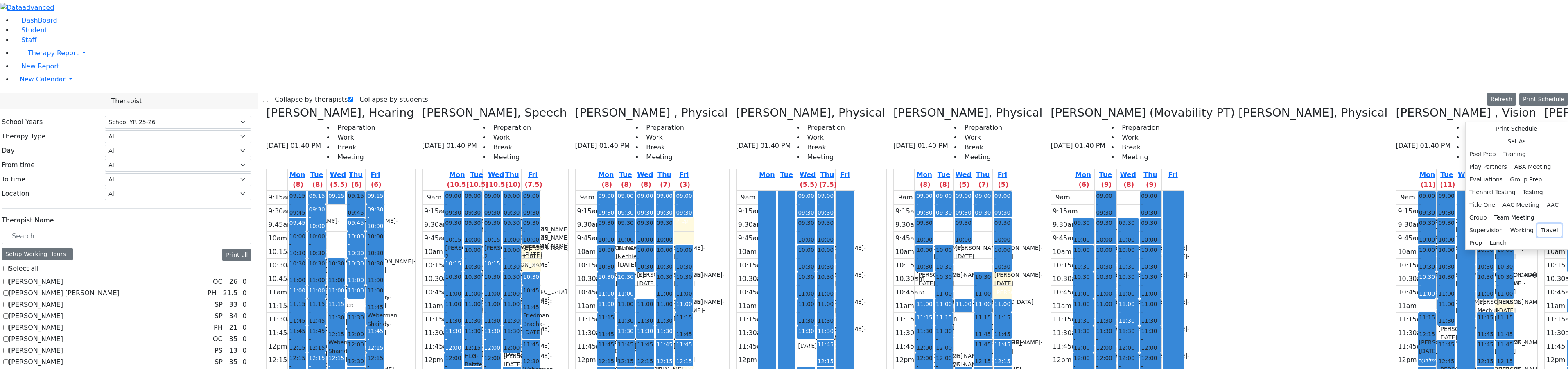
click at [1538, 237] on button "Travel" at bounding box center [1550, 230] width 24 height 13
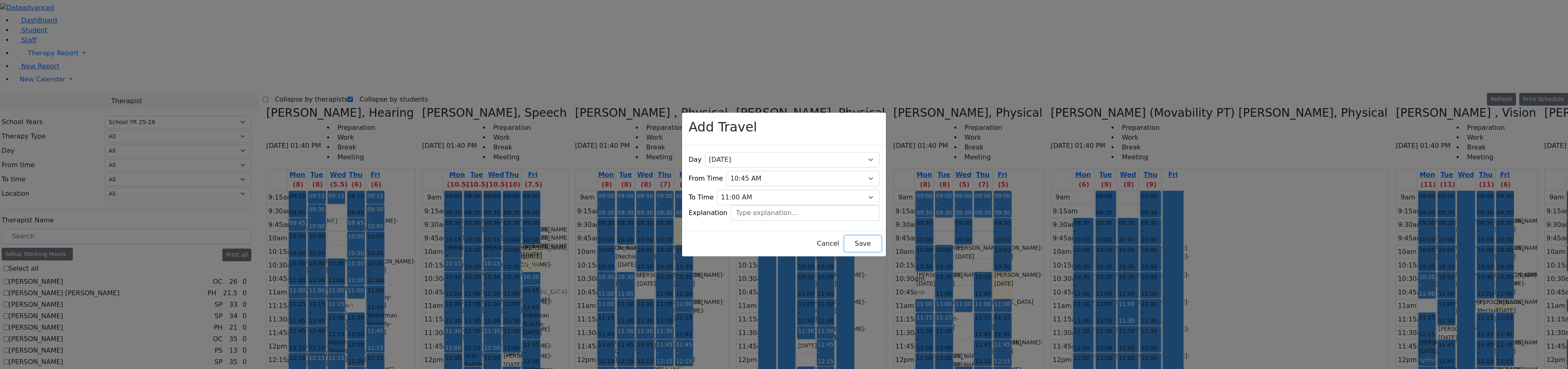
click at [861, 236] on button "Save" at bounding box center [863, 244] width 37 height 16
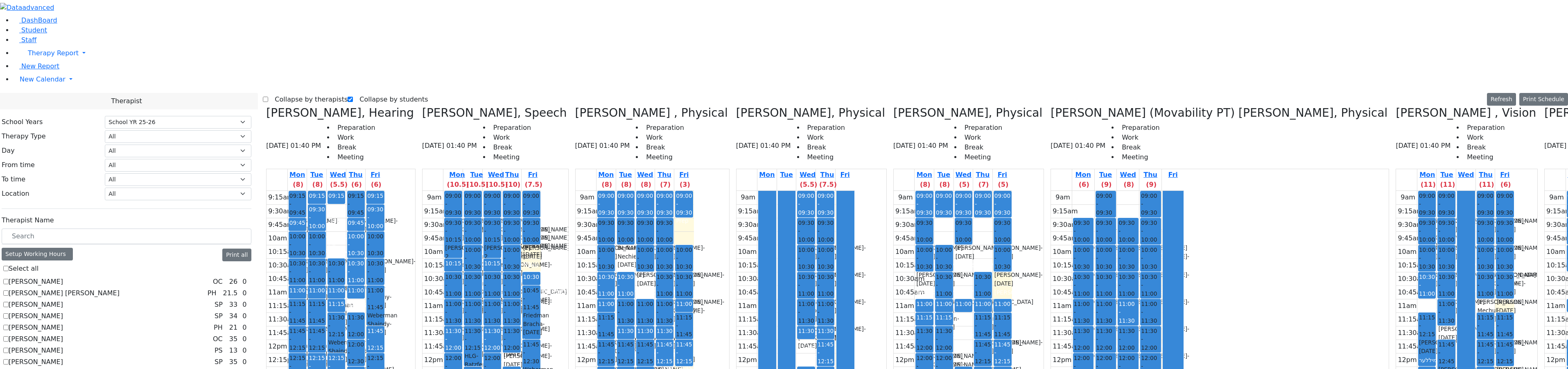
click at [1345, 160] on button "Delete Selected Schedule" at bounding box center [1380, 158] width 81 height 13
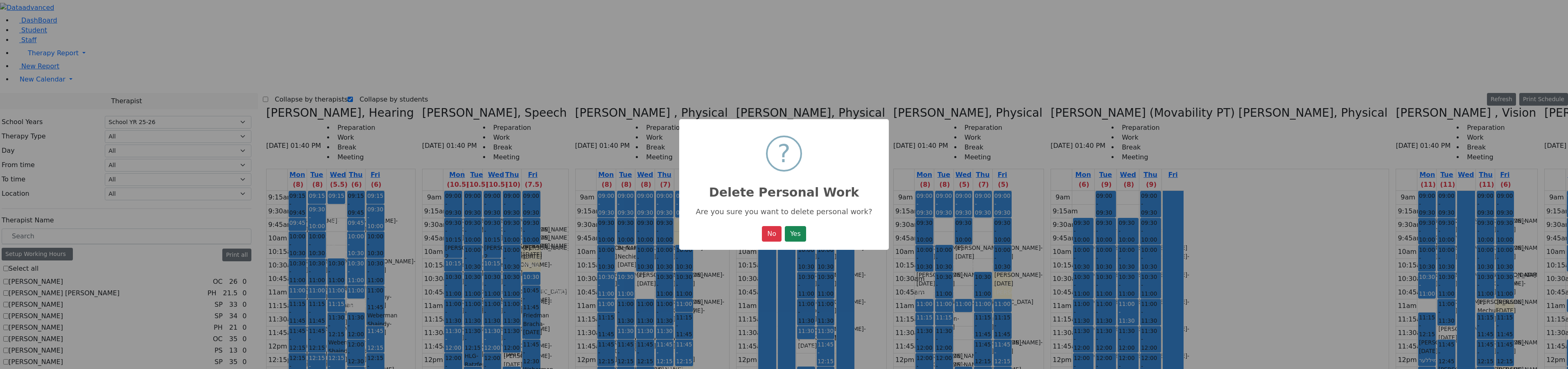
click at [812, 228] on div "× ? Delete Personal Work Are you sure you want to delete personal work? No No Y…" at bounding box center [784, 184] width 209 height 131
click at [805, 231] on button "Yes" at bounding box center [795, 234] width 21 height 16
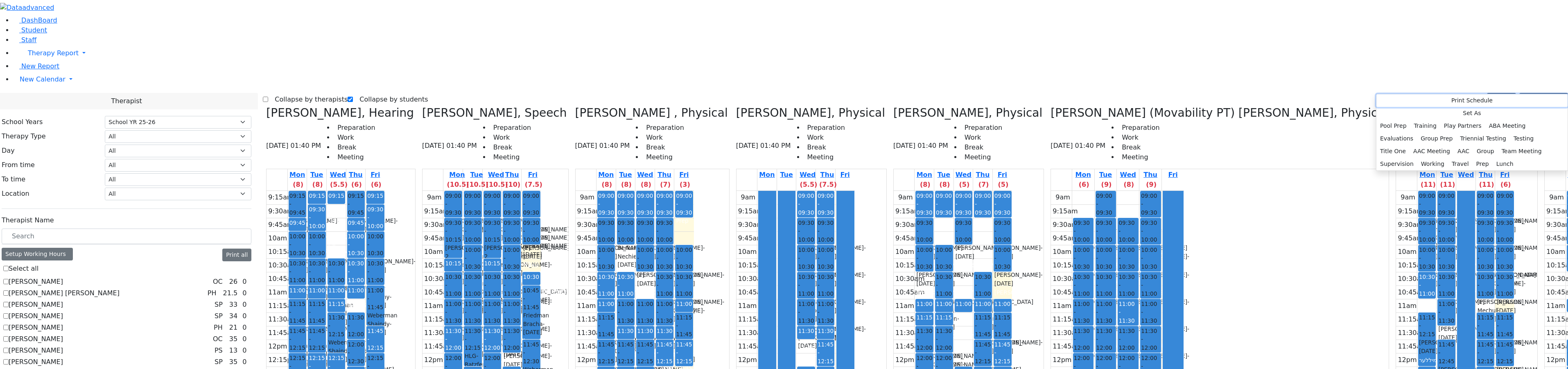
click at [1390, 103] on button "Print Schedule" at bounding box center [1472, 100] width 191 height 13
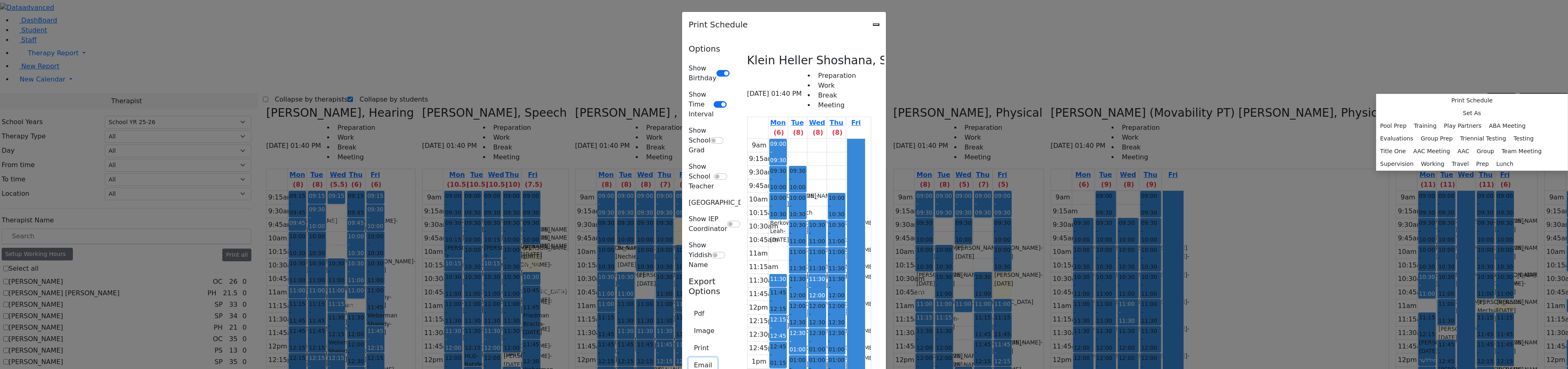
click at [688, 357] on button "Email" at bounding box center [702, 365] width 29 height 16
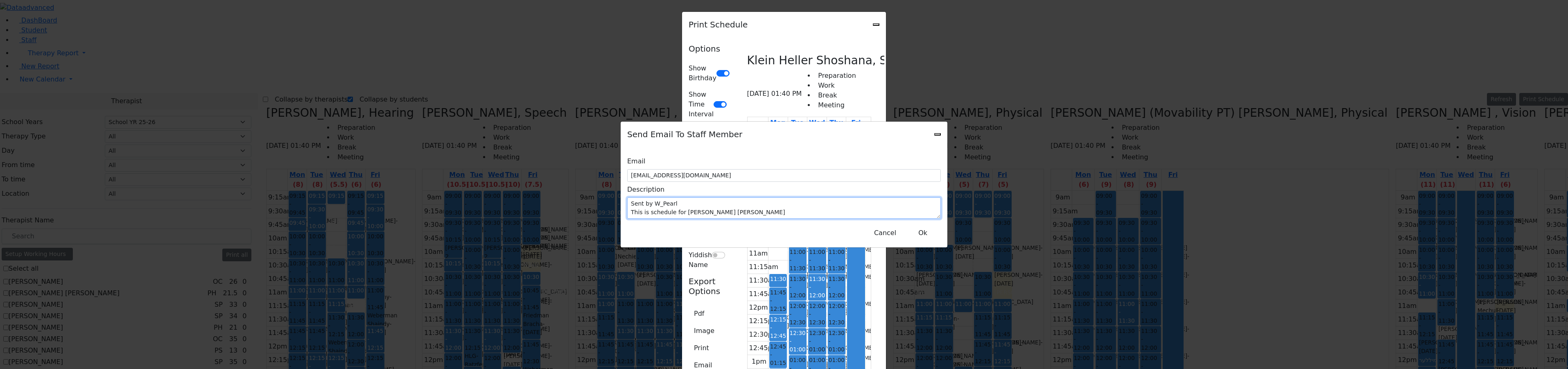
click at [818, 203] on textarea "Sent by W_Pearl This is schedule for Klein Heller Shoshana" at bounding box center [783, 208] width 313 height 21
type textarea "Sent by W_Pearl This is schedule for [PERSON_NAME] [PERSON_NAME] [PERSON_NAME] …"
click at [917, 231] on button "Ok" at bounding box center [923, 233] width 29 height 16
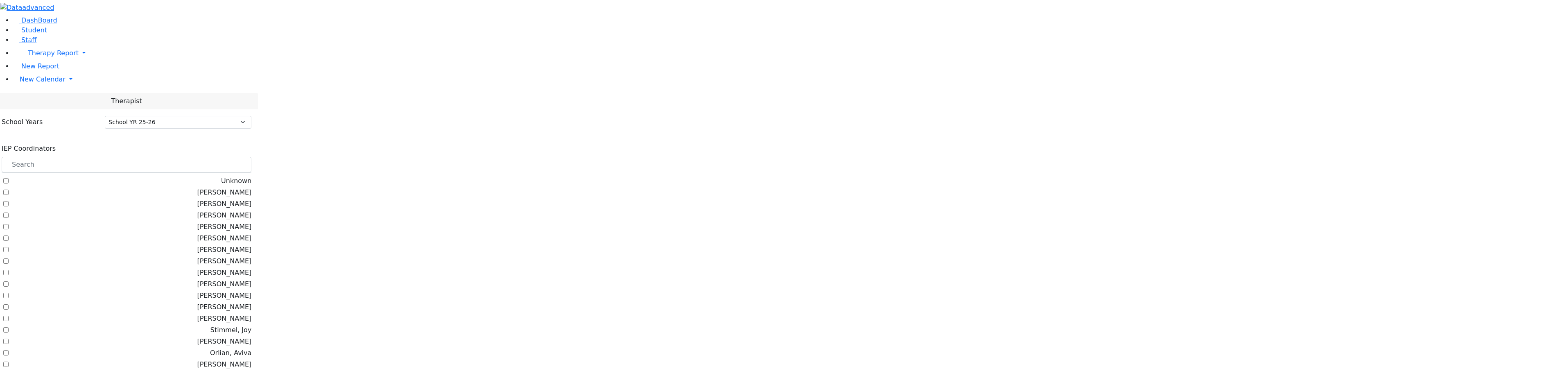
select select "212"
click at [135, 157] on input "text" at bounding box center [127, 165] width 250 height 16
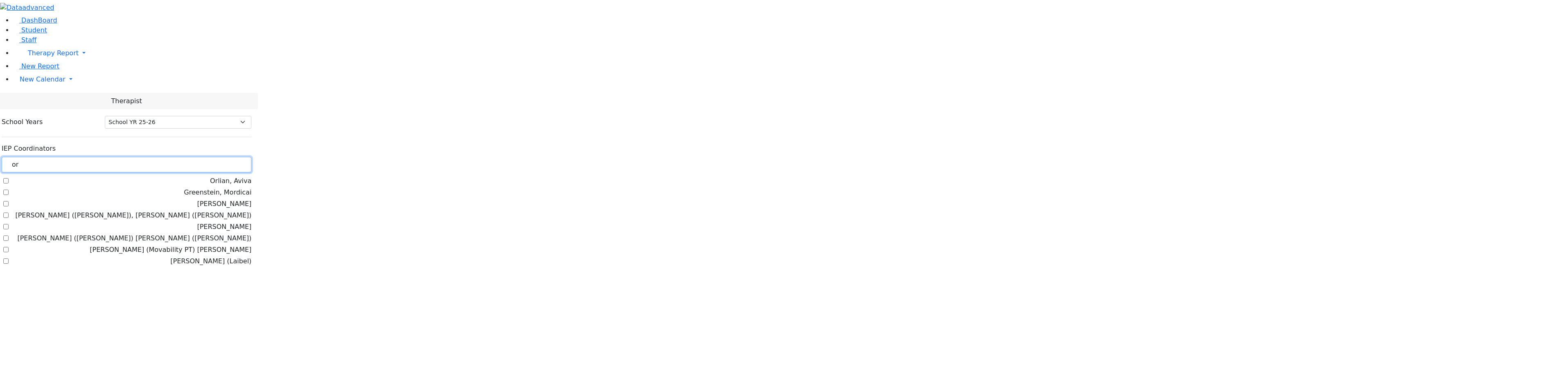
type input "or"
click at [170, 256] on label "[PERSON_NAME] (Laibel)" at bounding box center [211, 261] width 81 height 10
click at [9, 258] on input "[PERSON_NAME] (Laibel)" at bounding box center [5, 261] width 5 height 5
checkbox input "true"
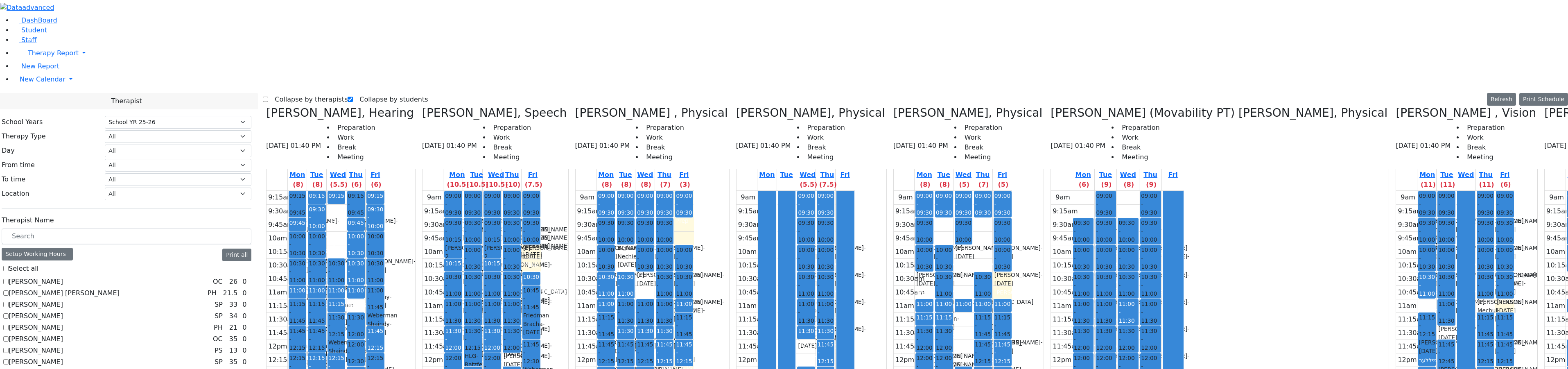
select select "212"
checkbox input "false"
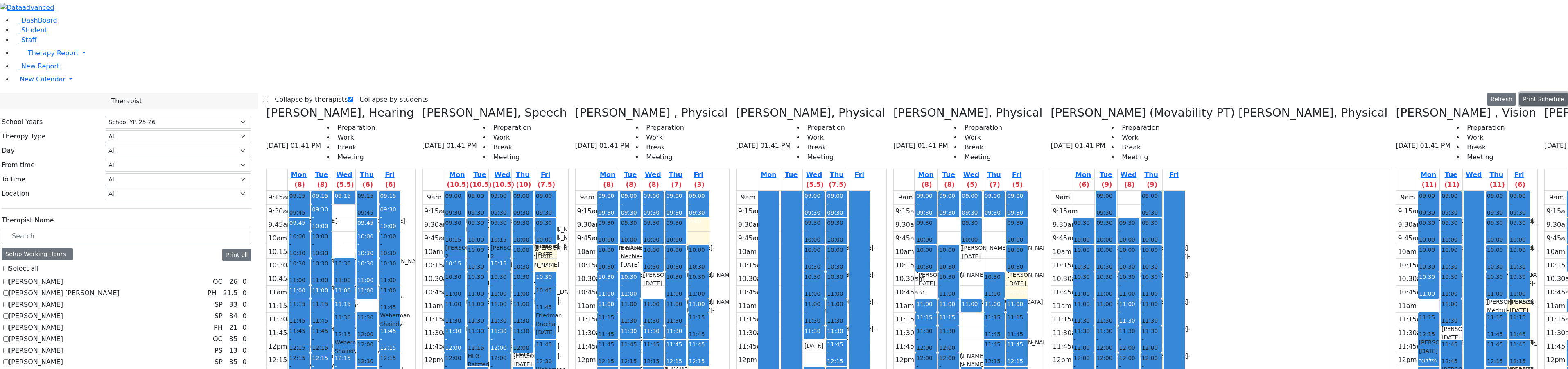
click at [1527, 93] on button "Print Schedule" at bounding box center [1544, 99] width 49 height 13
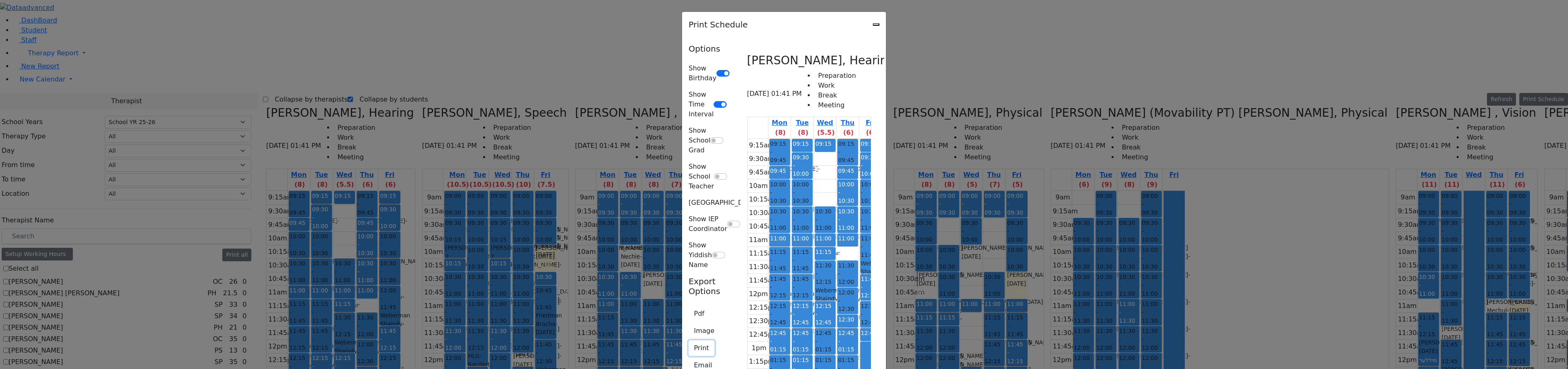
drag, startPoint x: 576, startPoint y: 181, endPoint x: 580, endPoint y: 178, distance: 5.0
click at [688, 340] on button "Print" at bounding box center [701, 348] width 26 height 16
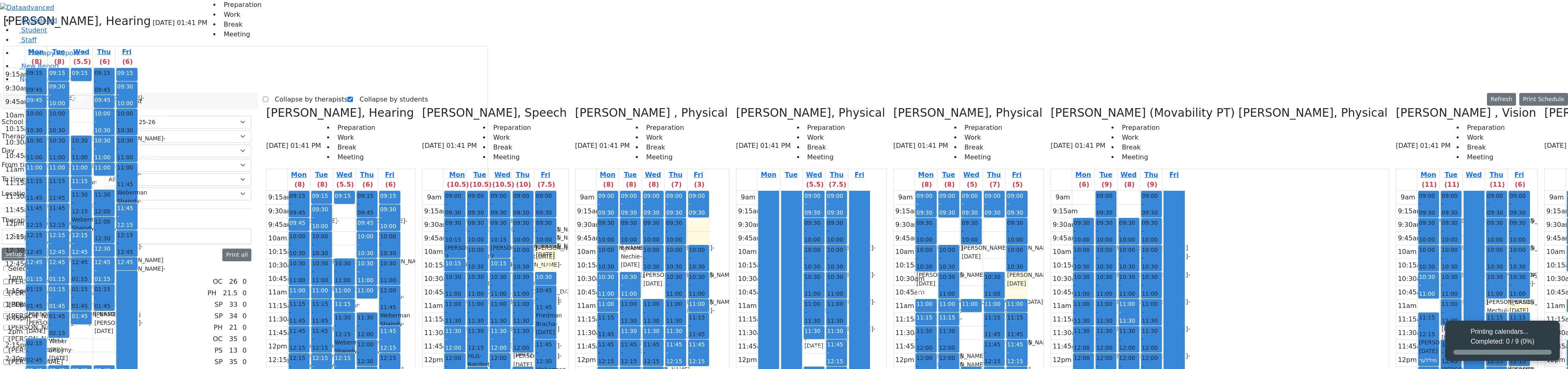
select select "212"
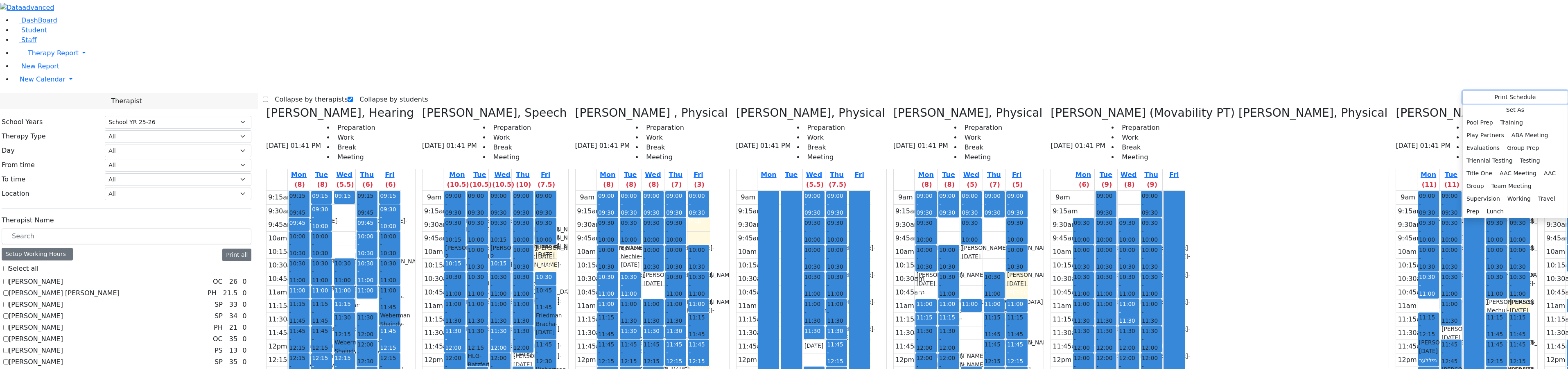
click at [1501, 97] on button "Print Schedule" at bounding box center [1515, 97] width 105 height 13
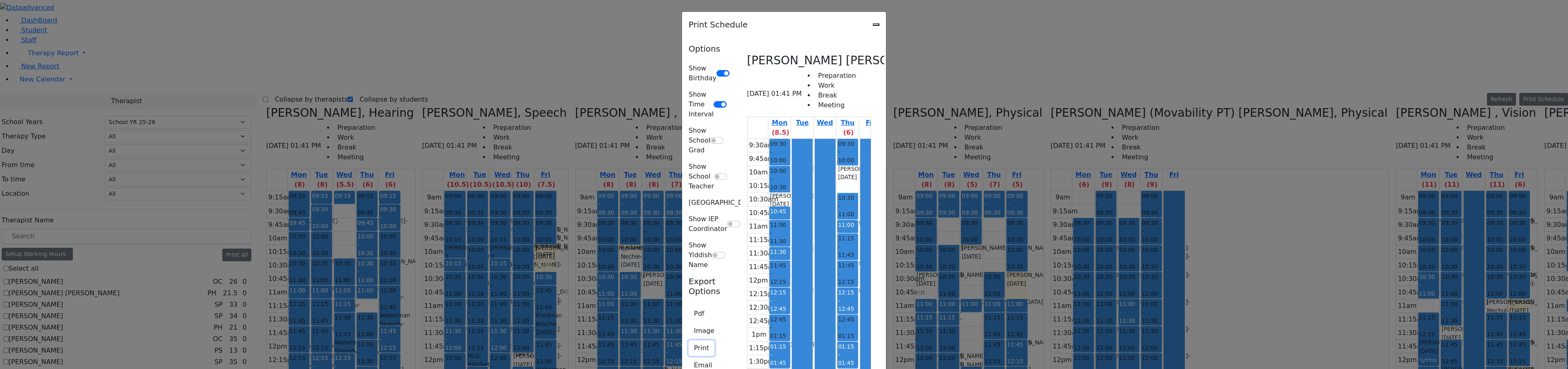
click at [688, 340] on button "Print" at bounding box center [701, 348] width 26 height 16
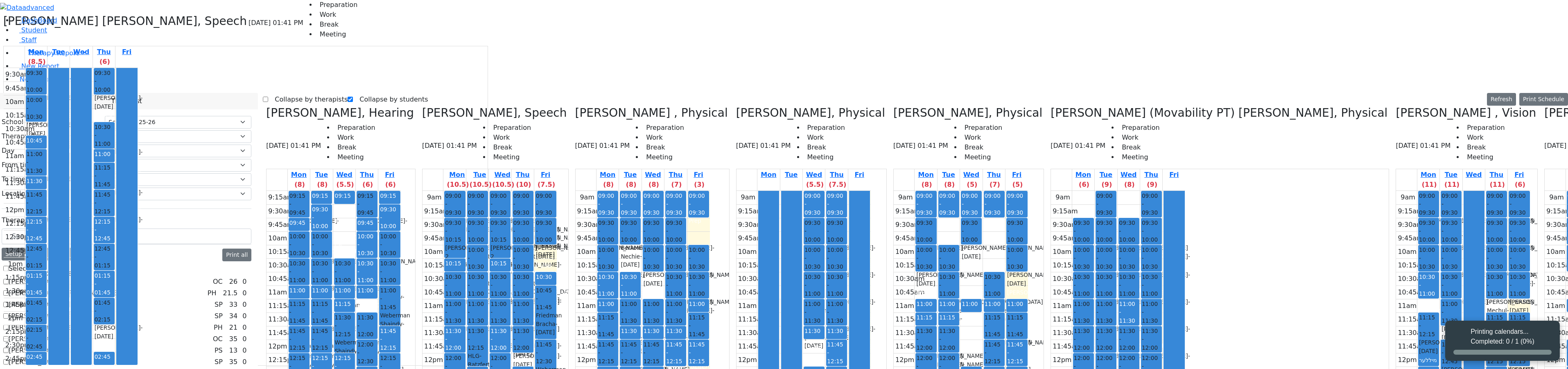
select select "212"
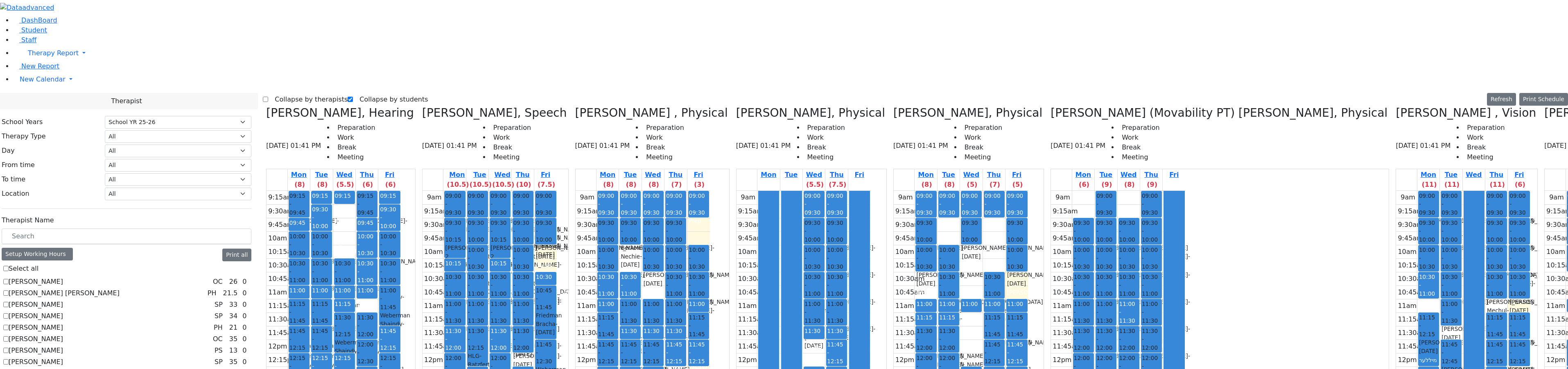
select select "212"
